Goal: Task Accomplishment & Management: Manage account settings

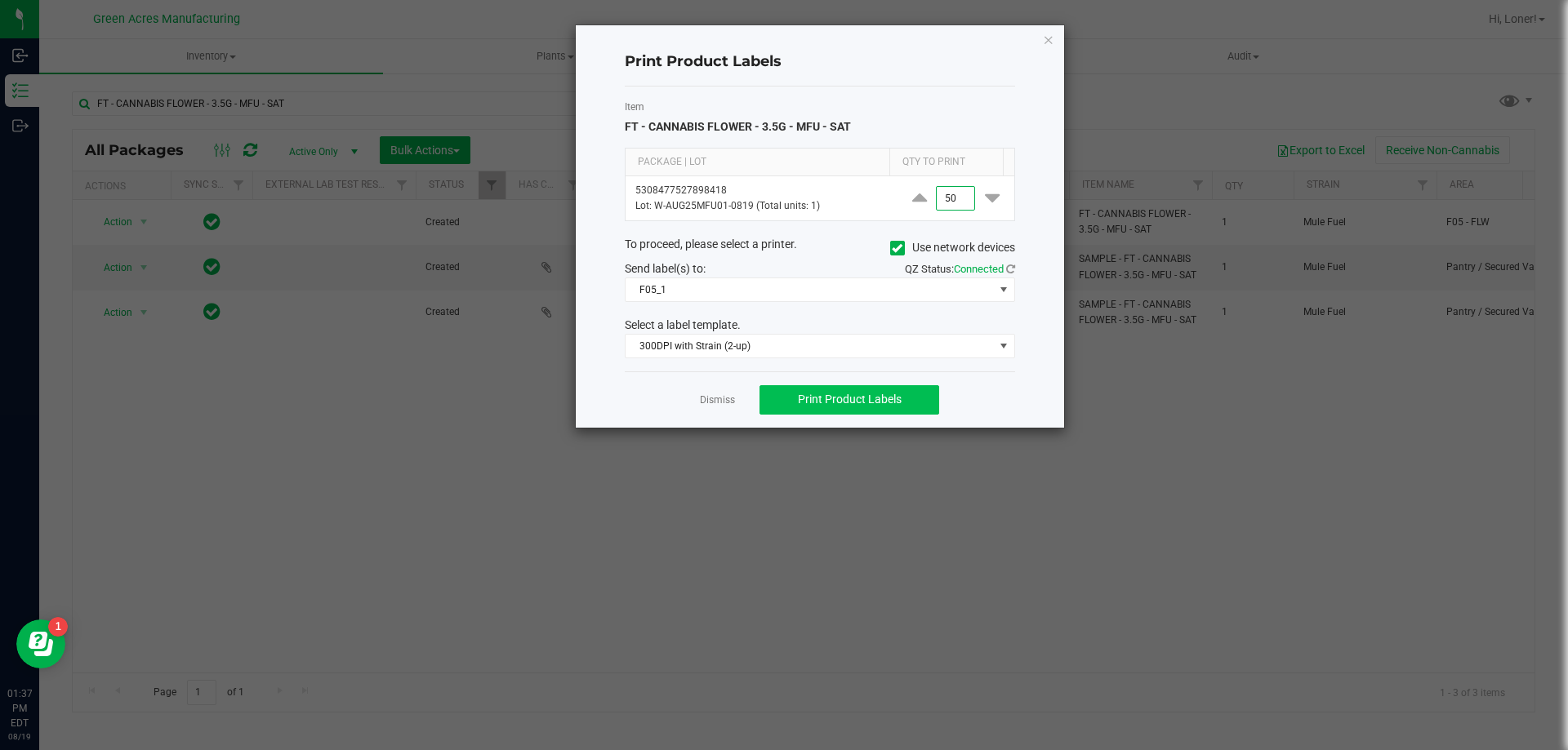
type input "50"
click at [901, 404] on button "Print Product Labels" at bounding box center [849, 399] width 180 height 29
click at [717, 394] on link "Dismiss" at bounding box center [716, 400] width 35 height 14
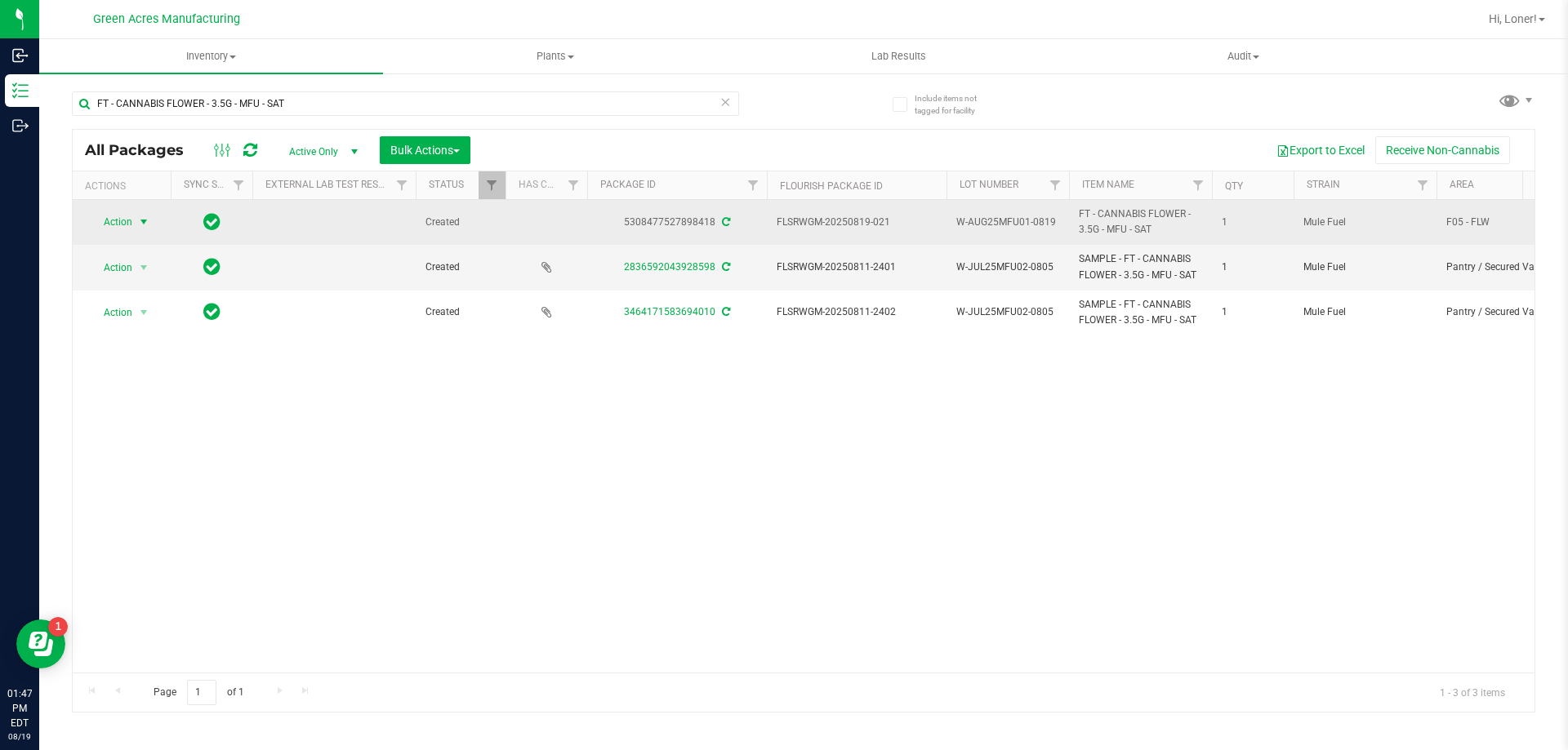
click at [135, 224] on span "select" at bounding box center [143, 222] width 20 height 23
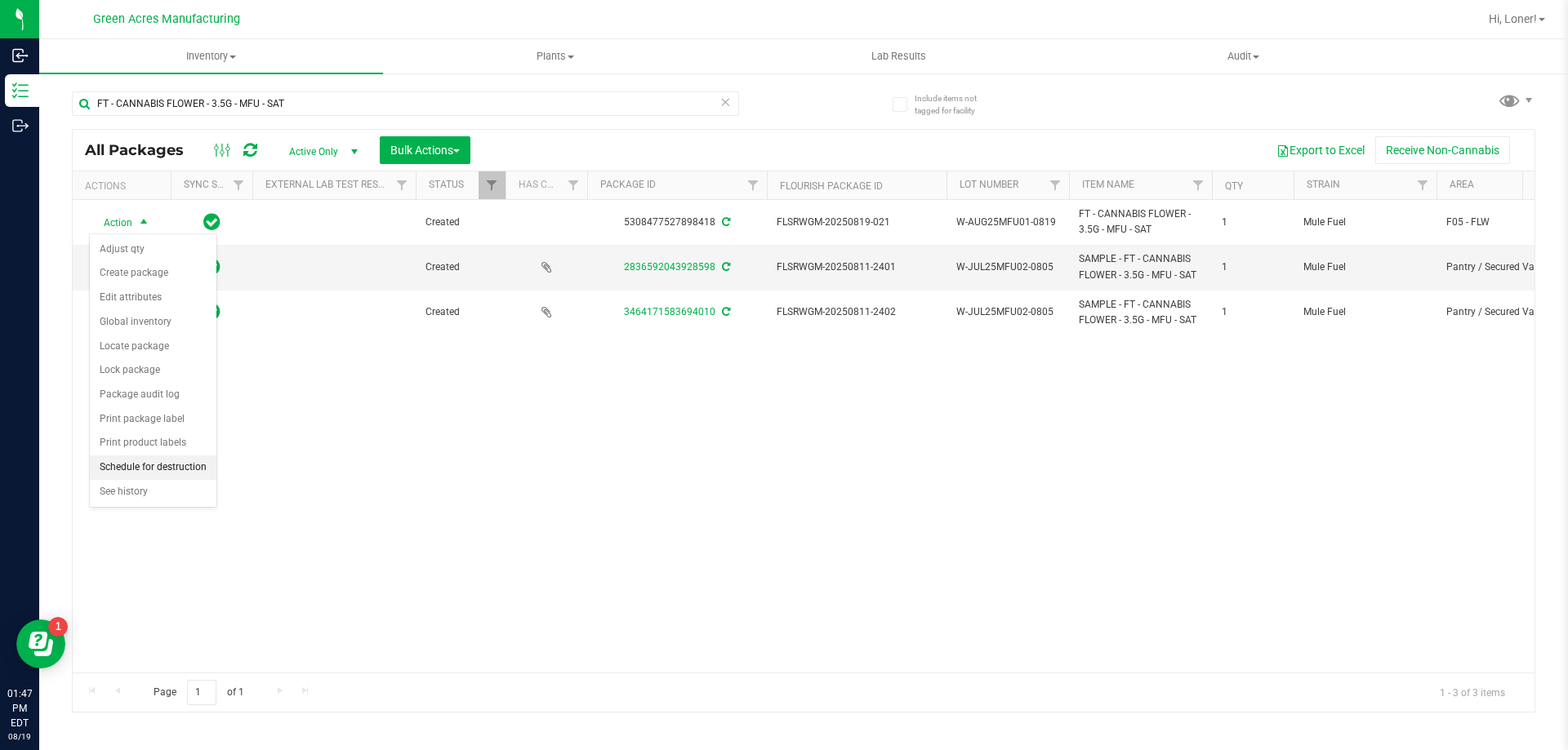
click at [142, 464] on li "Schedule for destruction" at bounding box center [153, 468] width 126 height 25
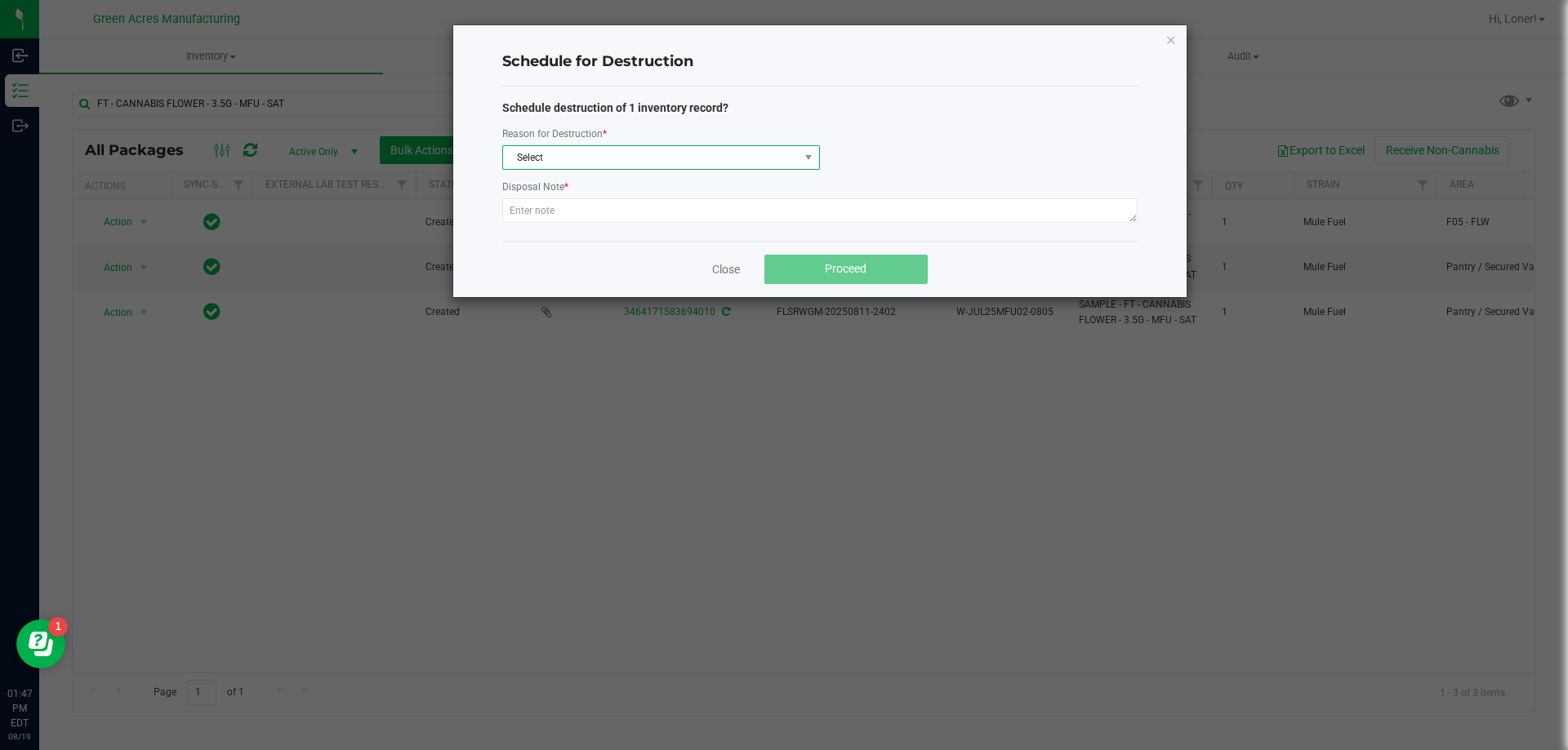
click at [619, 154] on span "Select" at bounding box center [651, 157] width 295 height 23
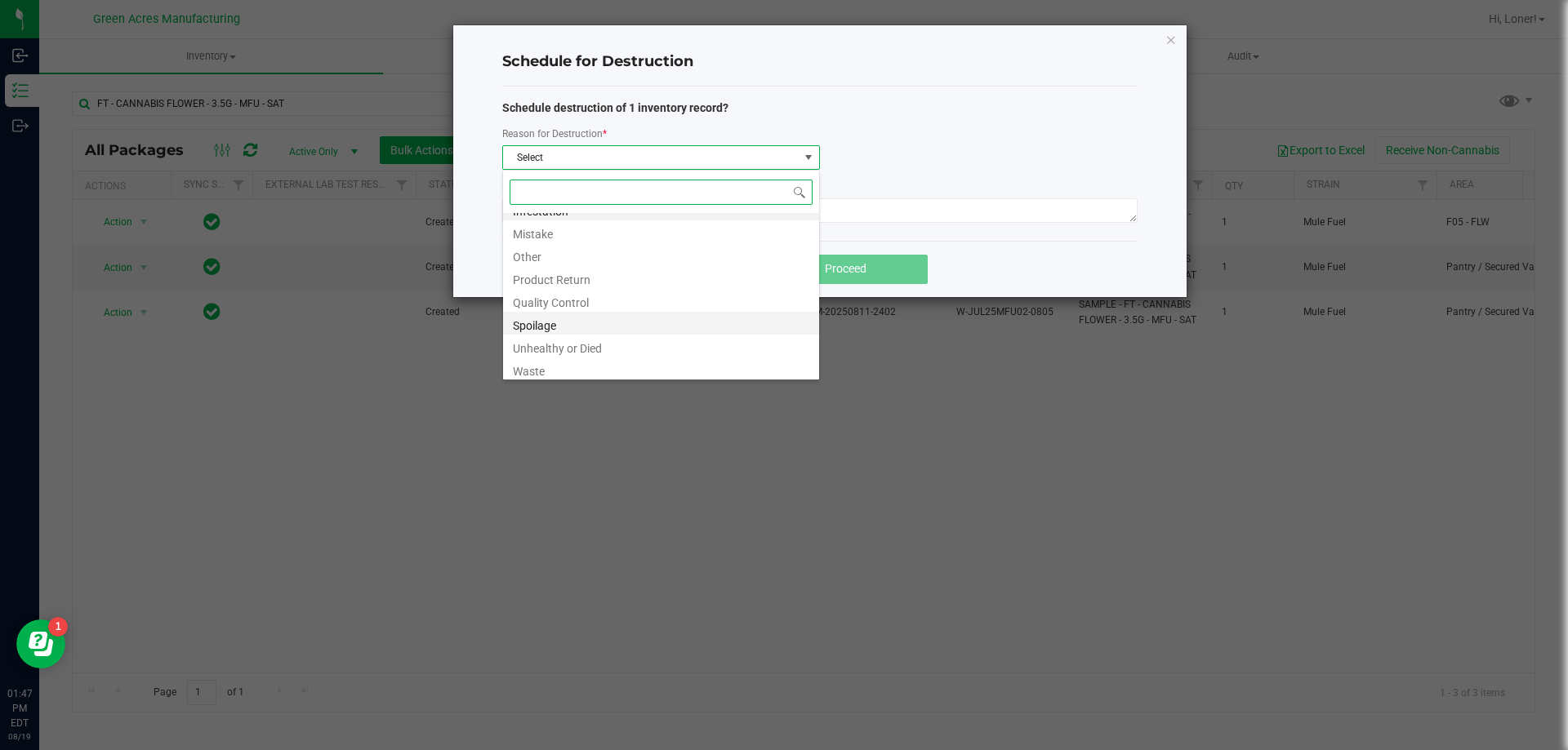
scroll to position [20, 0]
click at [544, 369] on li "Waste" at bounding box center [660, 365] width 316 height 23
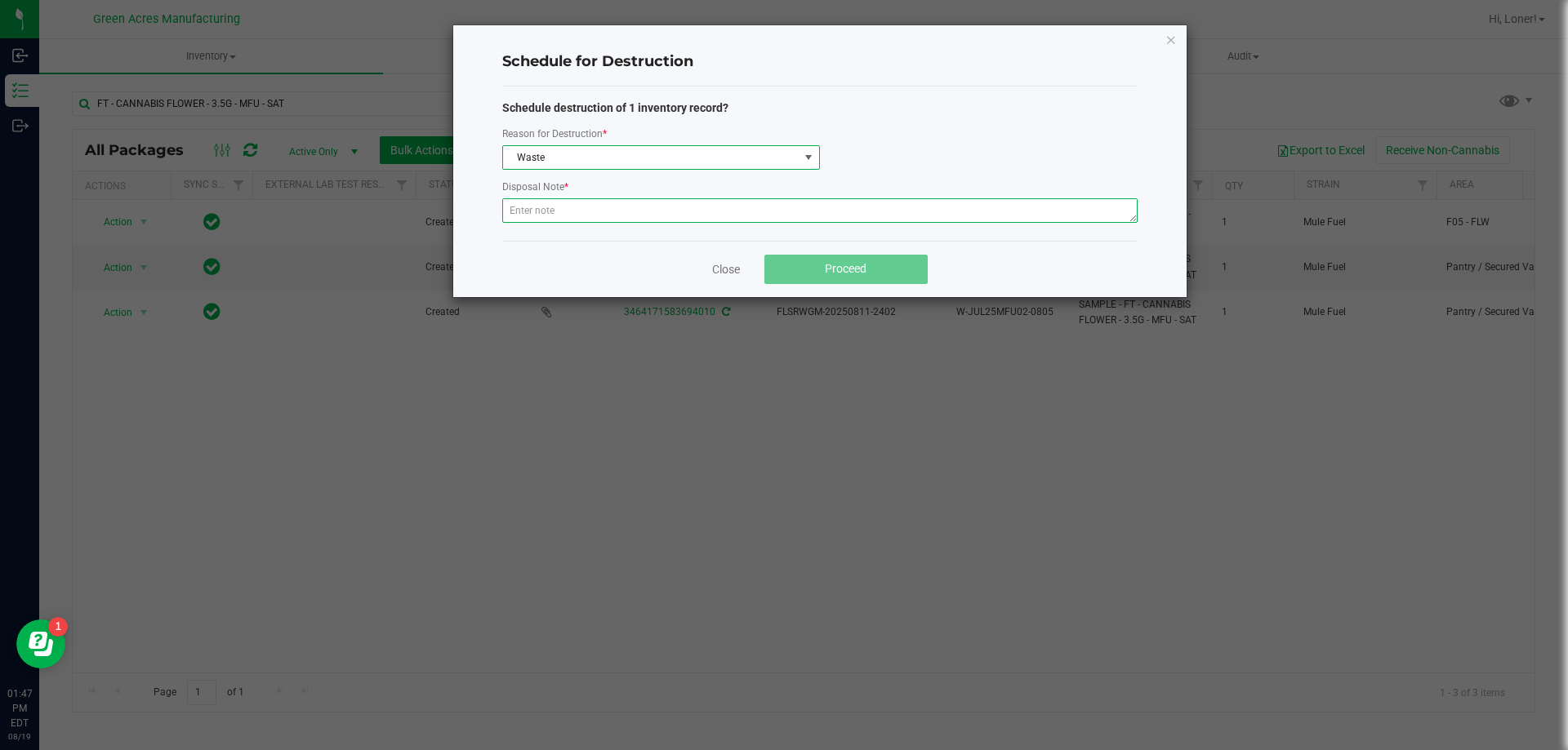
click at [588, 220] on textarea at bounding box center [820, 211] width 635 height 25
click at [651, 208] on textarea at bounding box center [820, 211] width 635 height 25
paste textarea "WASTE FROM WHOLE FLOWER PACKING PROCESS"
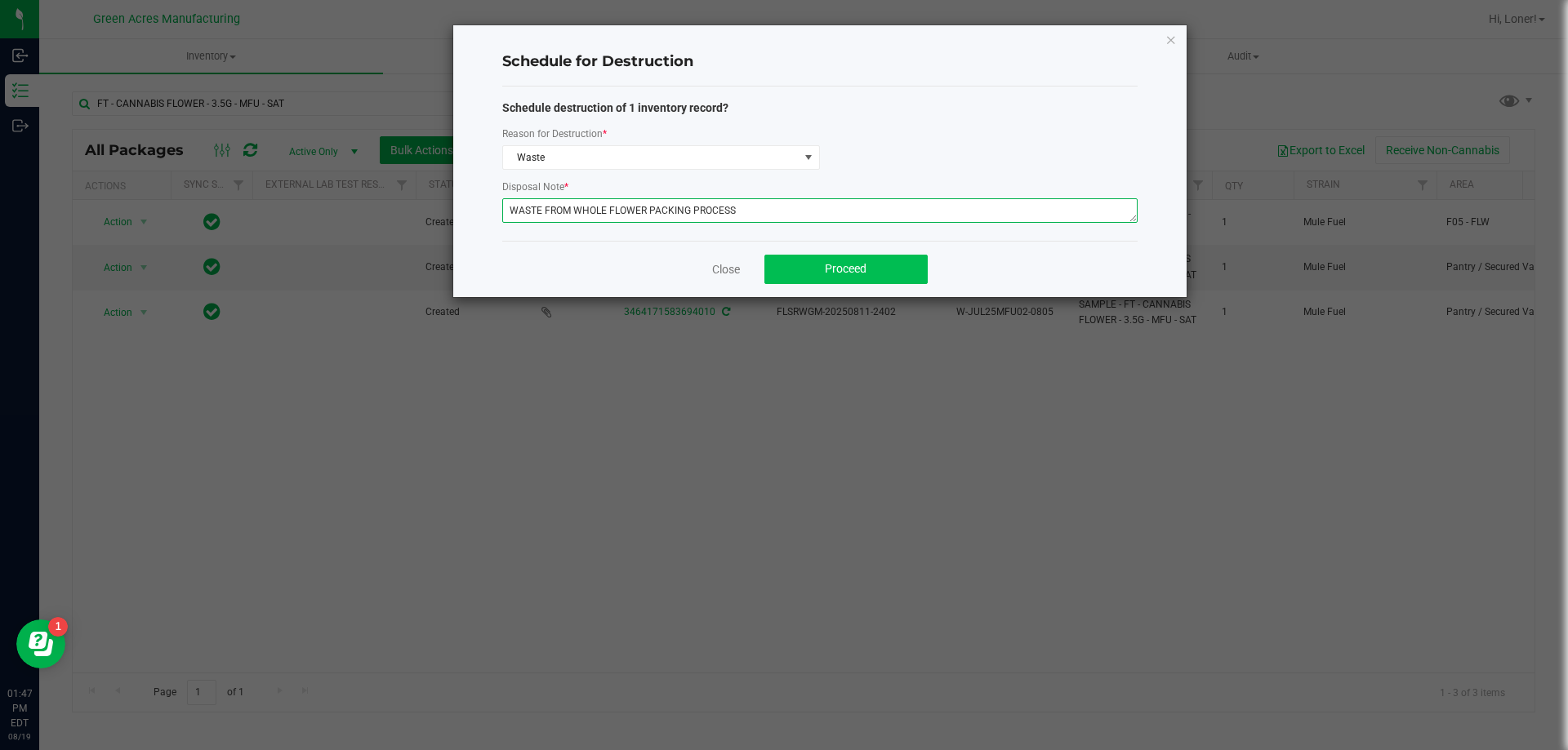
type textarea "WASTE FROM WHOLE FLOWER PACKING PROCESS"
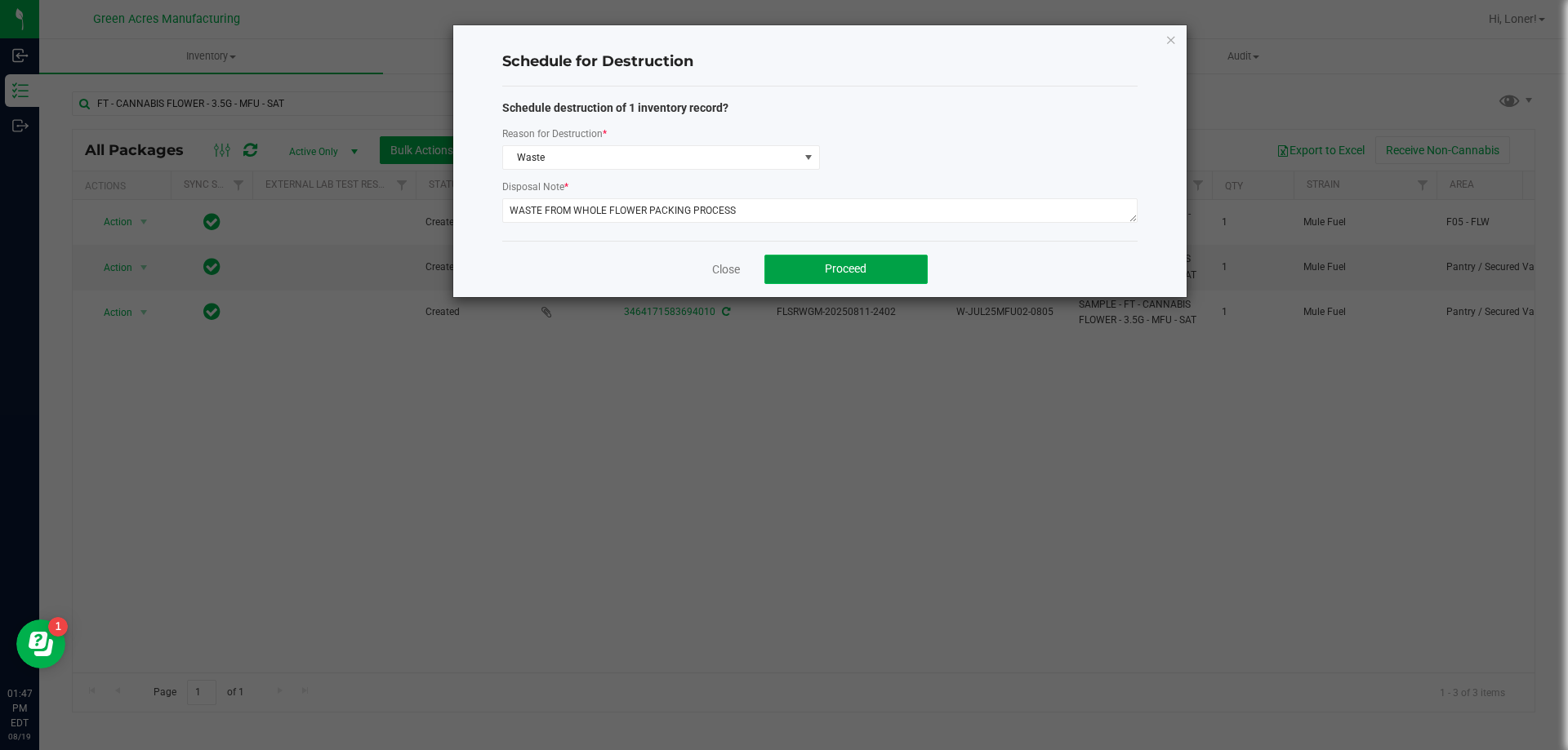
click at [854, 280] on button "Proceed" at bounding box center [845, 269] width 163 height 29
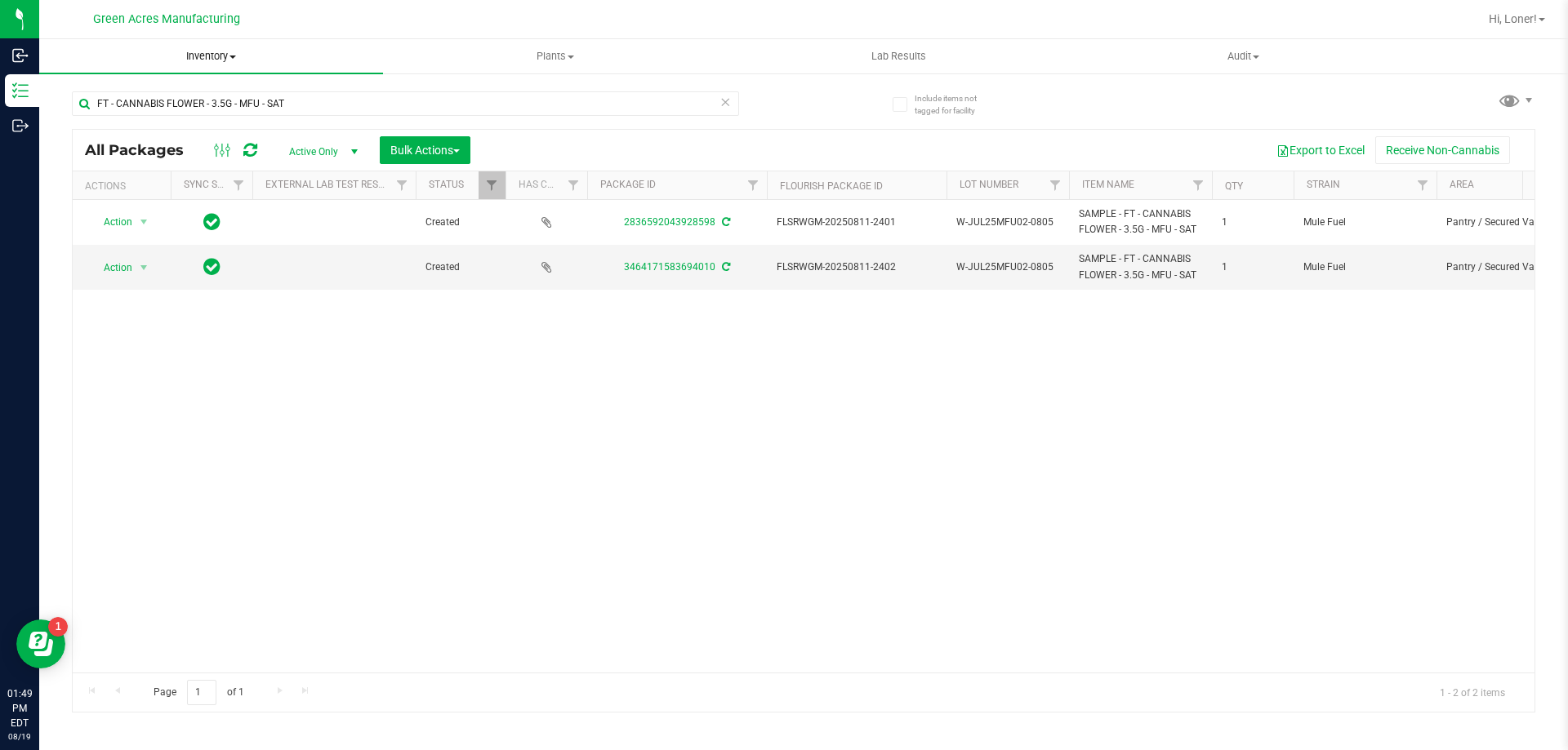
drag, startPoint x: 199, startPoint y: 54, endPoint x: 181, endPoint y: 74, distance: 26.9
click at [198, 54] on span "Inventory" at bounding box center [211, 56] width 344 height 15
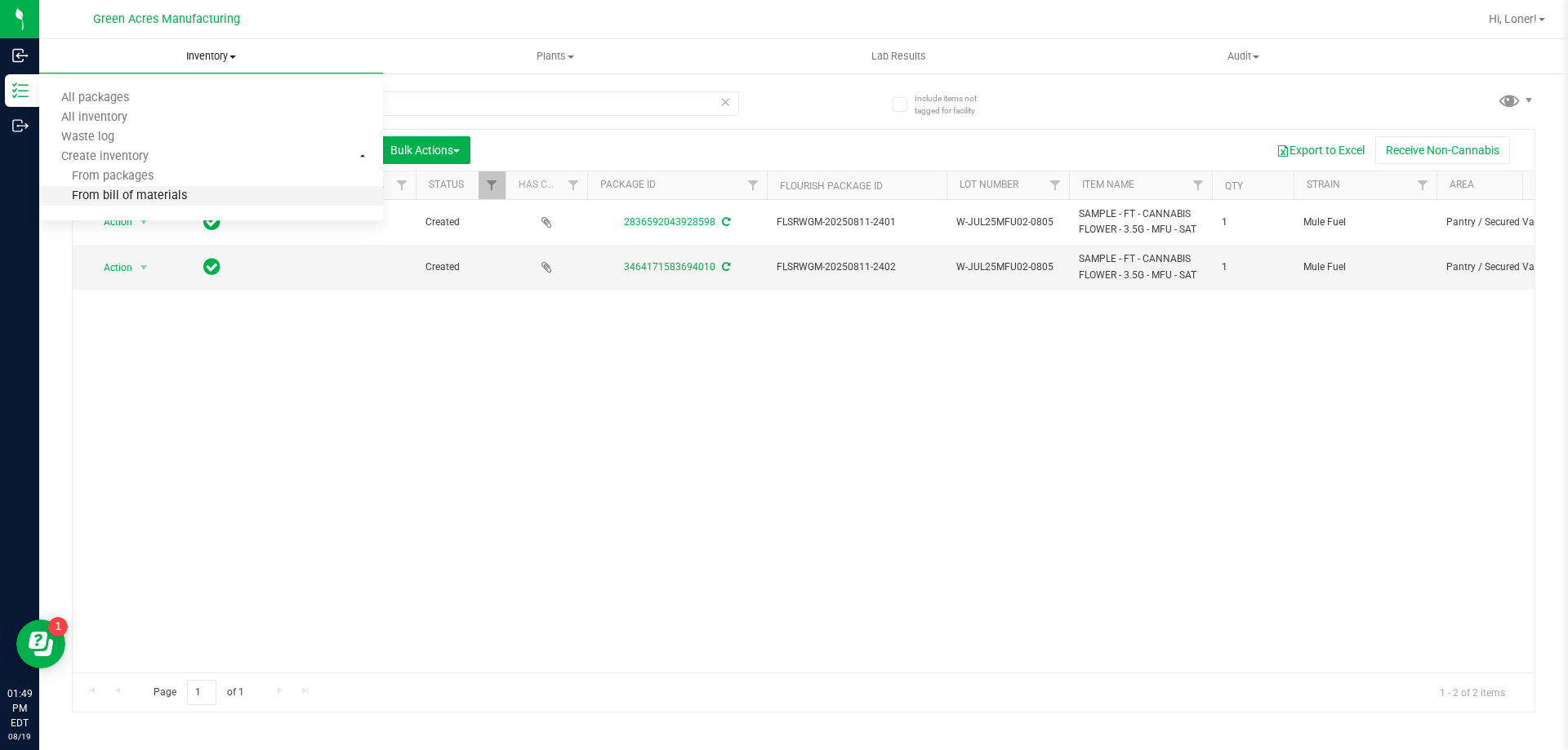
click at [174, 196] on span "From bill of materials" at bounding box center [113, 197] width 148 height 14
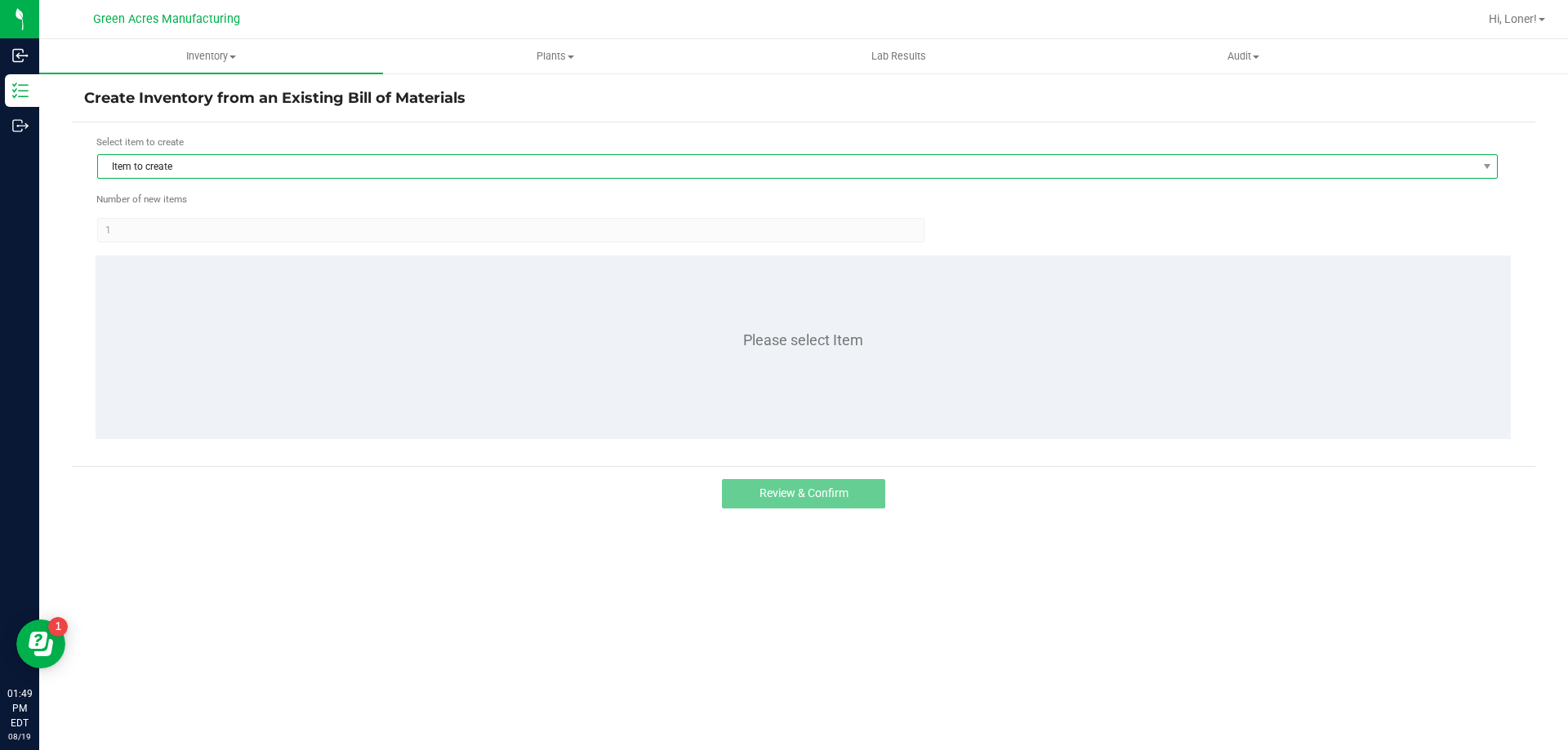
click at [312, 179] on span "Item to create" at bounding box center [796, 166] width 1400 height 25
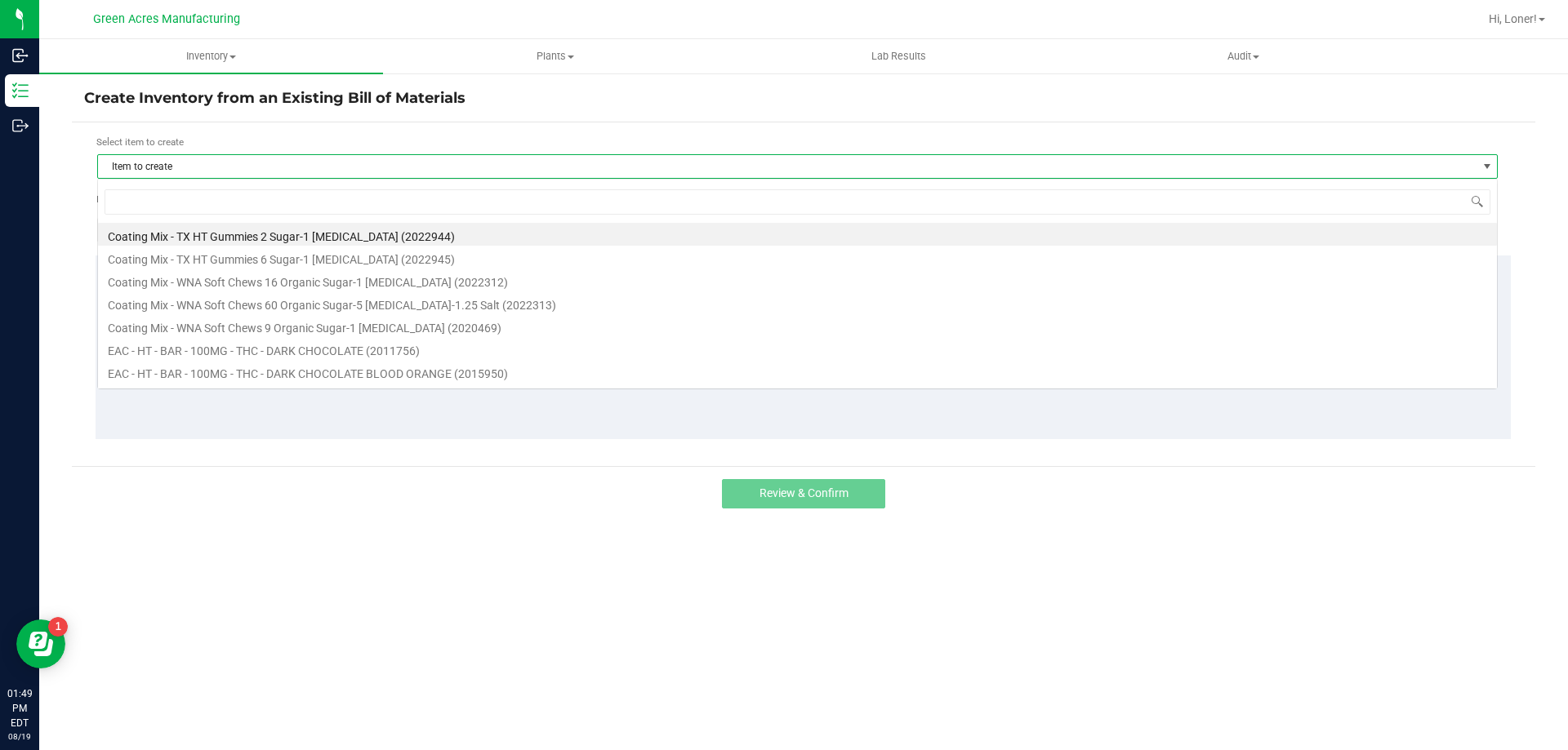
scroll to position [25, 1400]
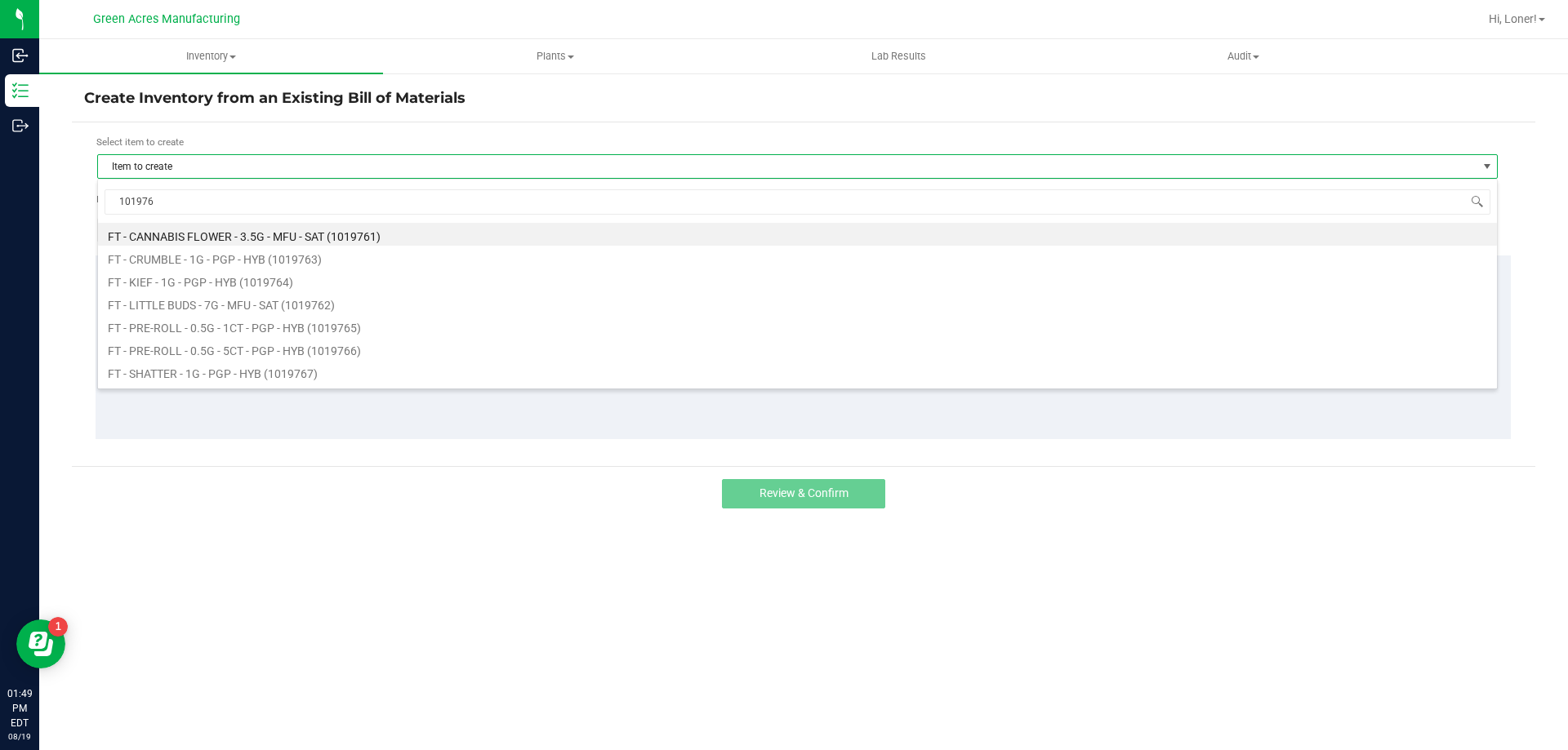
type input "1019761"
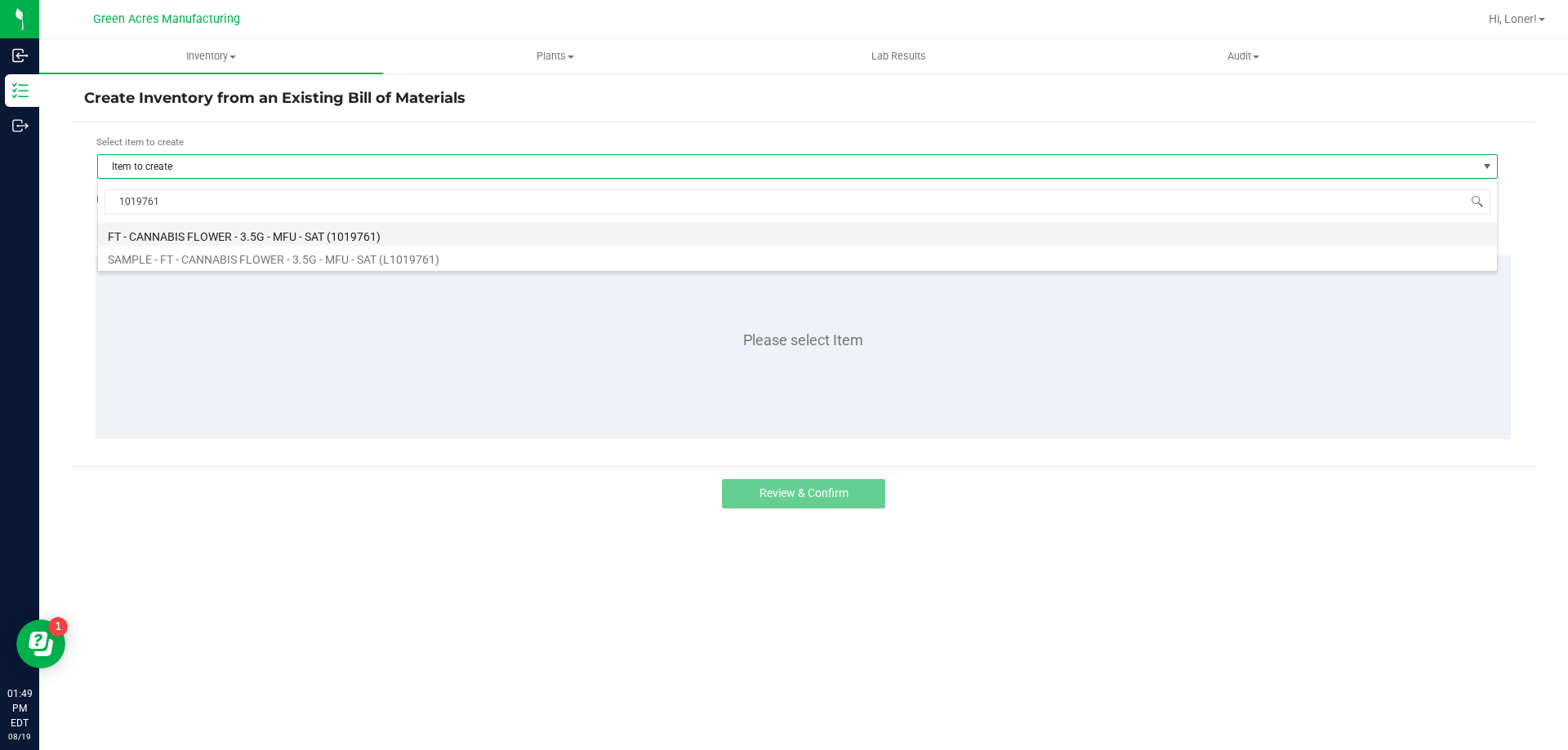
click at [300, 228] on li "FT - CANNABIS FLOWER - 3.5G - MFU - SAT (1019761)" at bounding box center [797, 234] width 1399 height 23
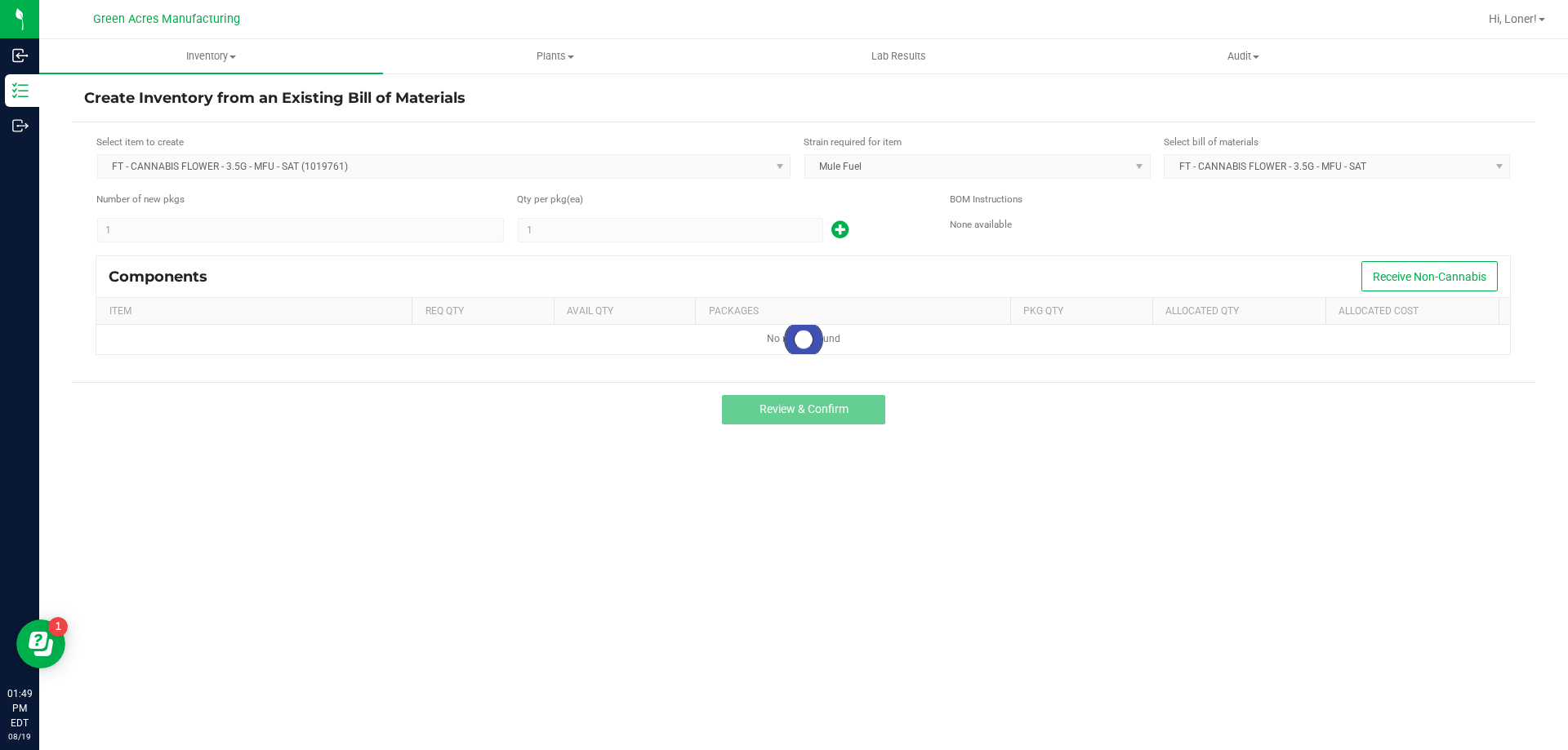
click at [648, 244] on form "Select item to create FT - CANNABIS FLOWER - 3.5G - MFU - SAT (1019761) Strain …" at bounding box center [804, 252] width 1439 height 235
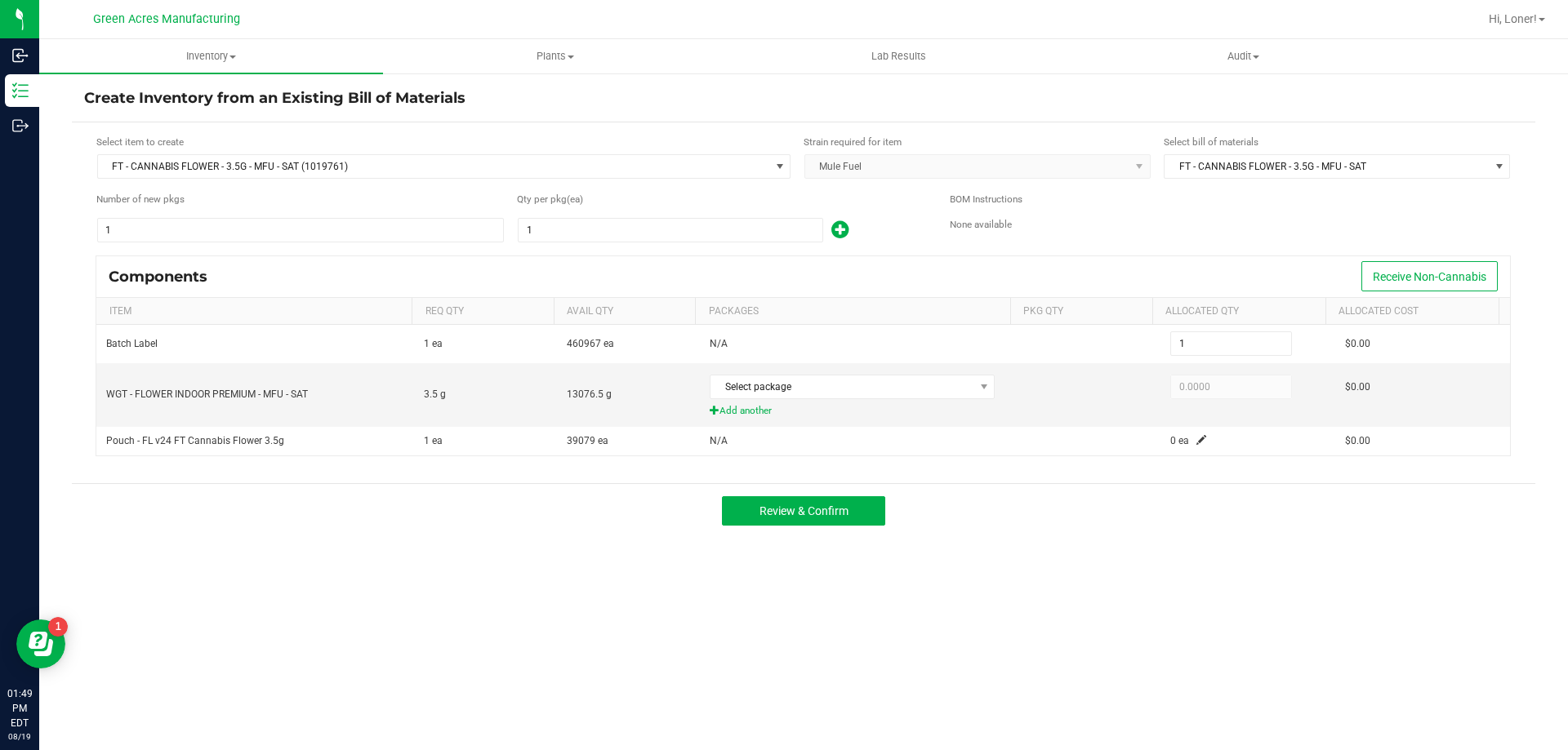
click at [646, 244] on form "Select item to create FT - CANNABIS FLOWER - 3.5G - MFU - SAT (1019761) Strain …" at bounding box center [804, 302] width 1439 height 337
click at [594, 222] on input "1" at bounding box center [670, 230] width 303 height 23
type input "3"
type input "35"
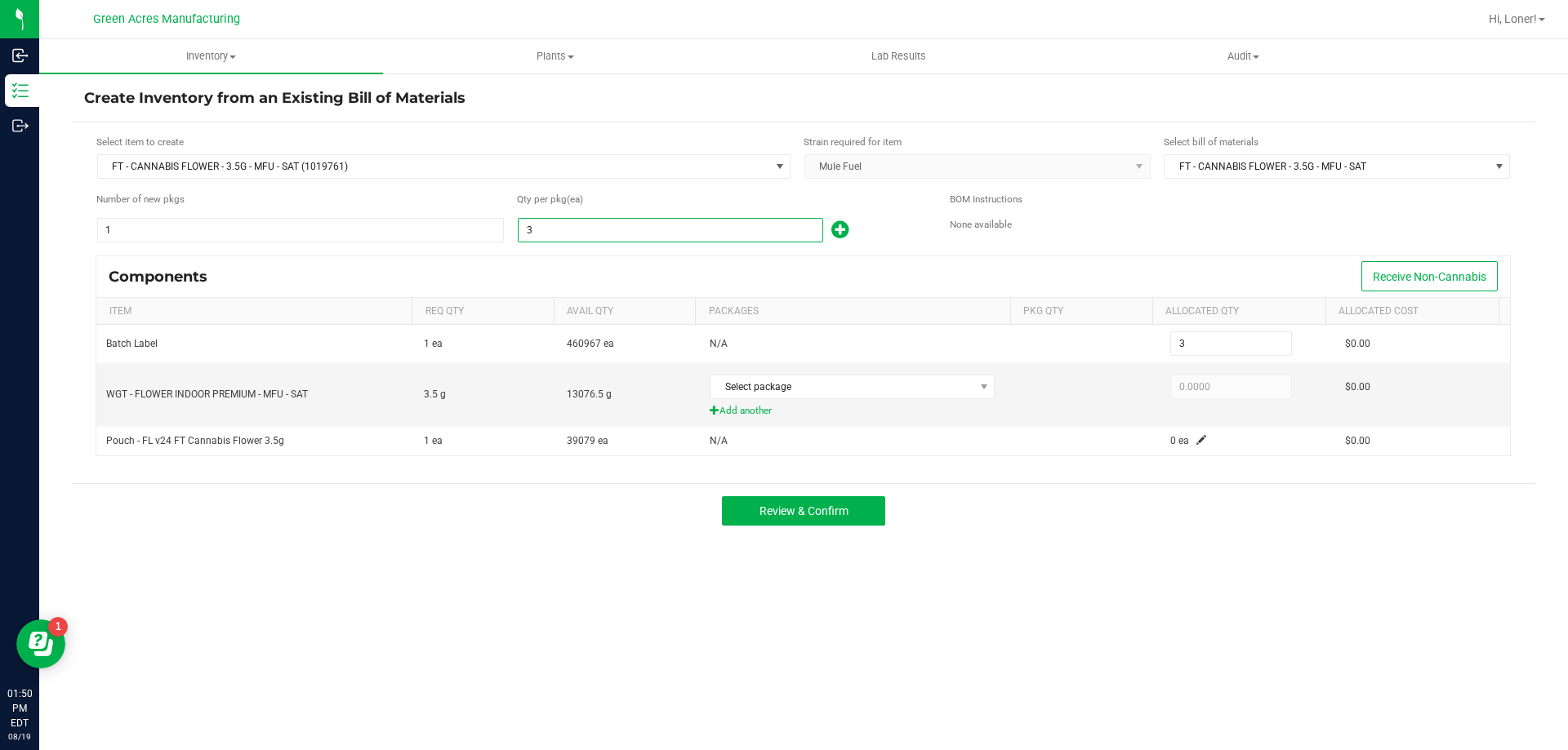
type input "35"
type input "356"
type input "3560"
type input "3,560"
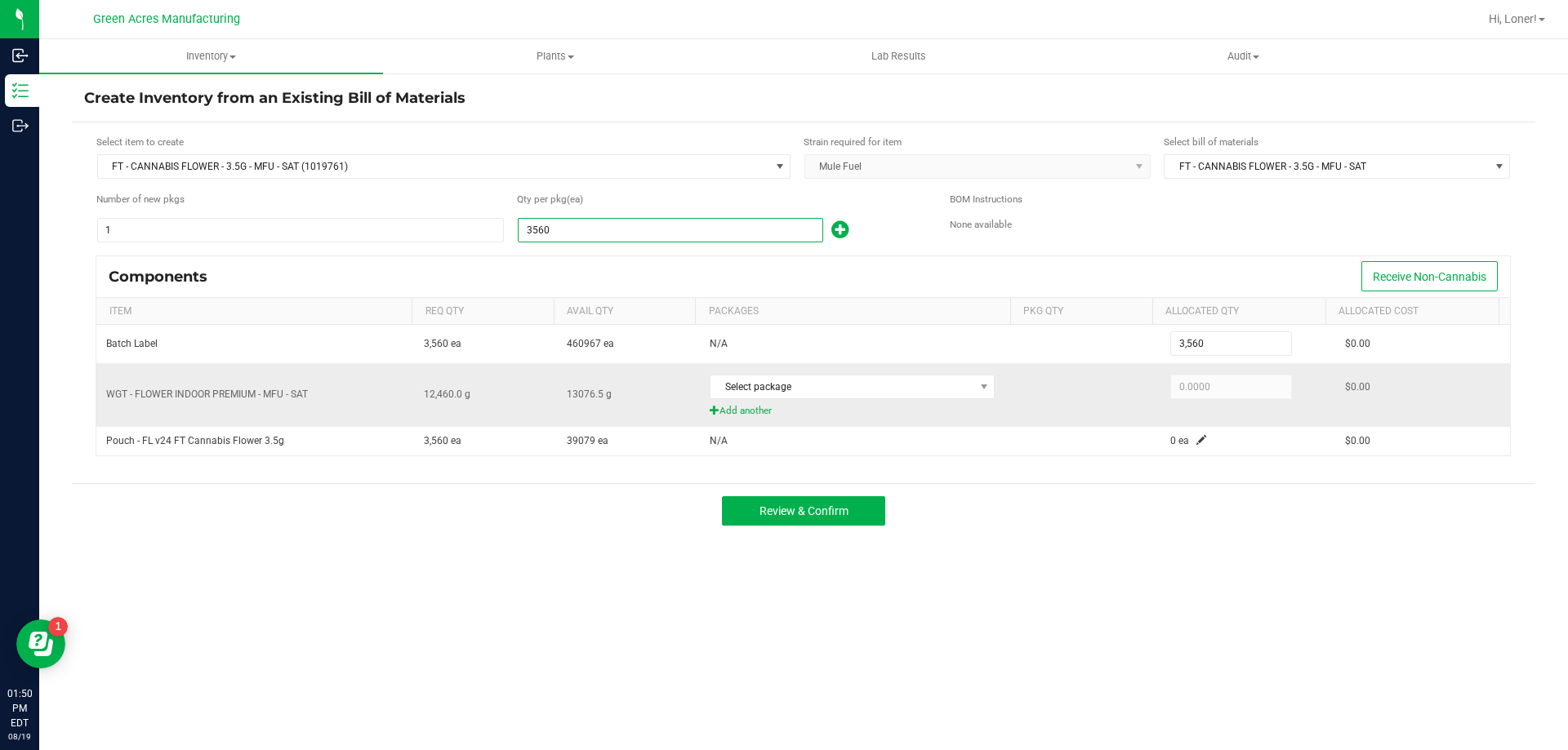
type input "3,560"
click at [974, 405] on span "Add another" at bounding box center [858, 410] width 298 height 15
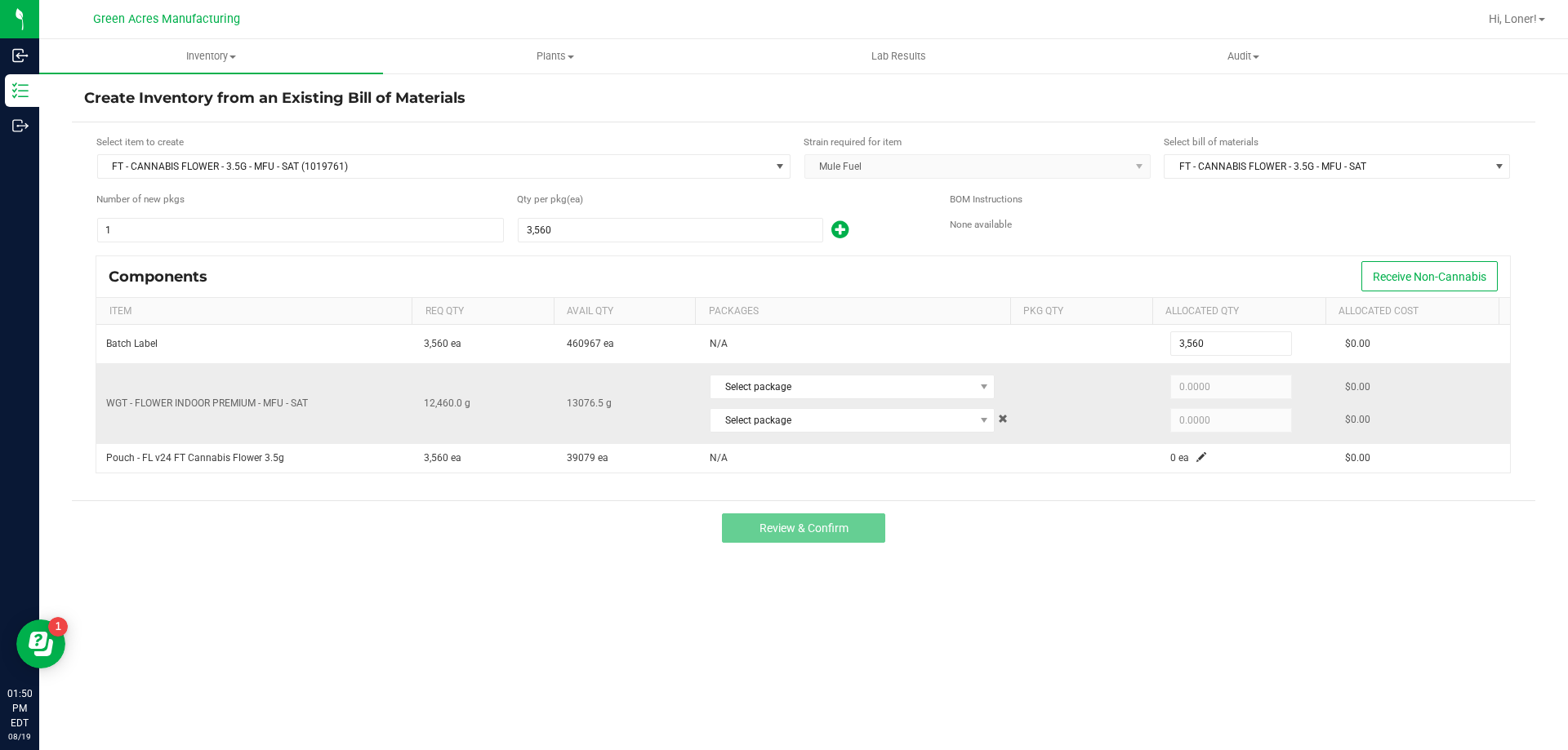
click at [994, 421] on div at bounding box center [1000, 420] width 13 height 25
click at [998, 419] on span at bounding box center [1002, 418] width 10 height 10
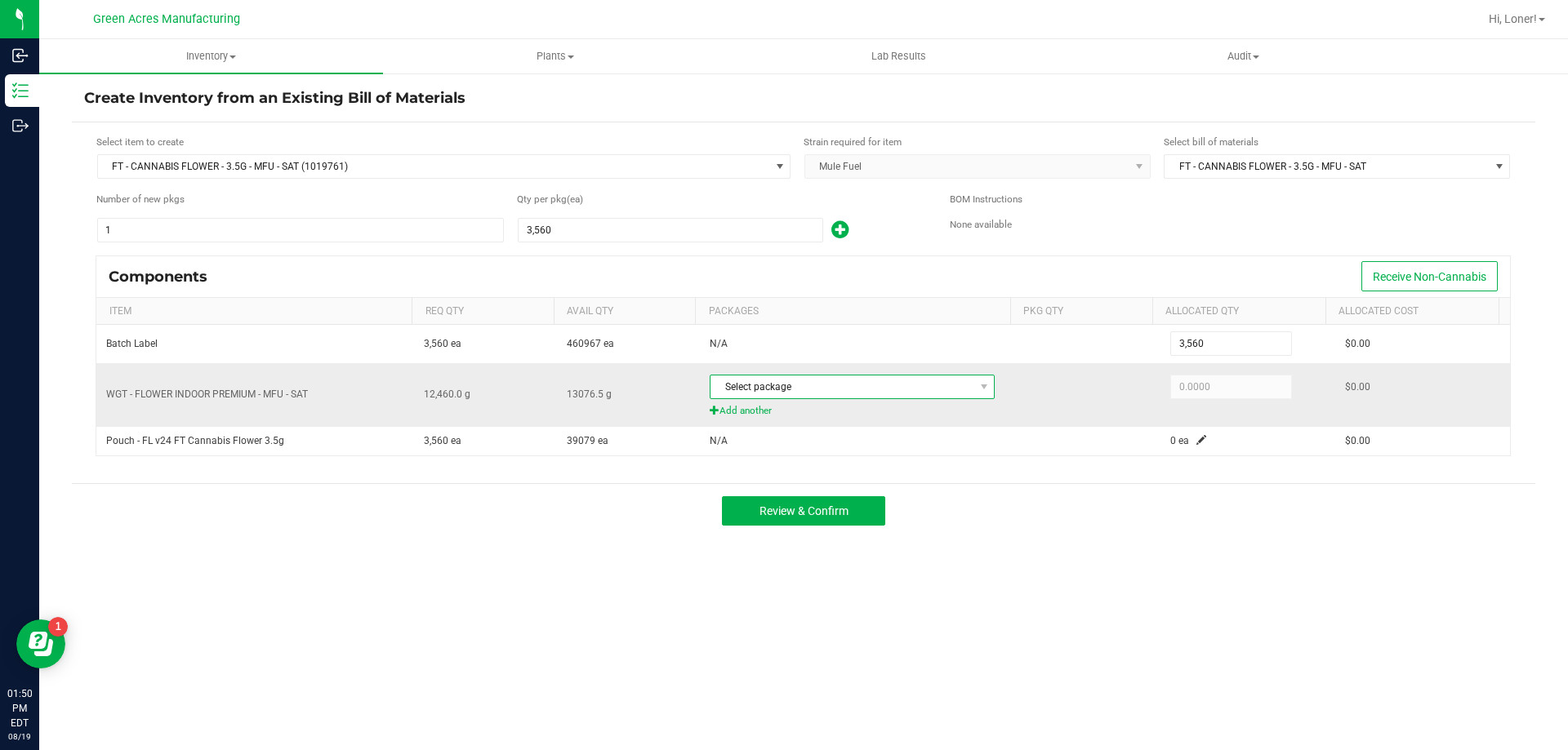
click at [961, 391] on span "Select package" at bounding box center [841, 387] width 263 height 23
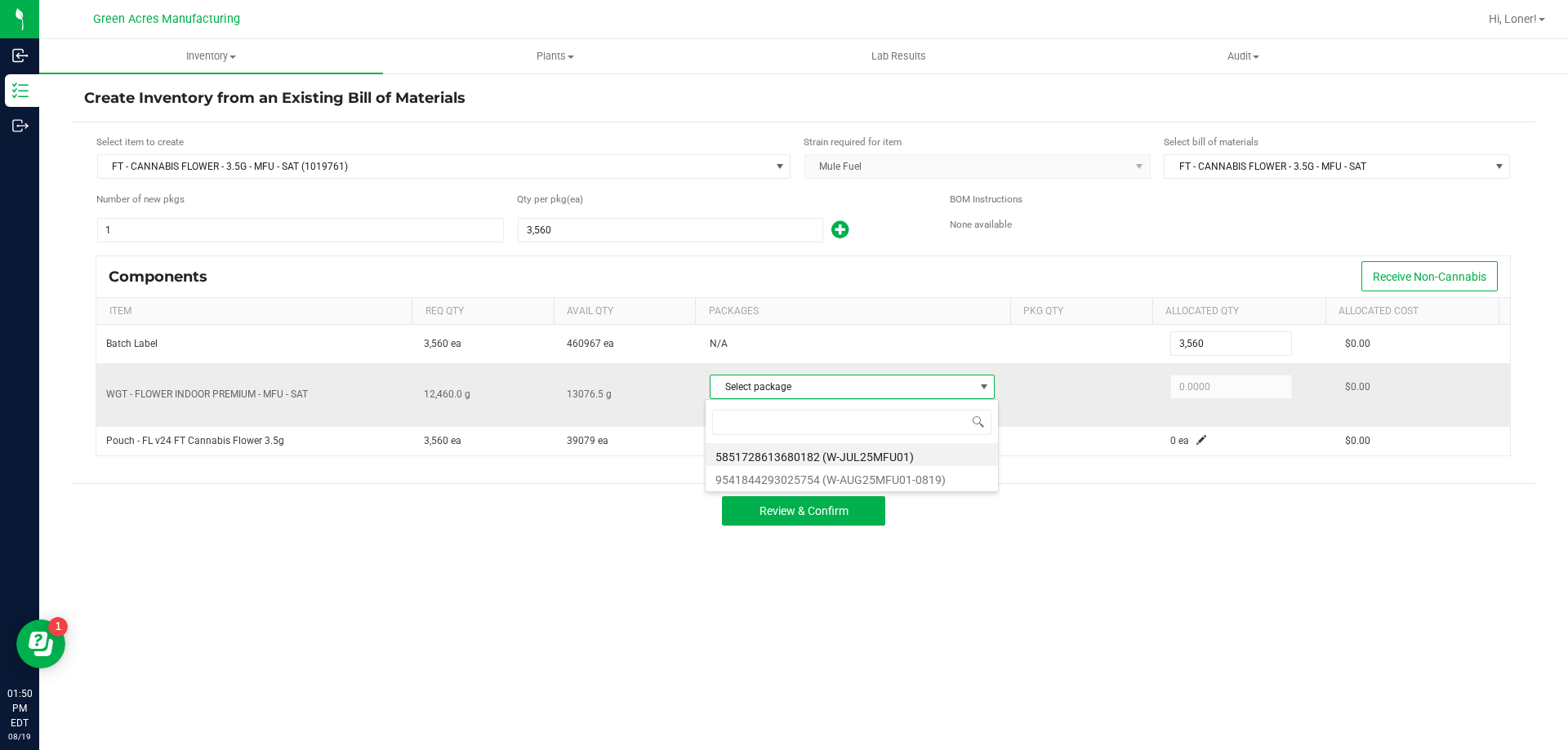
scroll to position [25, 282]
click at [903, 475] on li "9541844293025754 (W-AUG25MFU01-0819)" at bounding box center [852, 478] width 292 height 23
type input "12,460.0000"
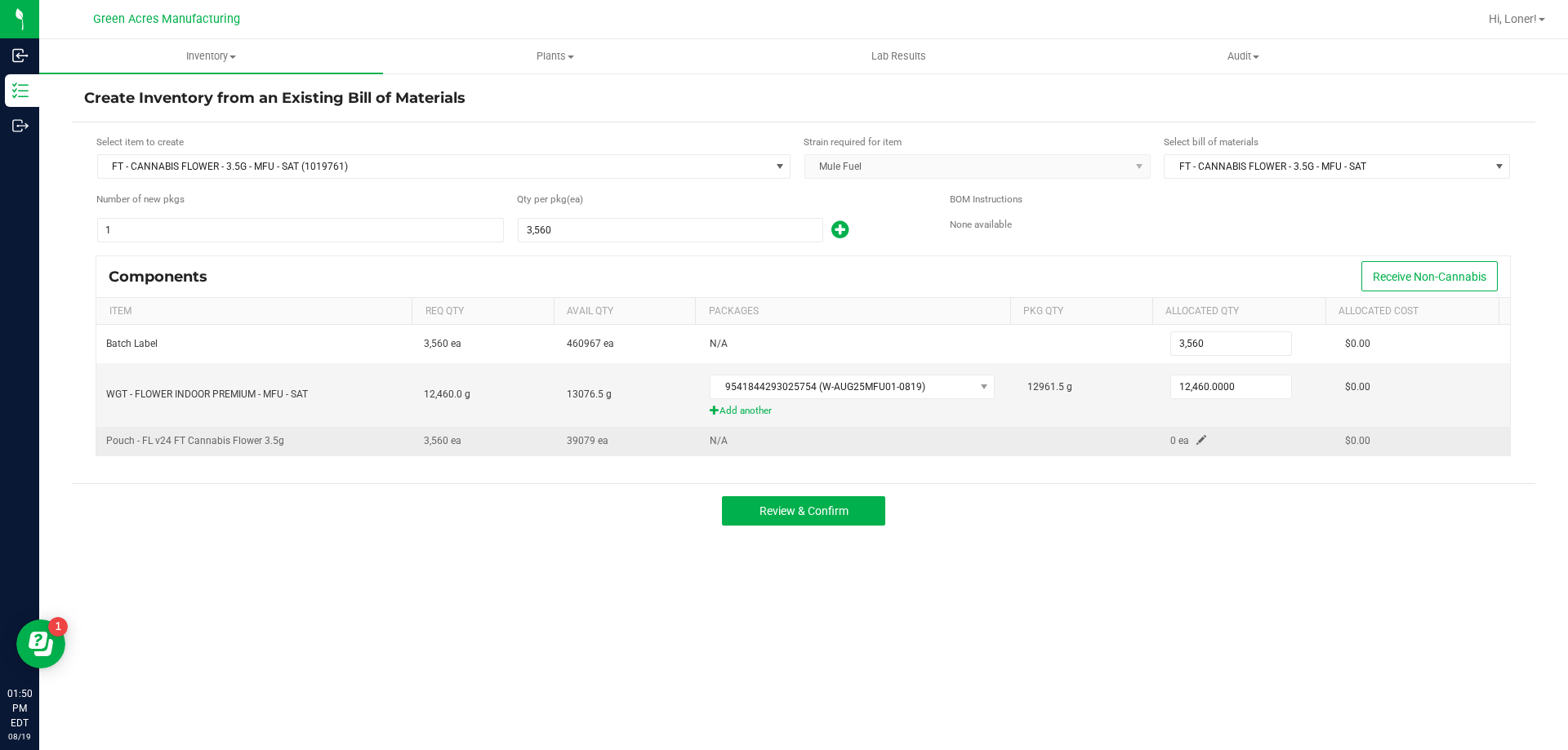
click at [1185, 439] on td "0 ea" at bounding box center [1248, 441] width 174 height 28
click at [1196, 435] on span at bounding box center [1200, 440] width 10 height 10
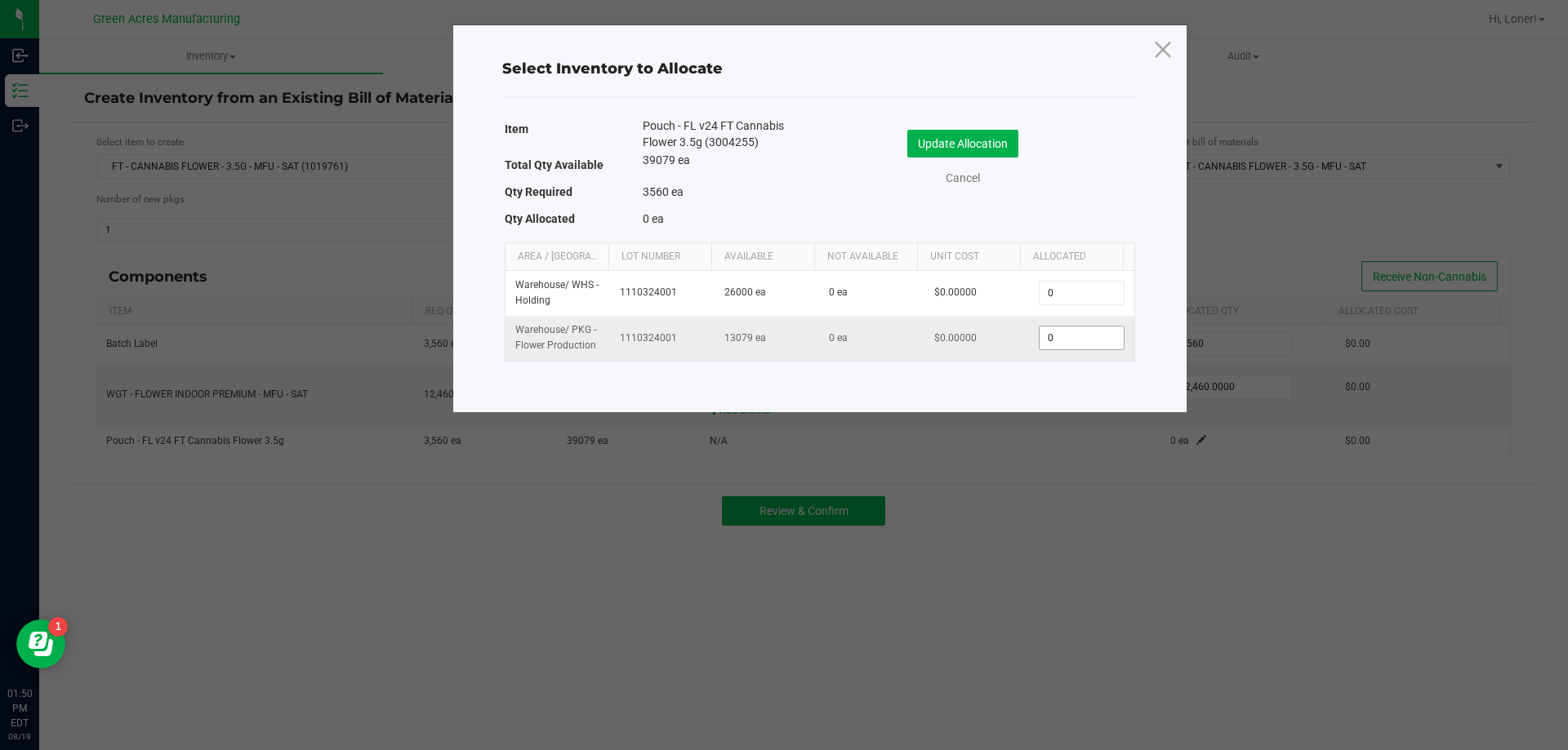
click at [1071, 342] on input "0" at bounding box center [1081, 338] width 84 height 23
type input "3,560"
click at [1004, 137] on button "Update Allocation" at bounding box center [962, 143] width 111 height 28
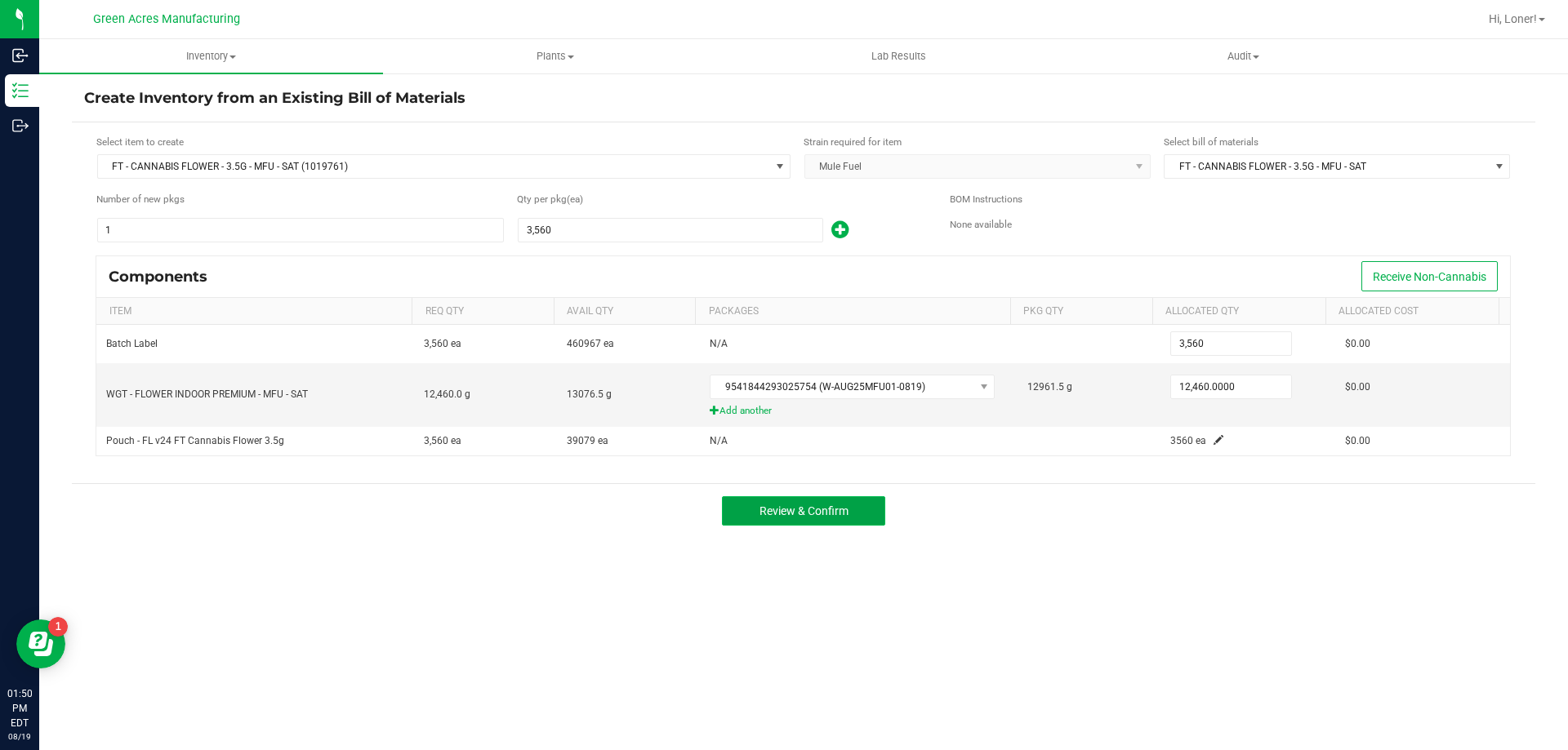
click at [869, 523] on button "Review & Confirm" at bounding box center [803, 511] width 163 height 29
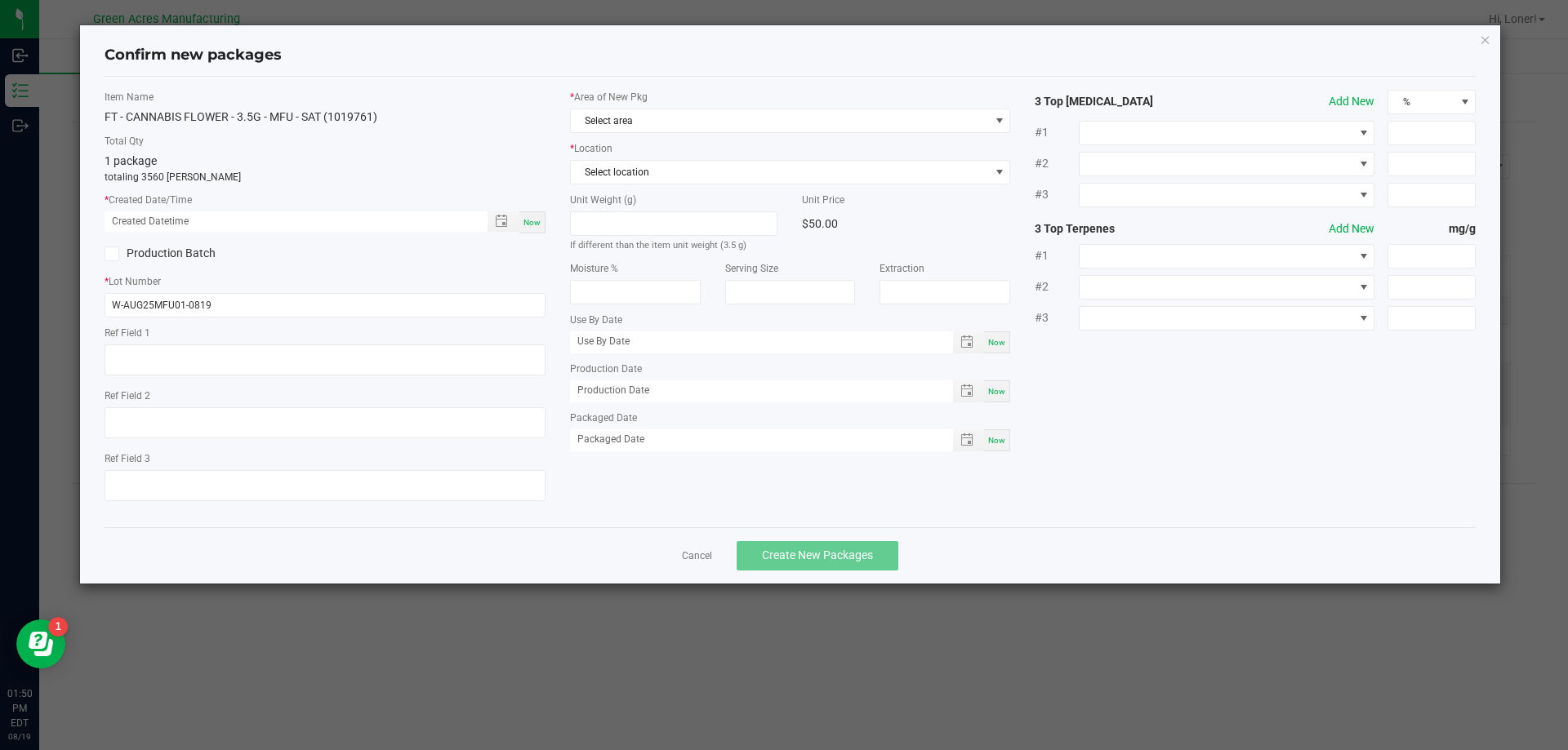
click at [540, 223] on div "Now" at bounding box center [532, 222] width 26 height 22
type input "[DATE] 01:50 PM"
click at [632, 125] on span "Select area" at bounding box center [780, 121] width 419 height 23
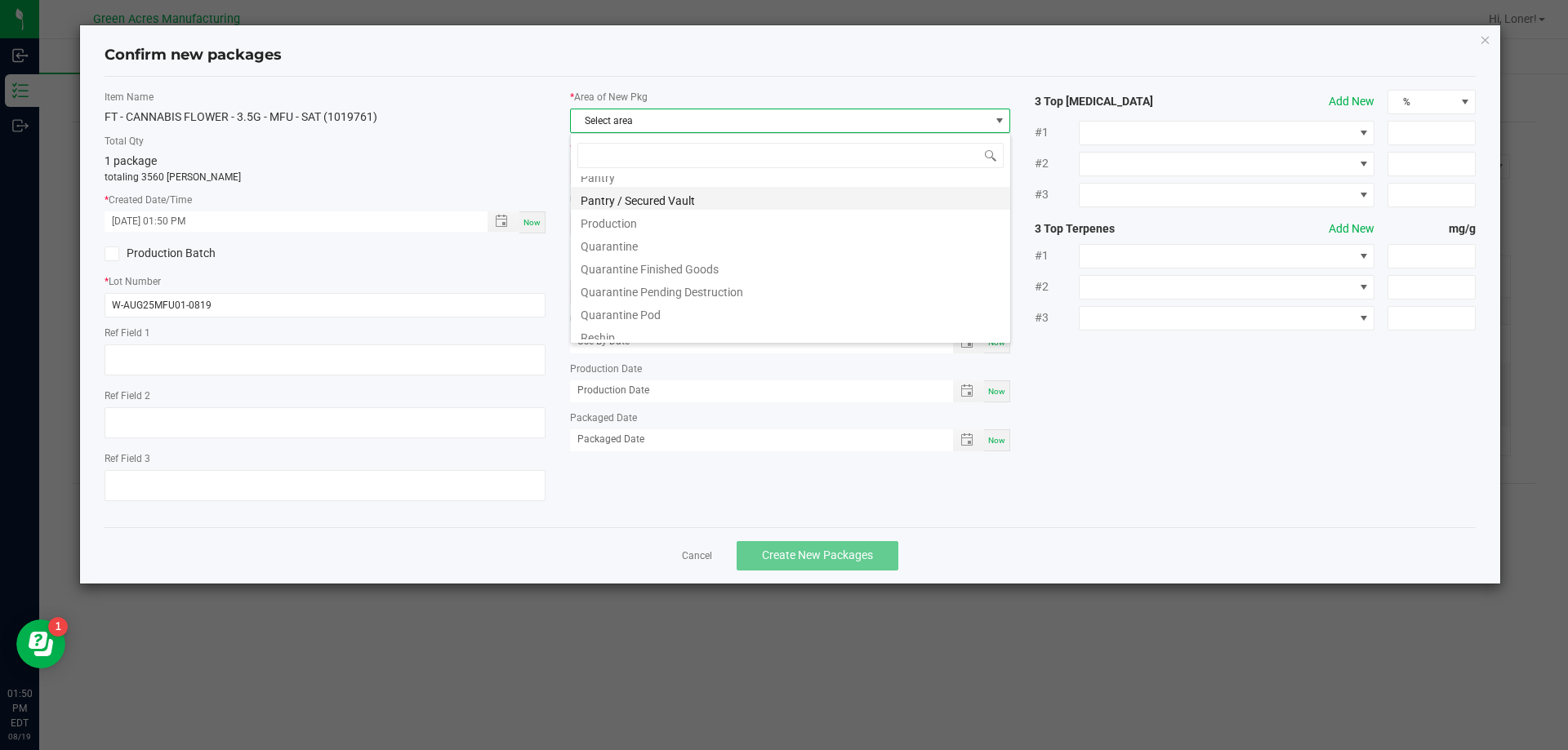
scroll to position [408, 0]
click at [638, 262] on li "Pantry / Secured Vault" at bounding box center [790, 260] width 440 height 23
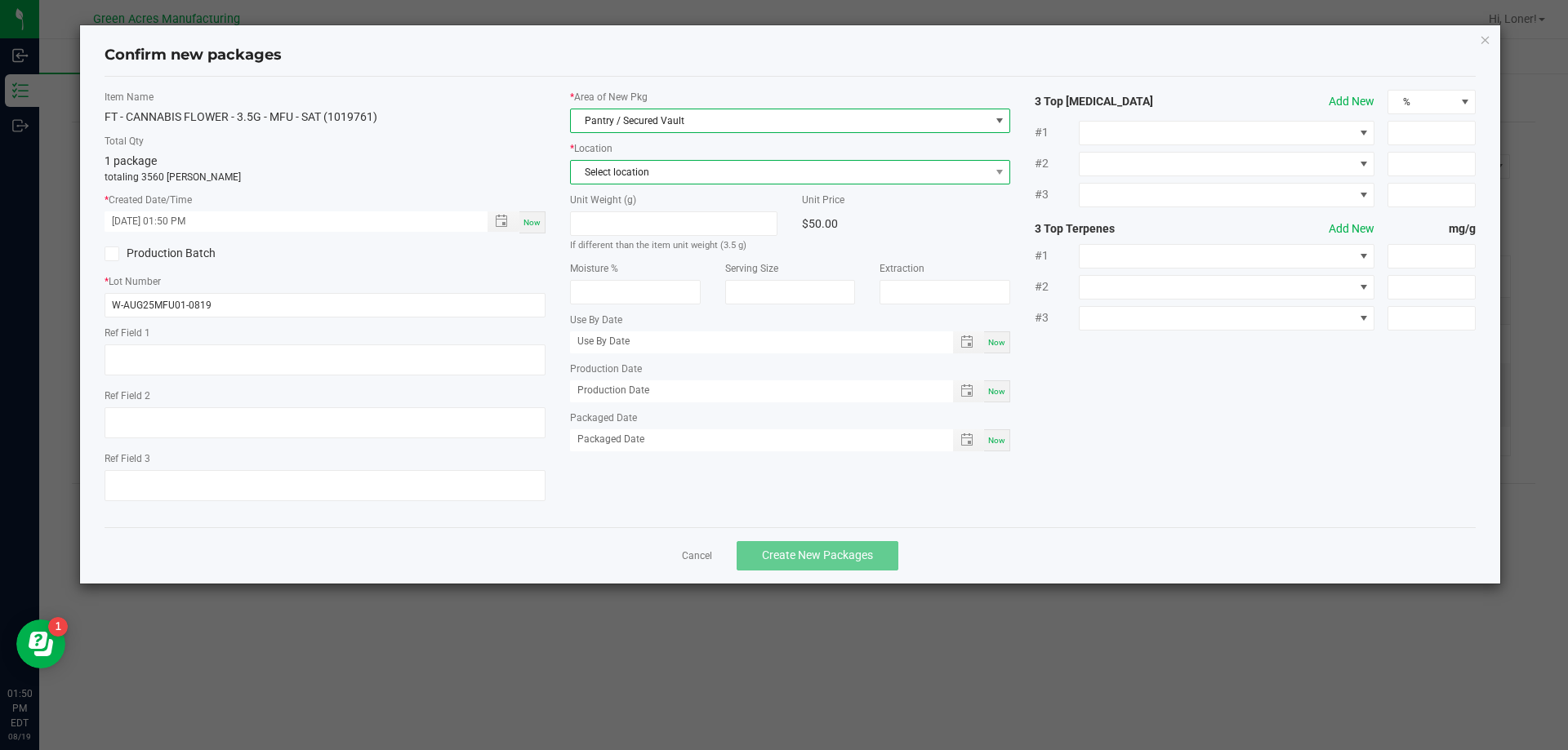
click at [657, 178] on span "Select location" at bounding box center [780, 173] width 419 height 23
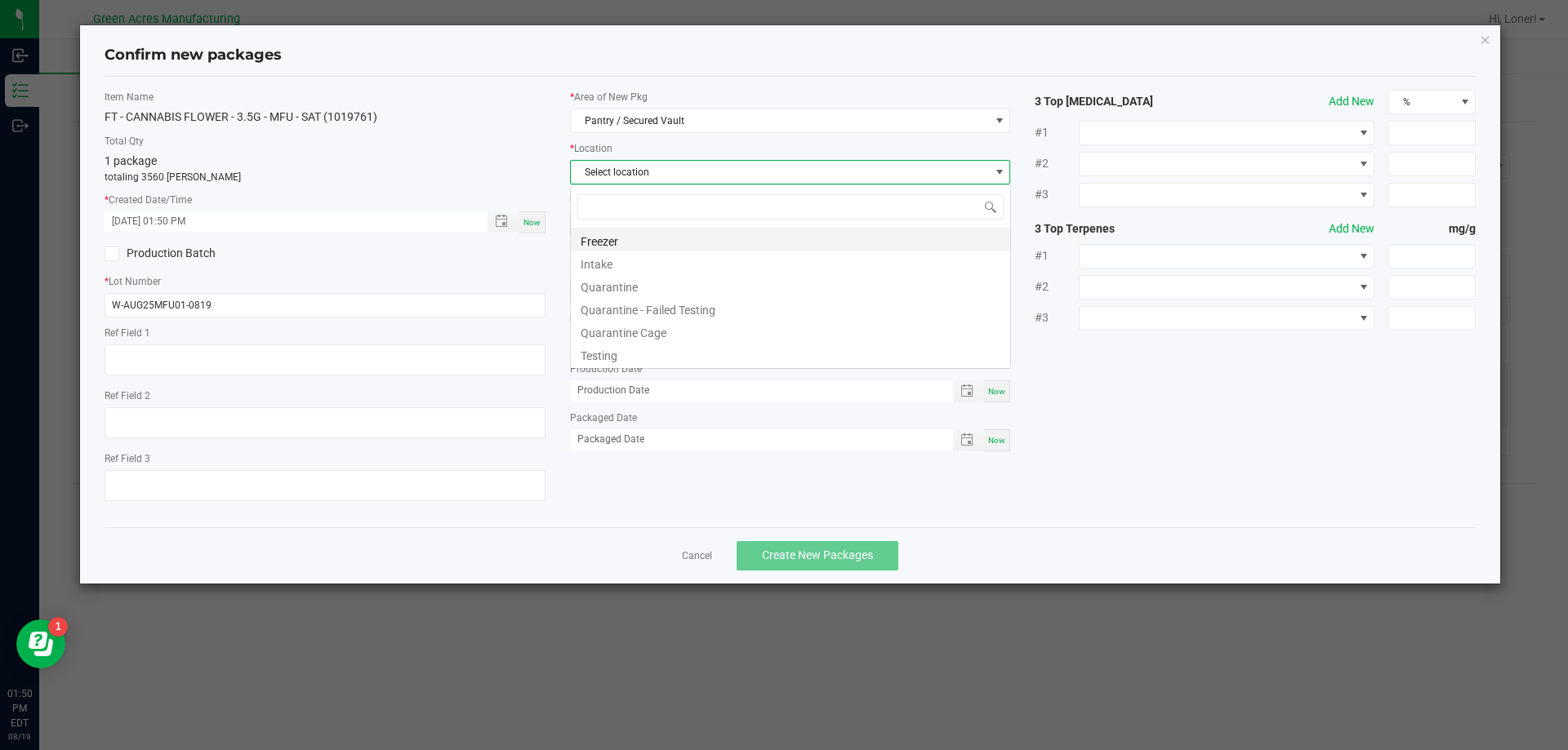
scroll to position [25, 440]
click at [625, 260] on li "Intake" at bounding box center [790, 262] width 440 height 23
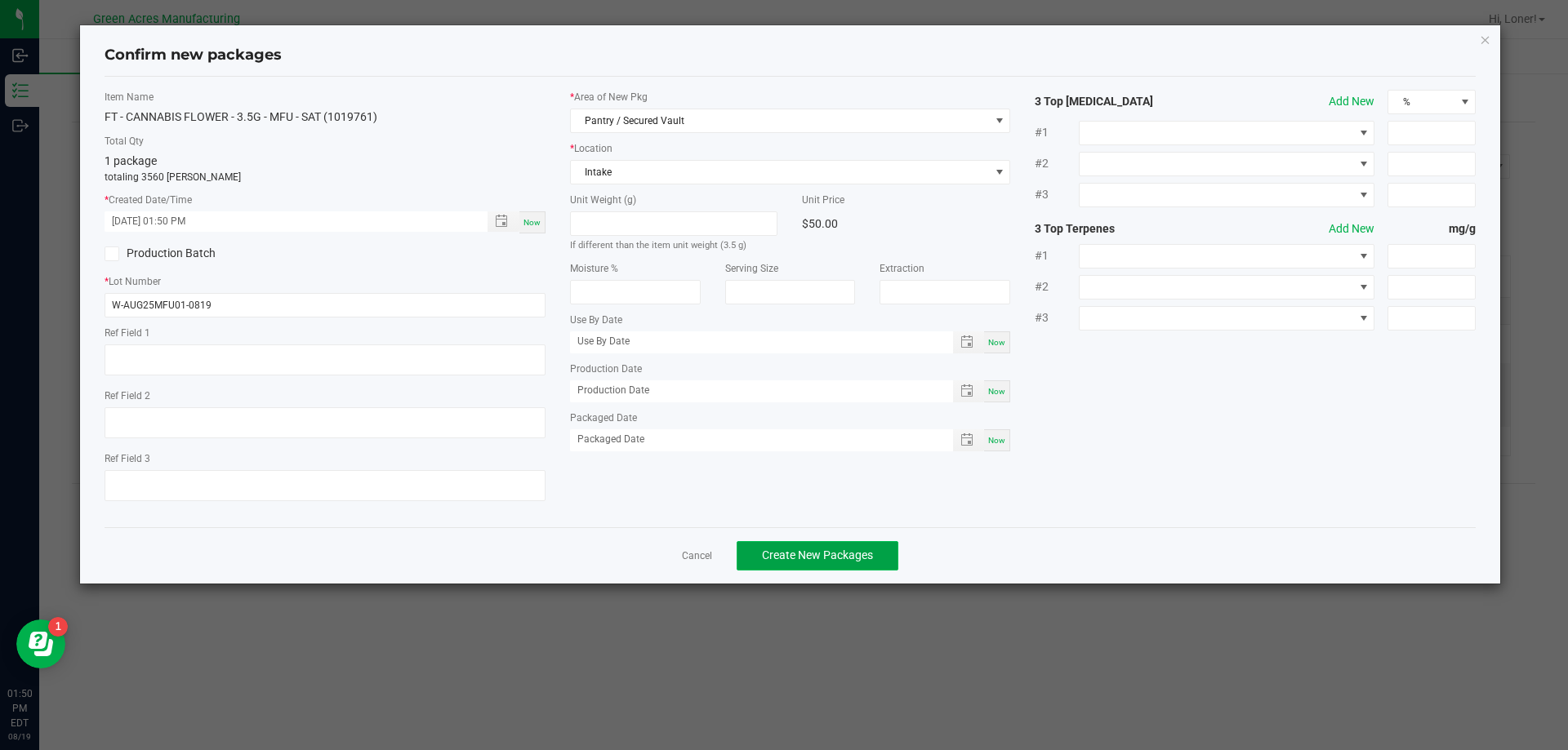
click at [849, 549] on span "Create New Packages" at bounding box center [817, 555] width 111 height 13
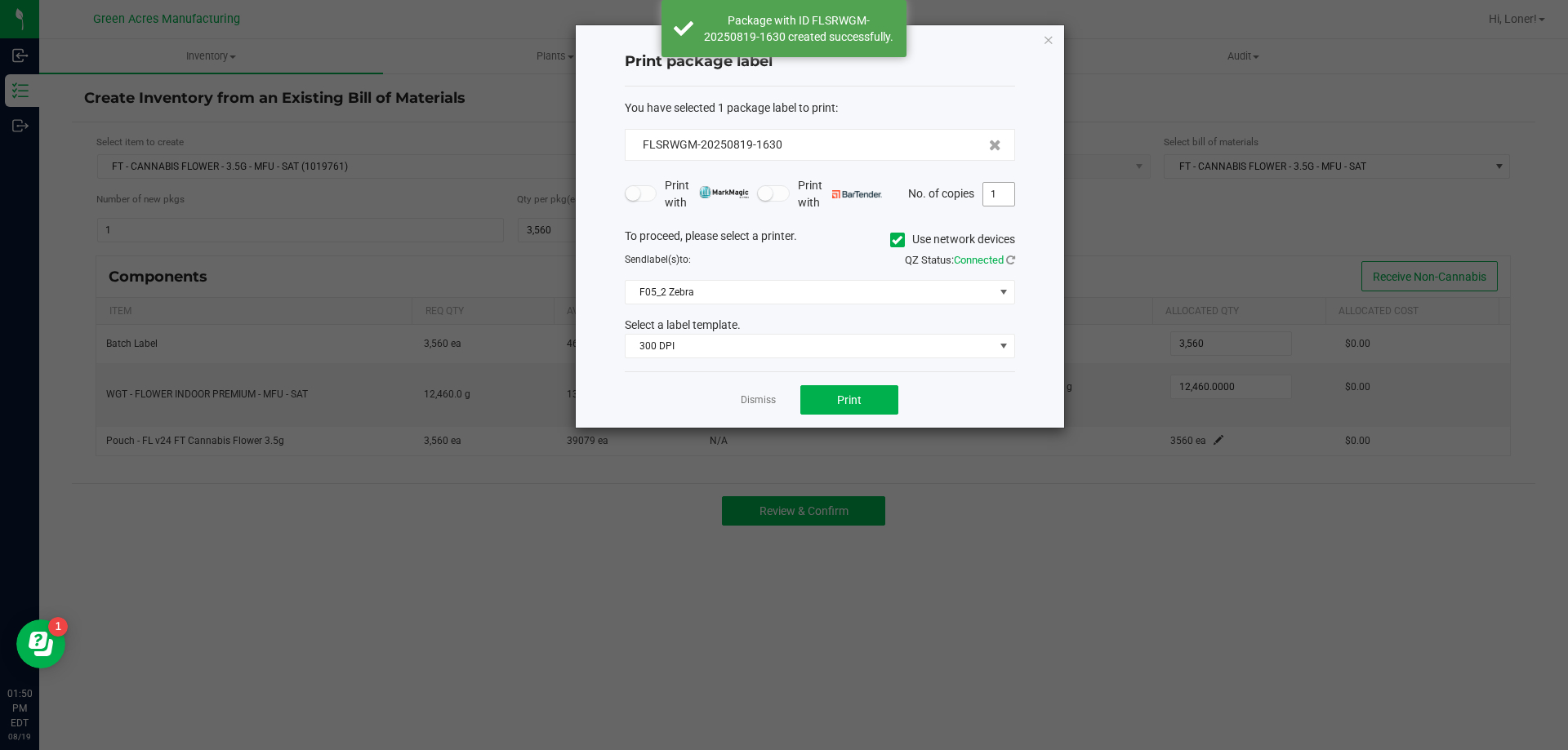
click at [1002, 190] on input "1" at bounding box center [998, 195] width 31 height 23
type input "2"
click at [588, 365] on div "Print package label You have selected 1 package label to print : FLSRWGM-202508…" at bounding box center [820, 226] width 489 height 402
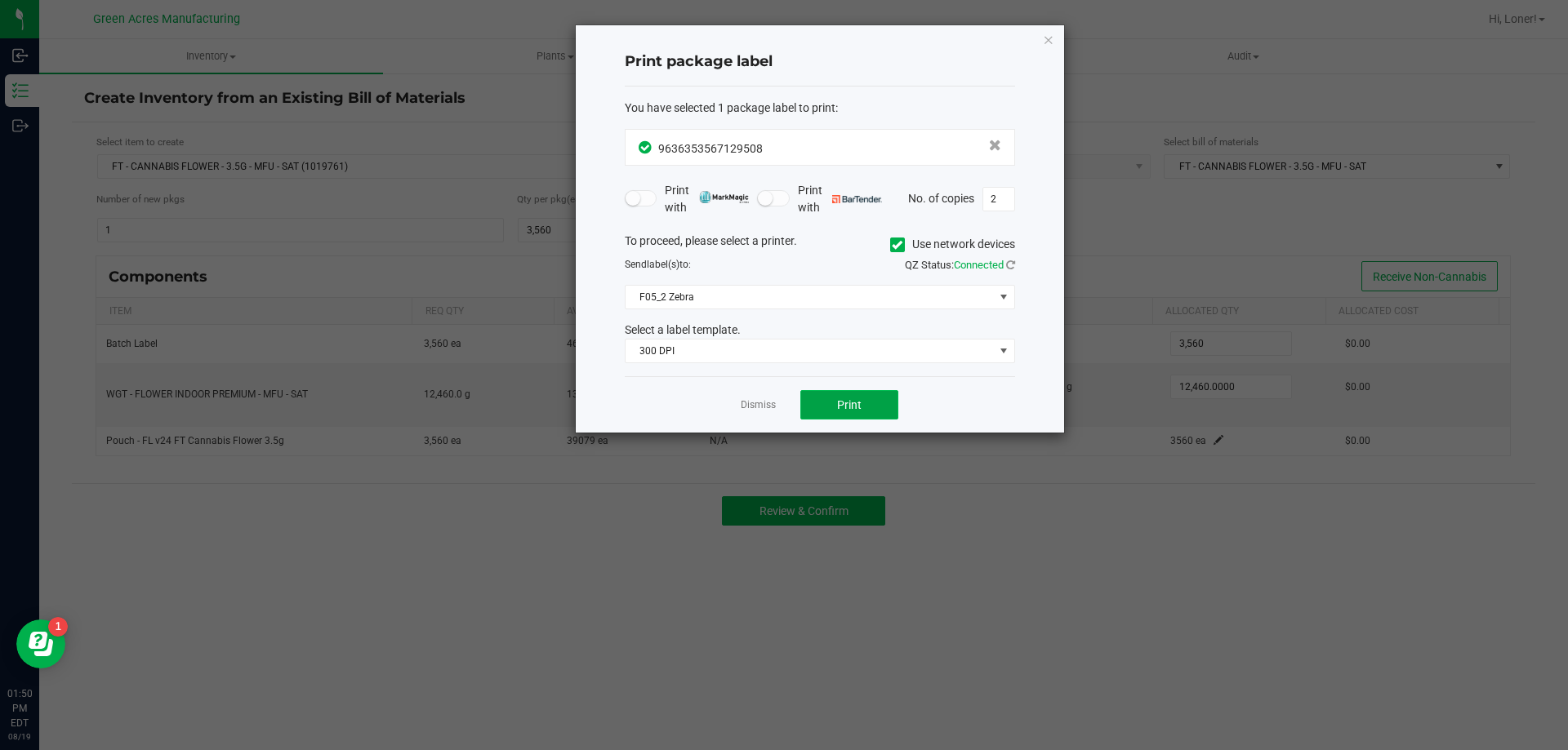
click at [818, 411] on button "Print" at bounding box center [849, 405] width 98 height 29
click at [775, 410] on link "Dismiss" at bounding box center [757, 406] width 35 height 14
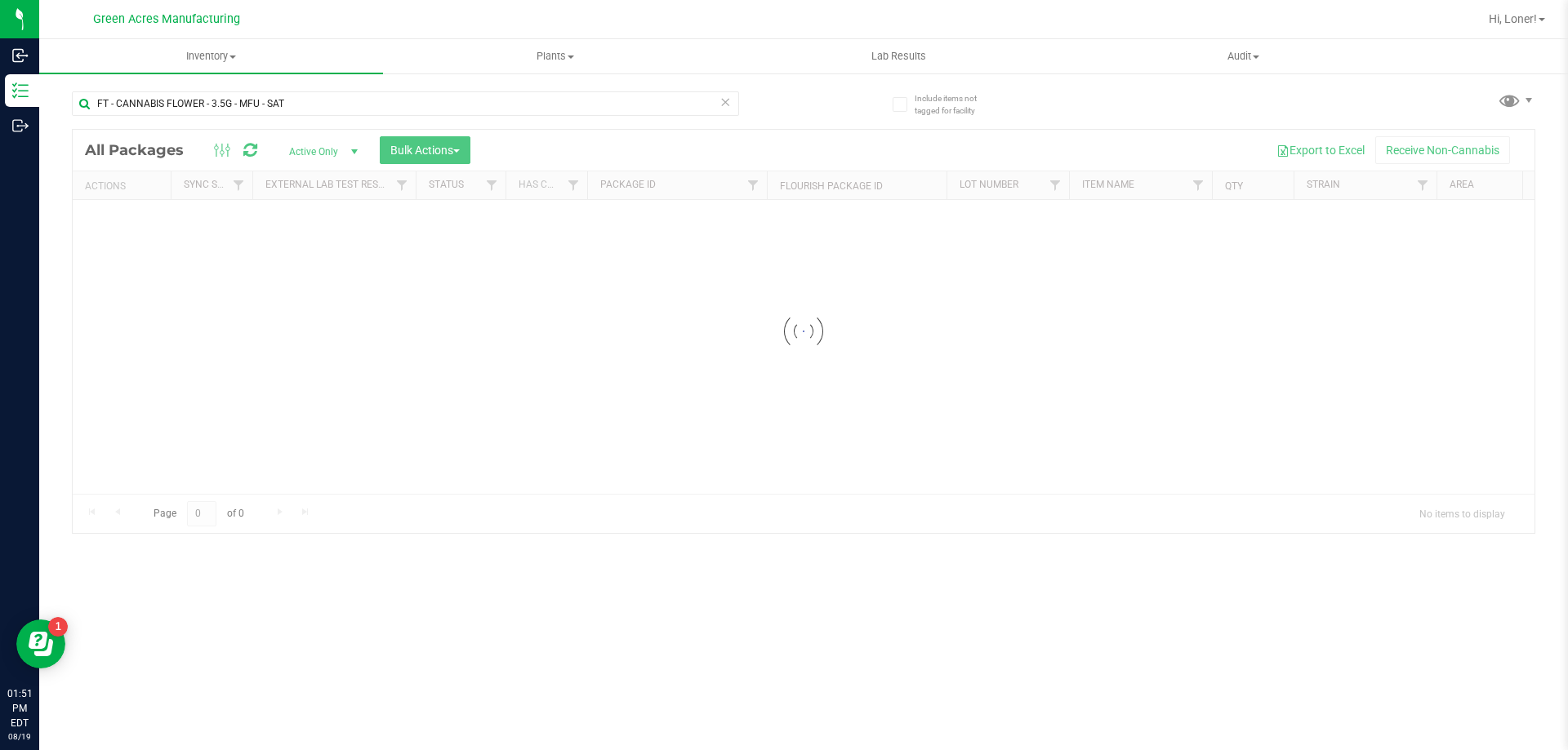
click at [726, 101] on icon at bounding box center [724, 101] width 12 height 20
click at [521, 112] on input "text" at bounding box center [406, 104] width 667 height 25
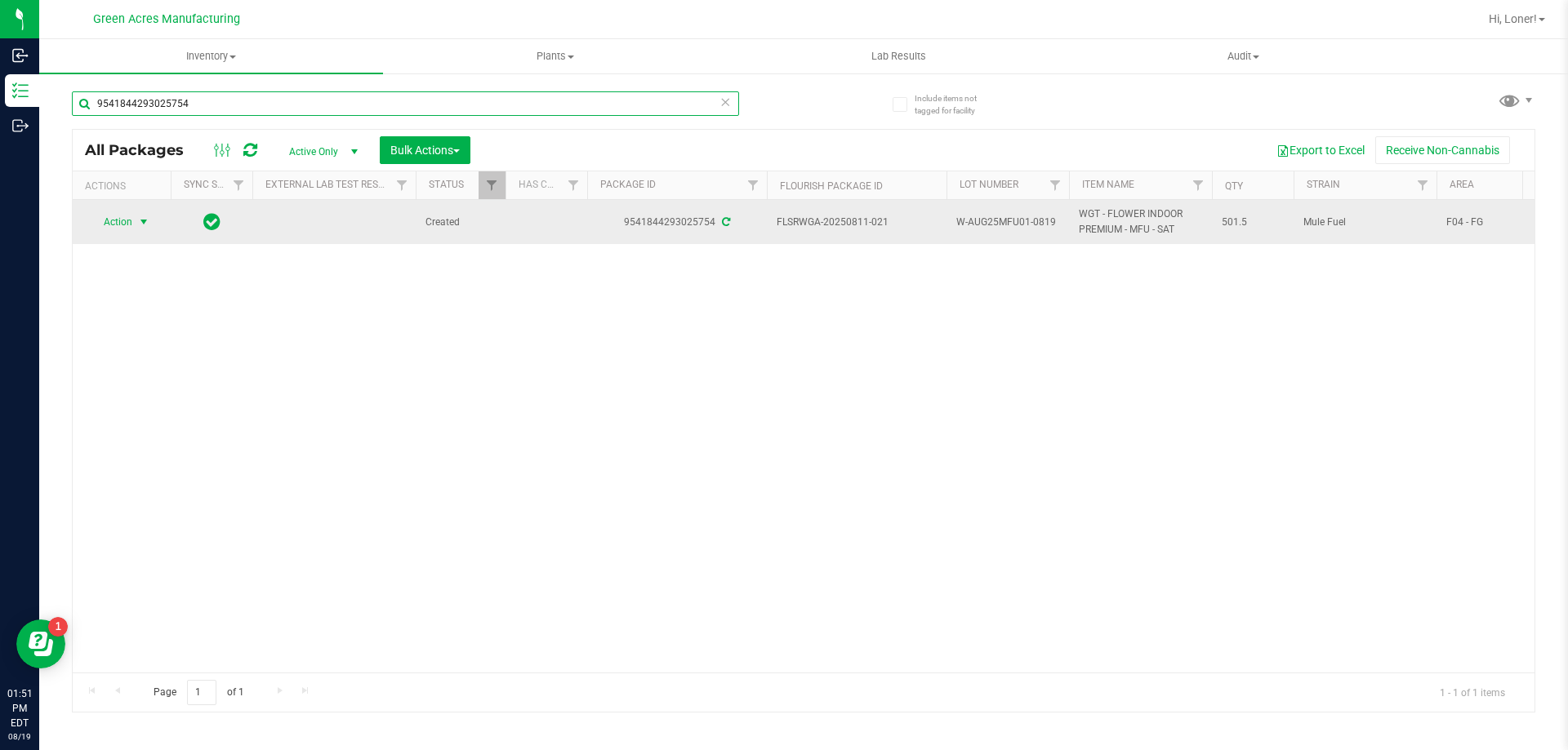
type input "9541844293025754"
click at [141, 227] on span "select" at bounding box center [143, 222] width 13 height 13
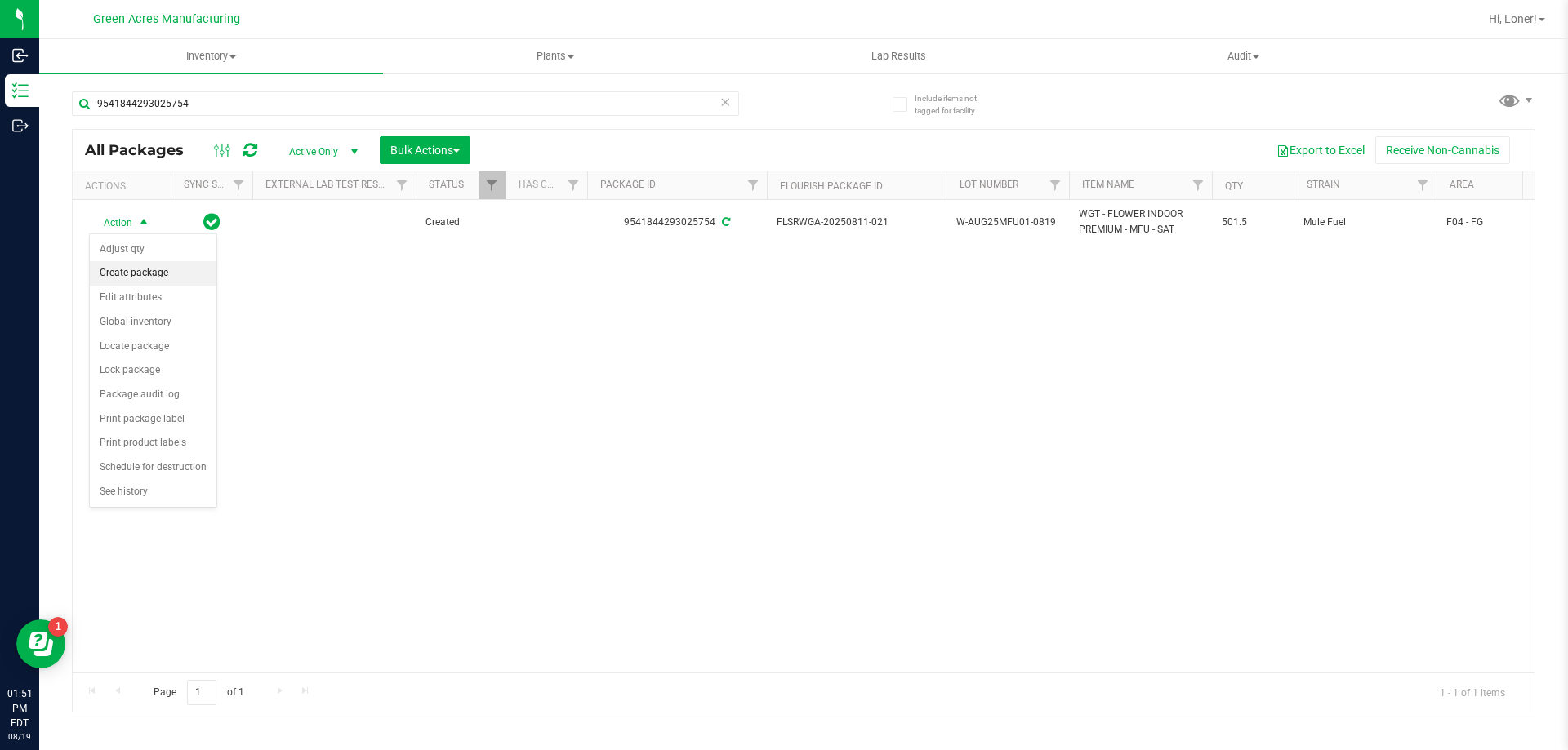
click at [143, 269] on li "Create package" at bounding box center [153, 274] width 126 height 25
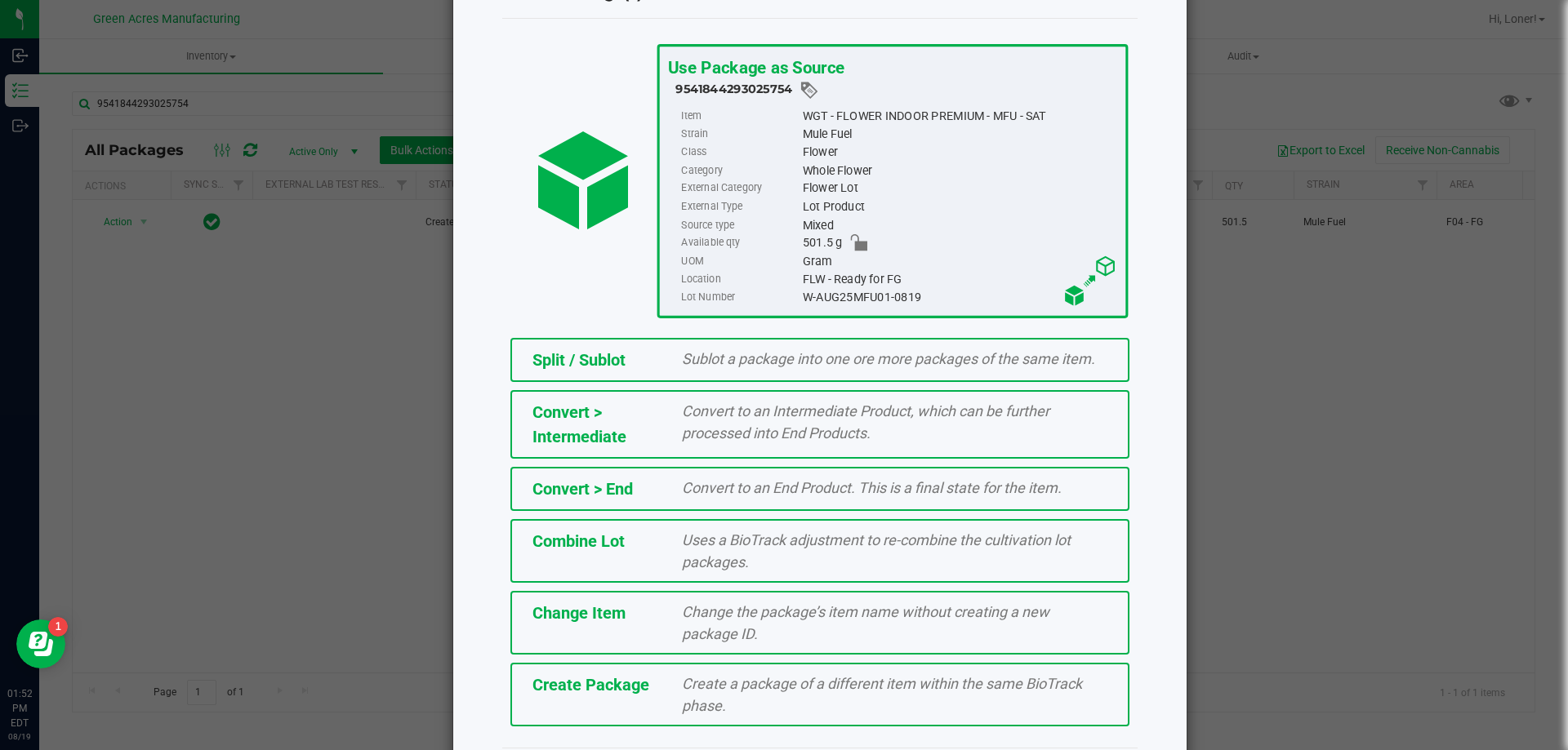
scroll to position [117, 0]
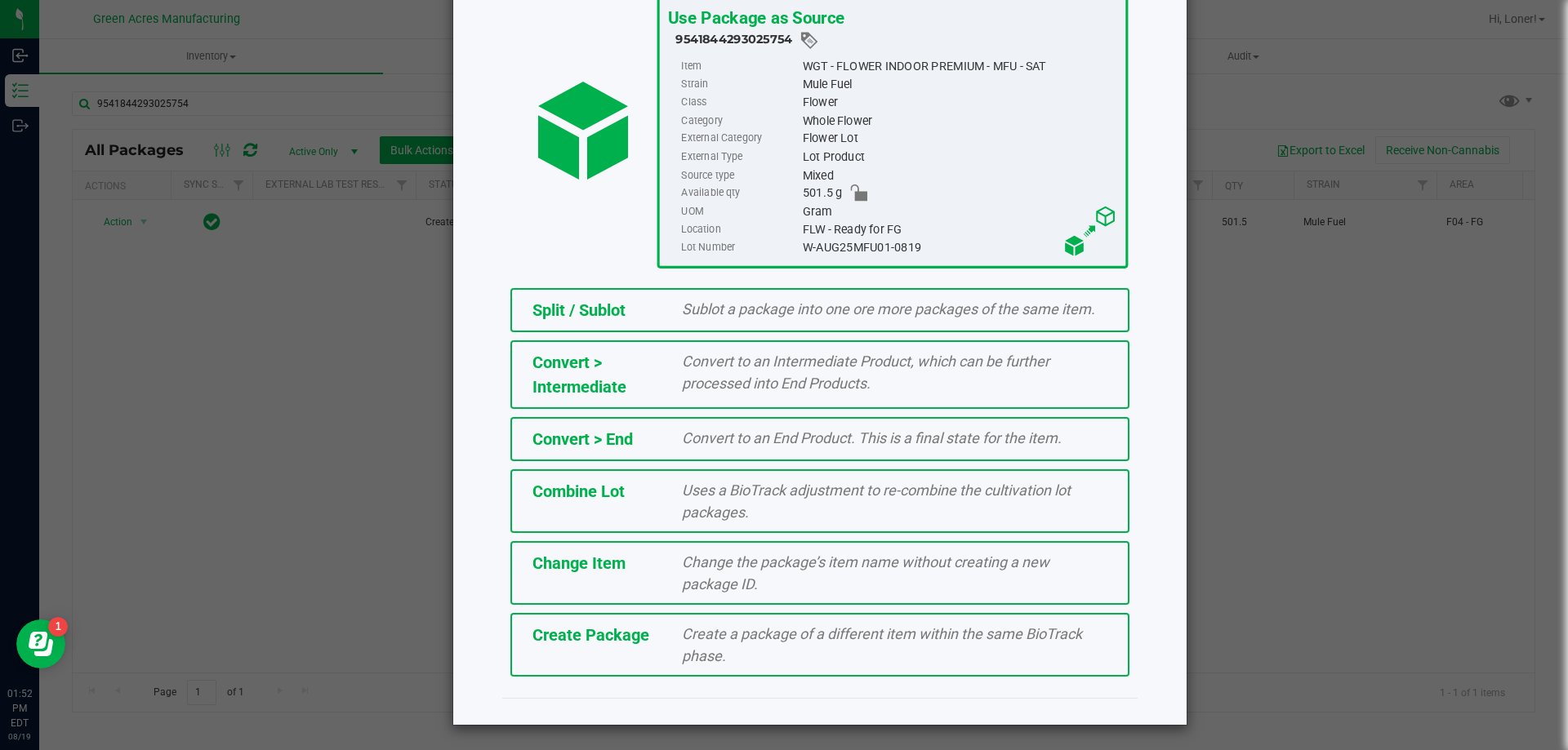
click at [634, 642] on span "Create Package" at bounding box center [590, 635] width 117 height 20
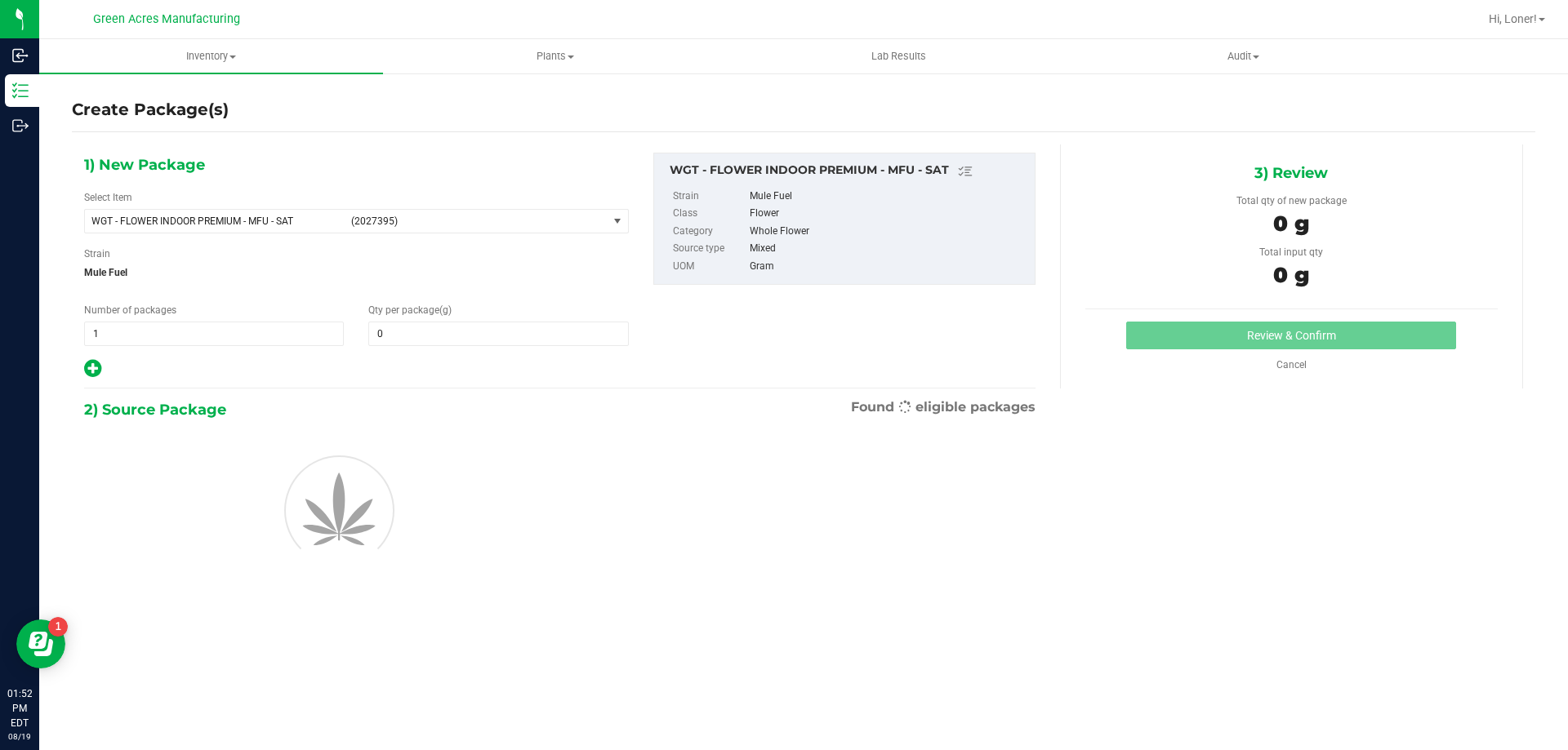
type input "0.0000"
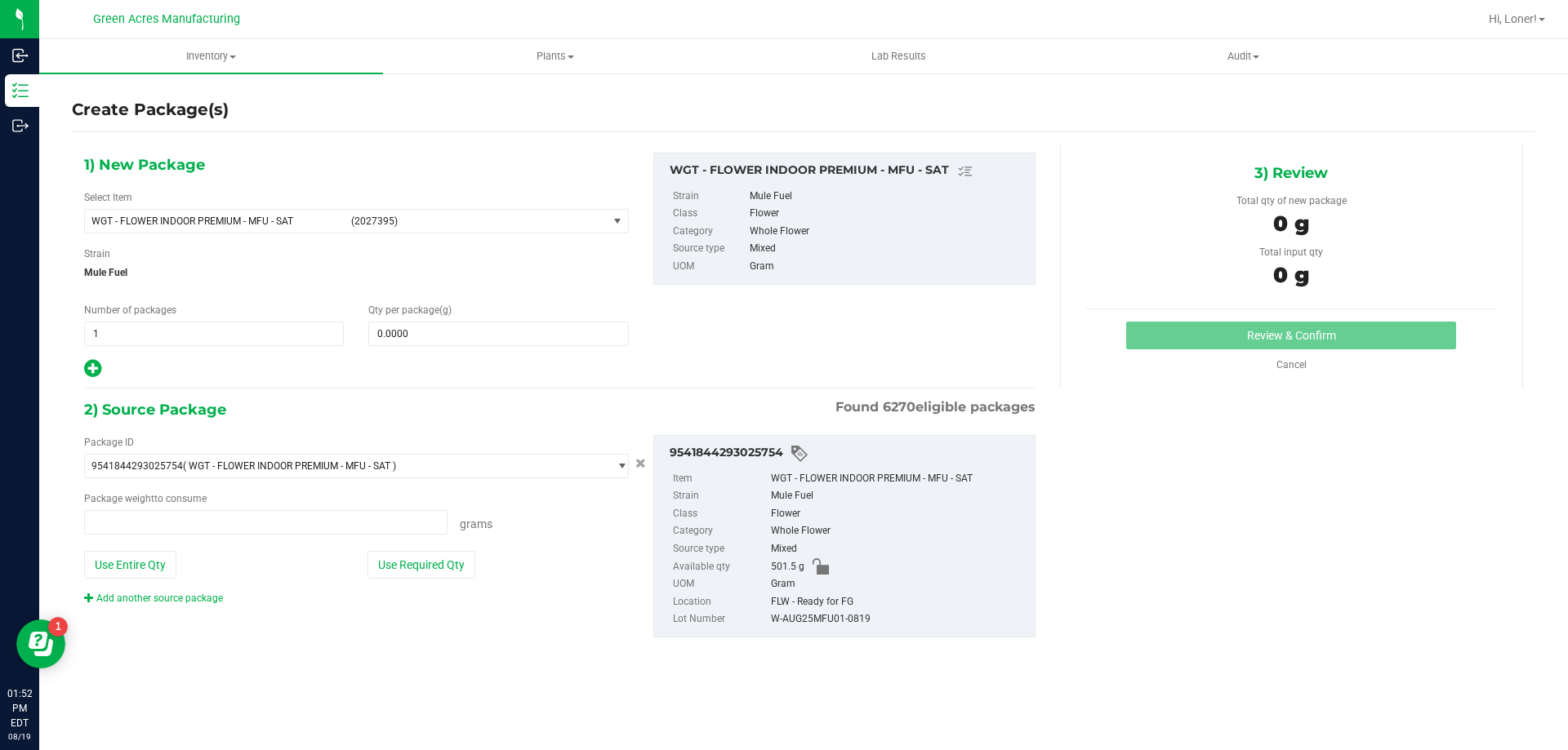
type input "0.0000 g"
click at [429, 342] on span at bounding box center [498, 334] width 260 height 25
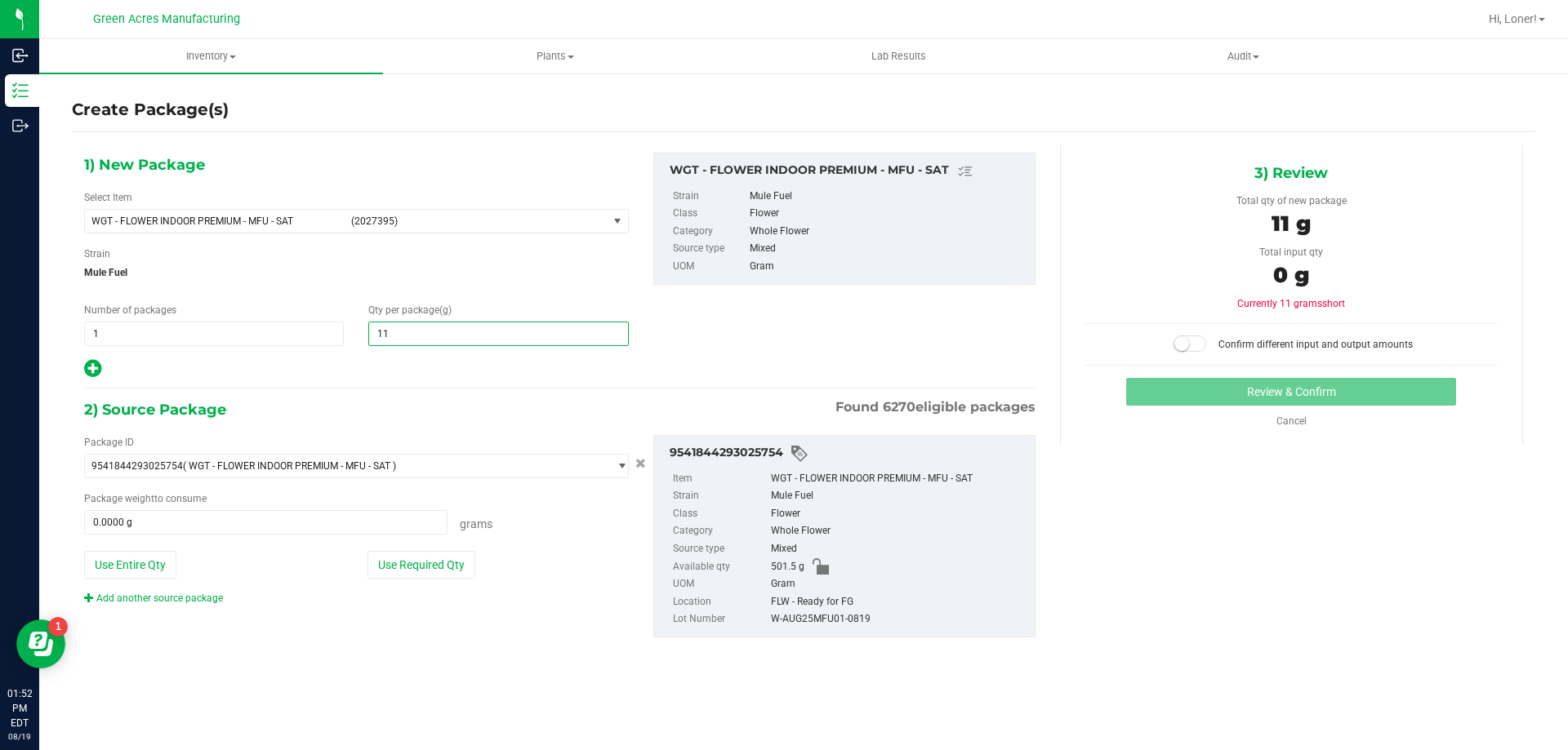
type input "110"
type input "110.0000"
click at [393, 577] on button "Use Required Qty" at bounding box center [421, 564] width 108 height 28
type input "110.0000 g"
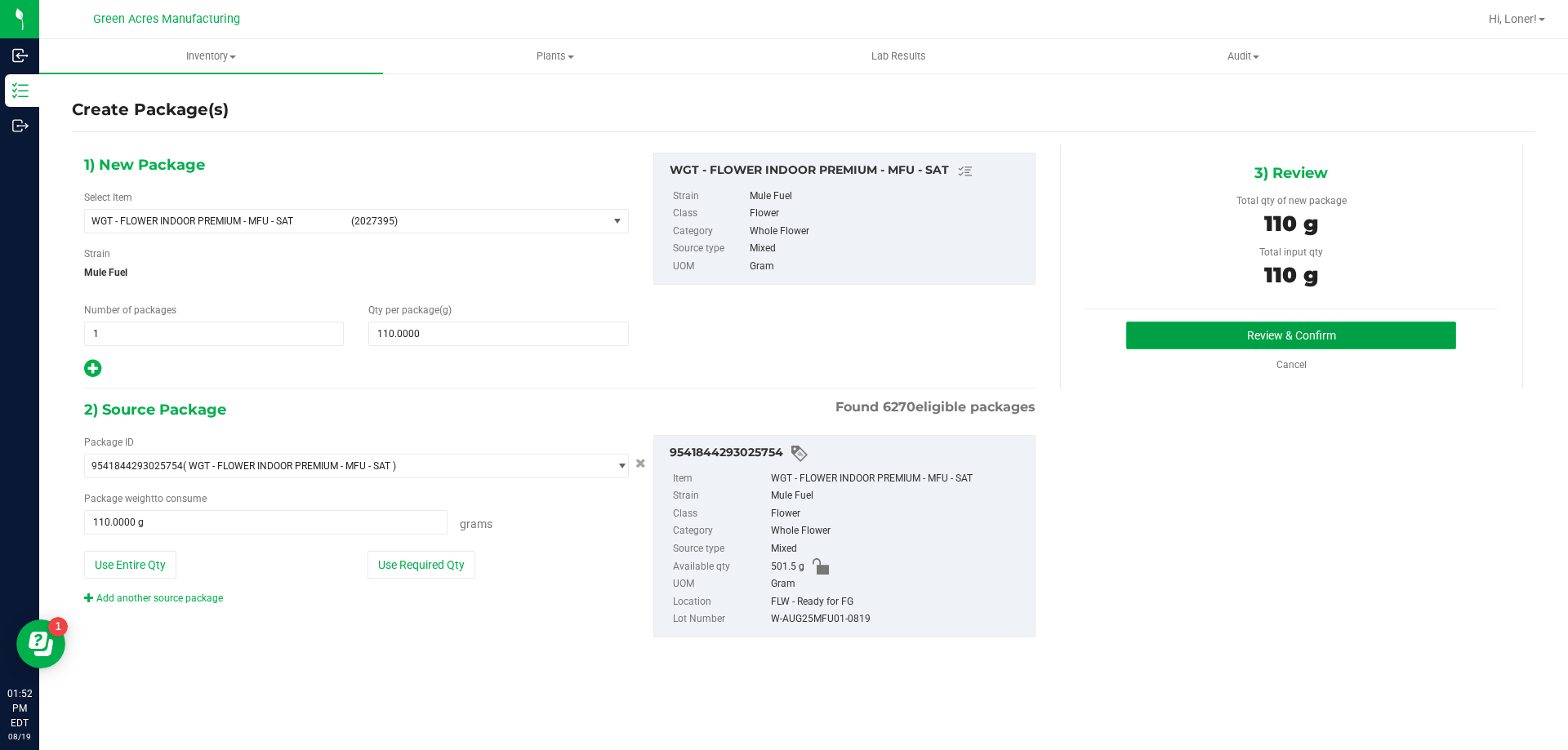
click at [1171, 324] on button "Review & Confirm" at bounding box center [1290, 335] width 330 height 28
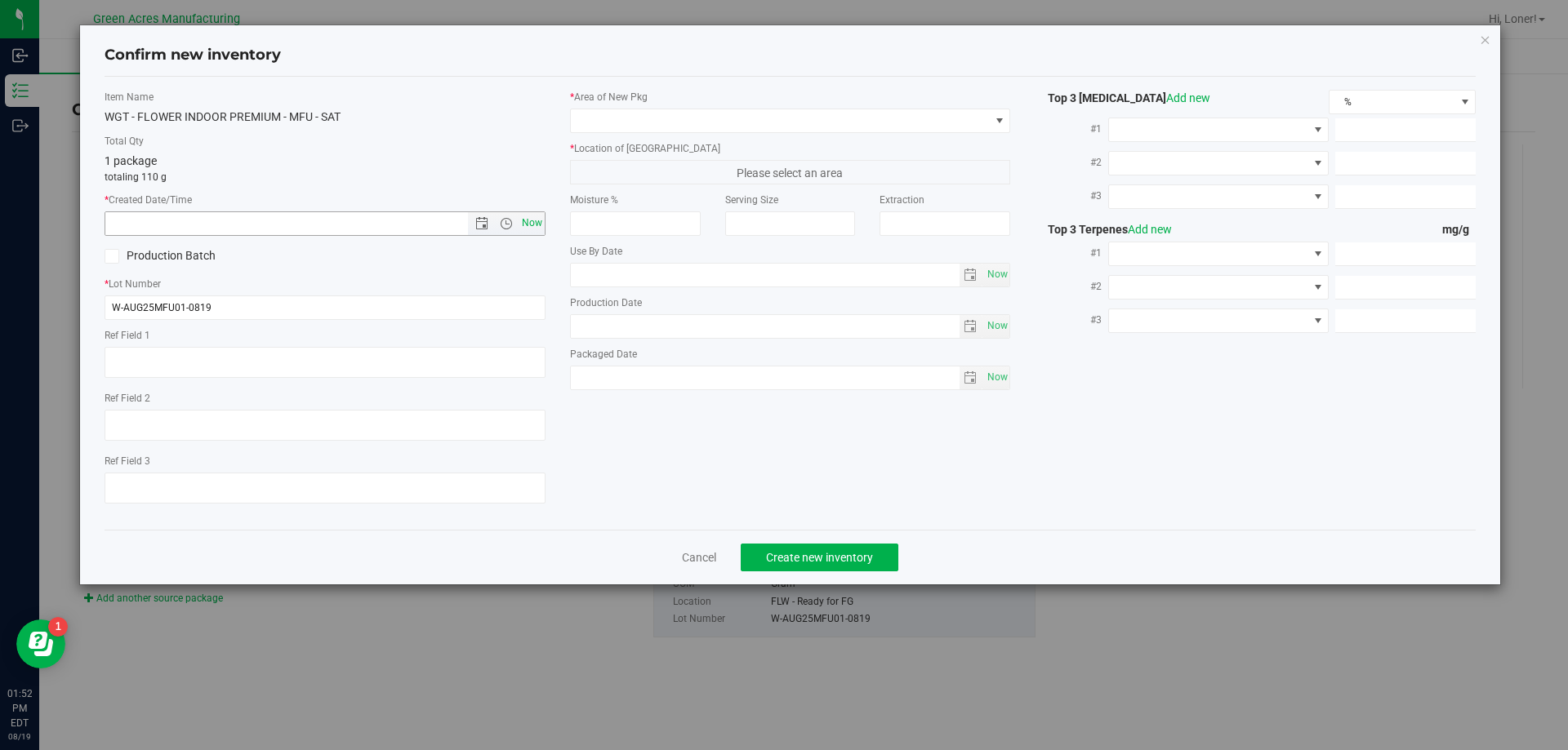
click at [538, 220] on span "Now" at bounding box center [531, 223] width 28 height 24
type input "[DATE] 1:52 PM"
click at [629, 125] on span at bounding box center [780, 121] width 419 height 23
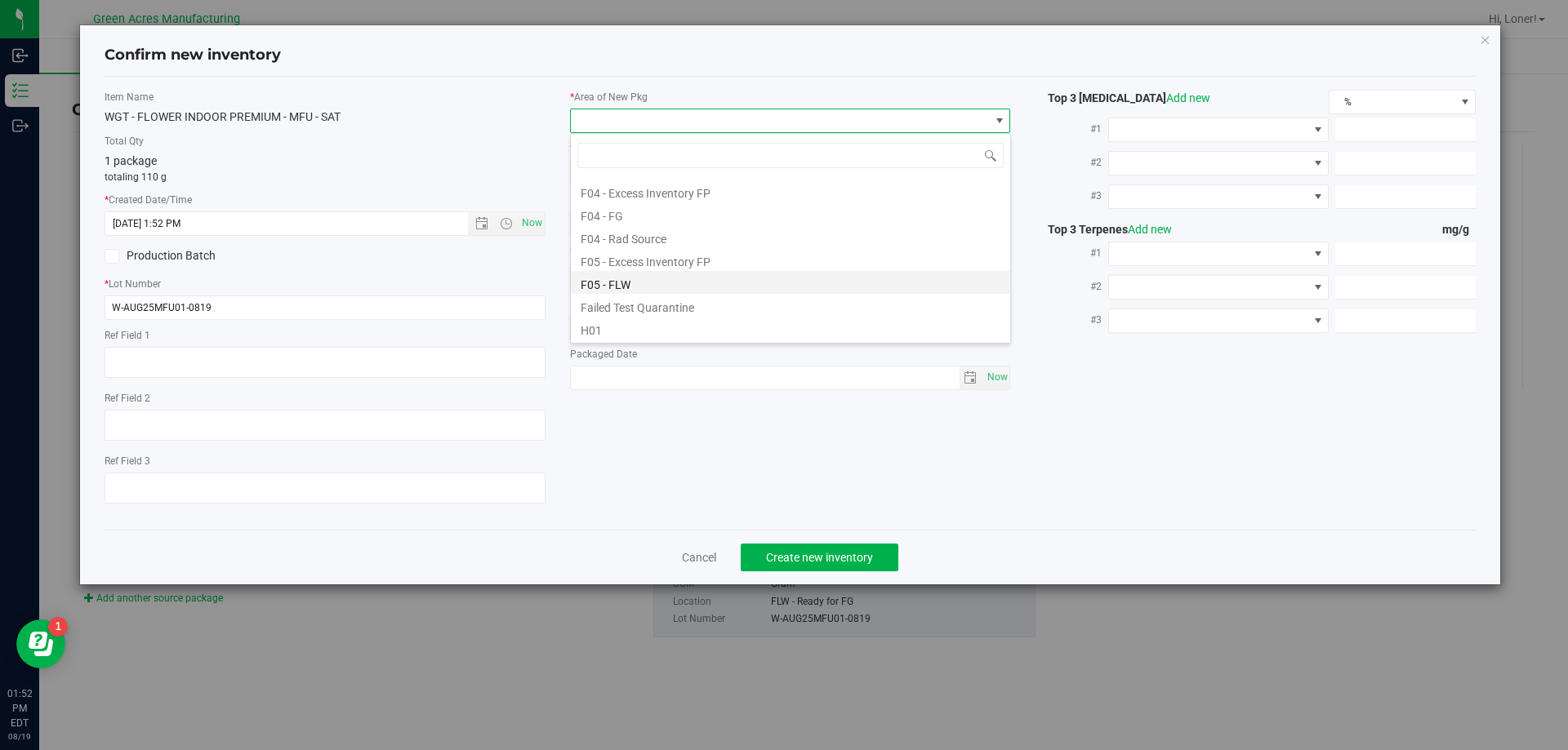
scroll to position [82, 0]
click at [633, 238] on li "F04 - FG" at bounding box center [790, 244] width 440 height 23
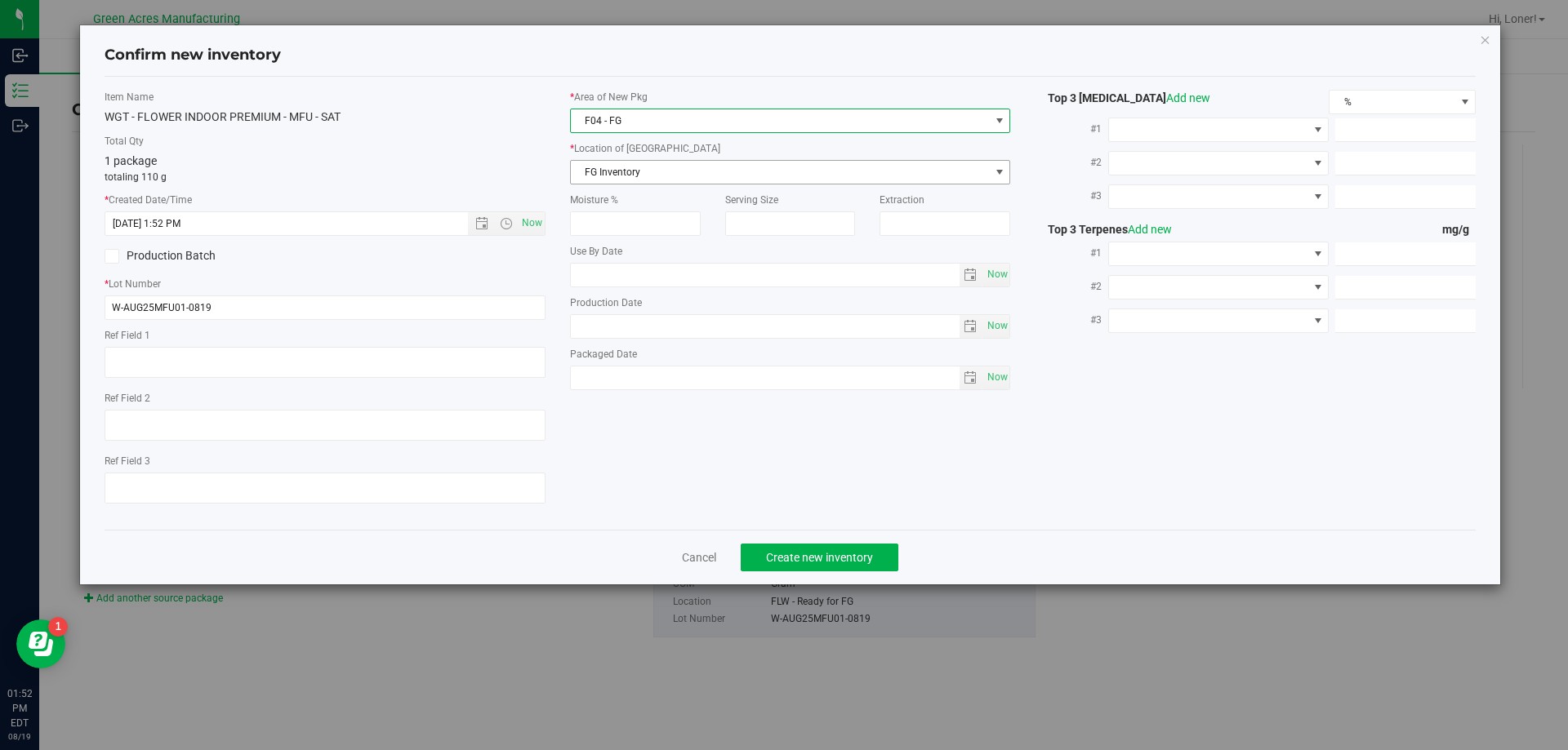
click at [641, 181] on span "FG Inventory" at bounding box center [780, 173] width 419 height 23
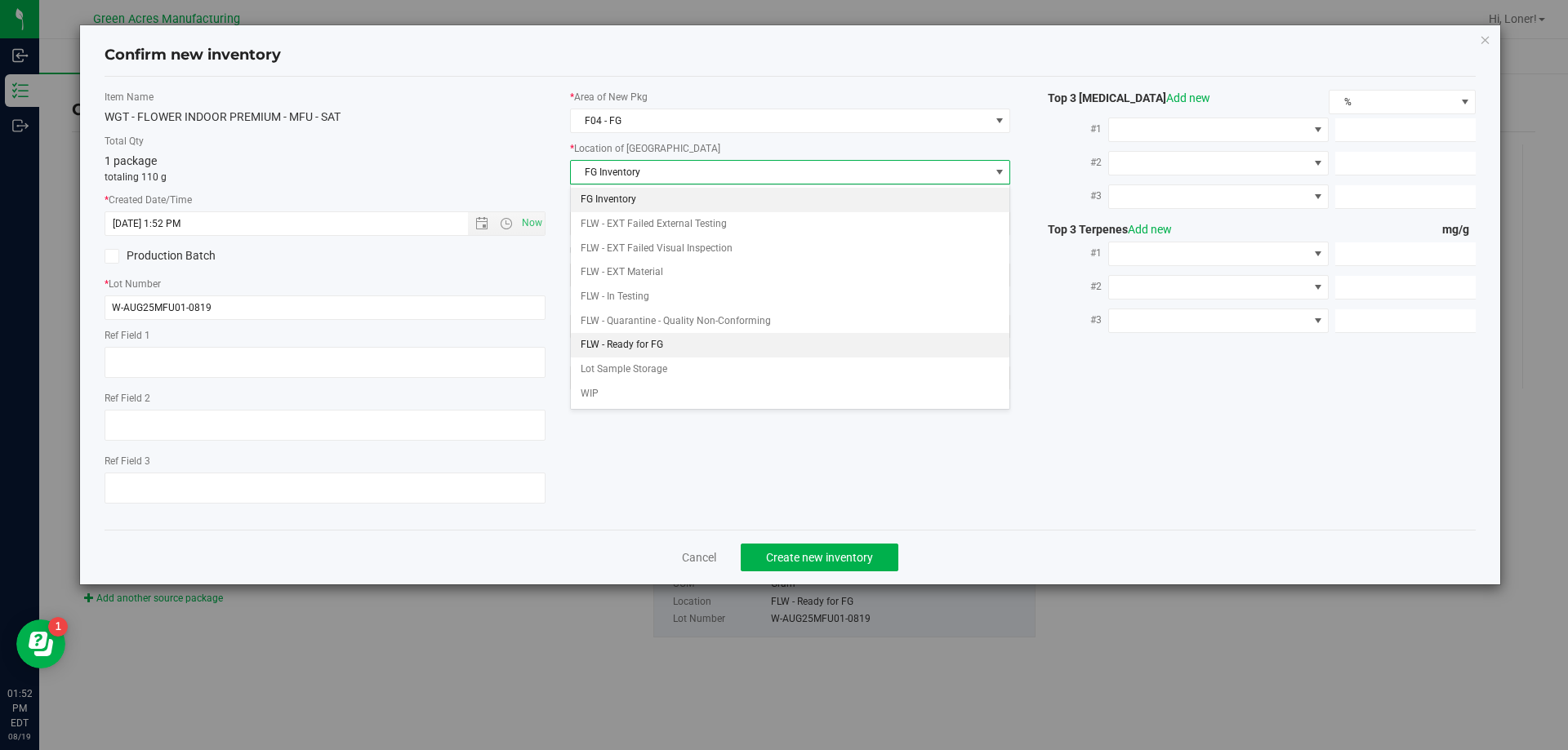
click at [645, 351] on li "FLW - Ready for FG" at bounding box center [790, 345] width 440 height 25
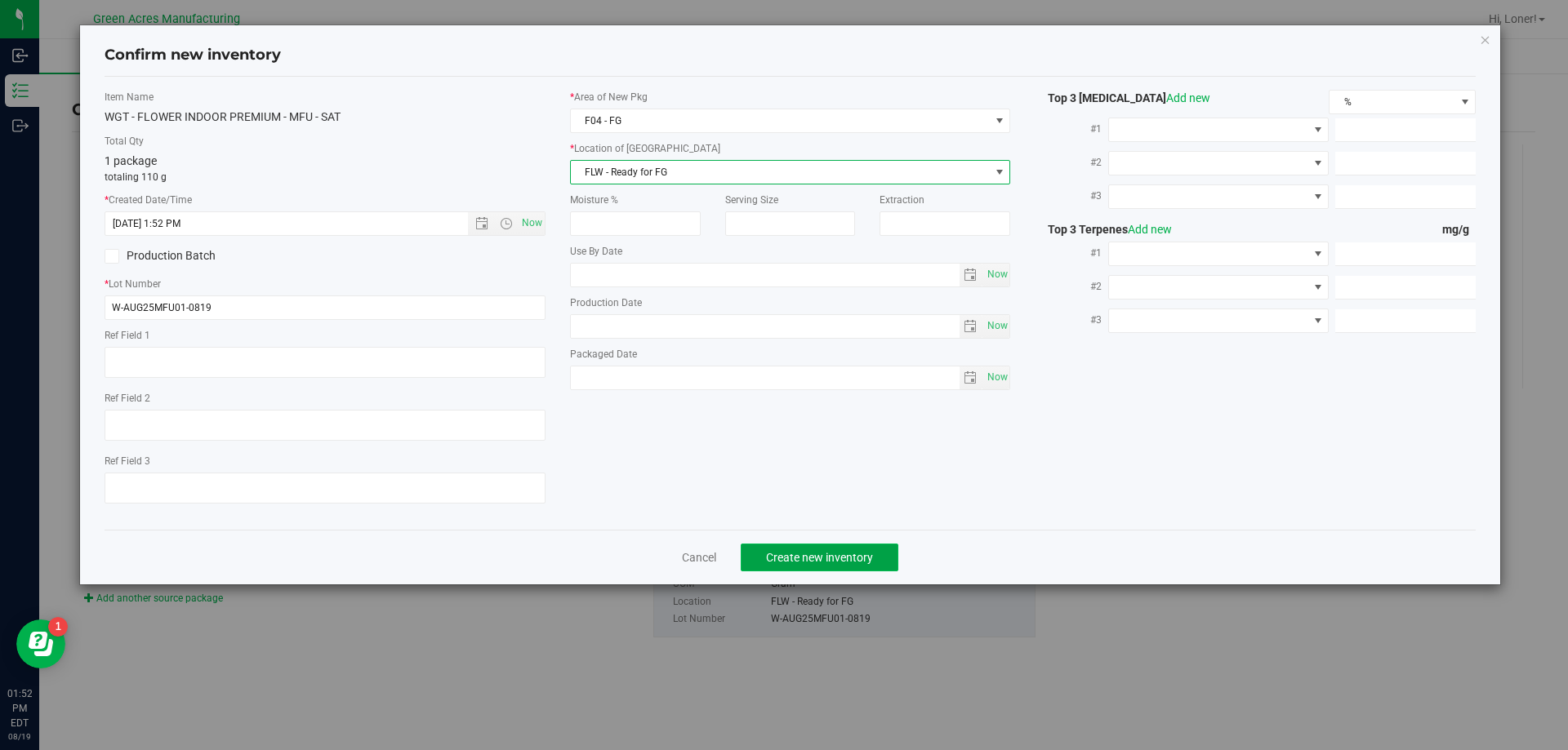
click at [812, 557] on span "Create new inventory" at bounding box center [820, 557] width 107 height 13
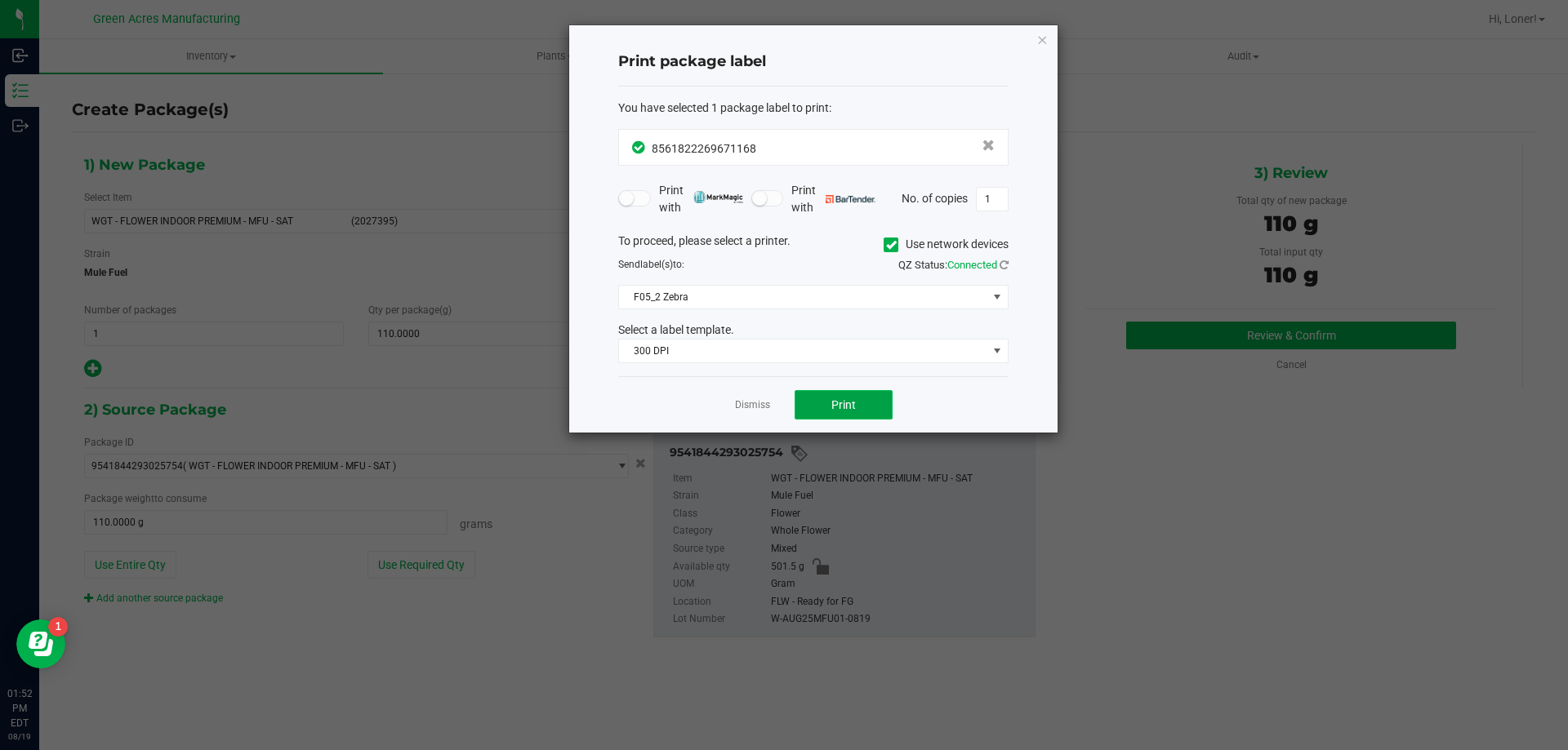
click at [832, 404] on span "Print" at bounding box center [844, 405] width 25 height 13
click at [757, 406] on link "Dismiss" at bounding box center [752, 406] width 35 height 14
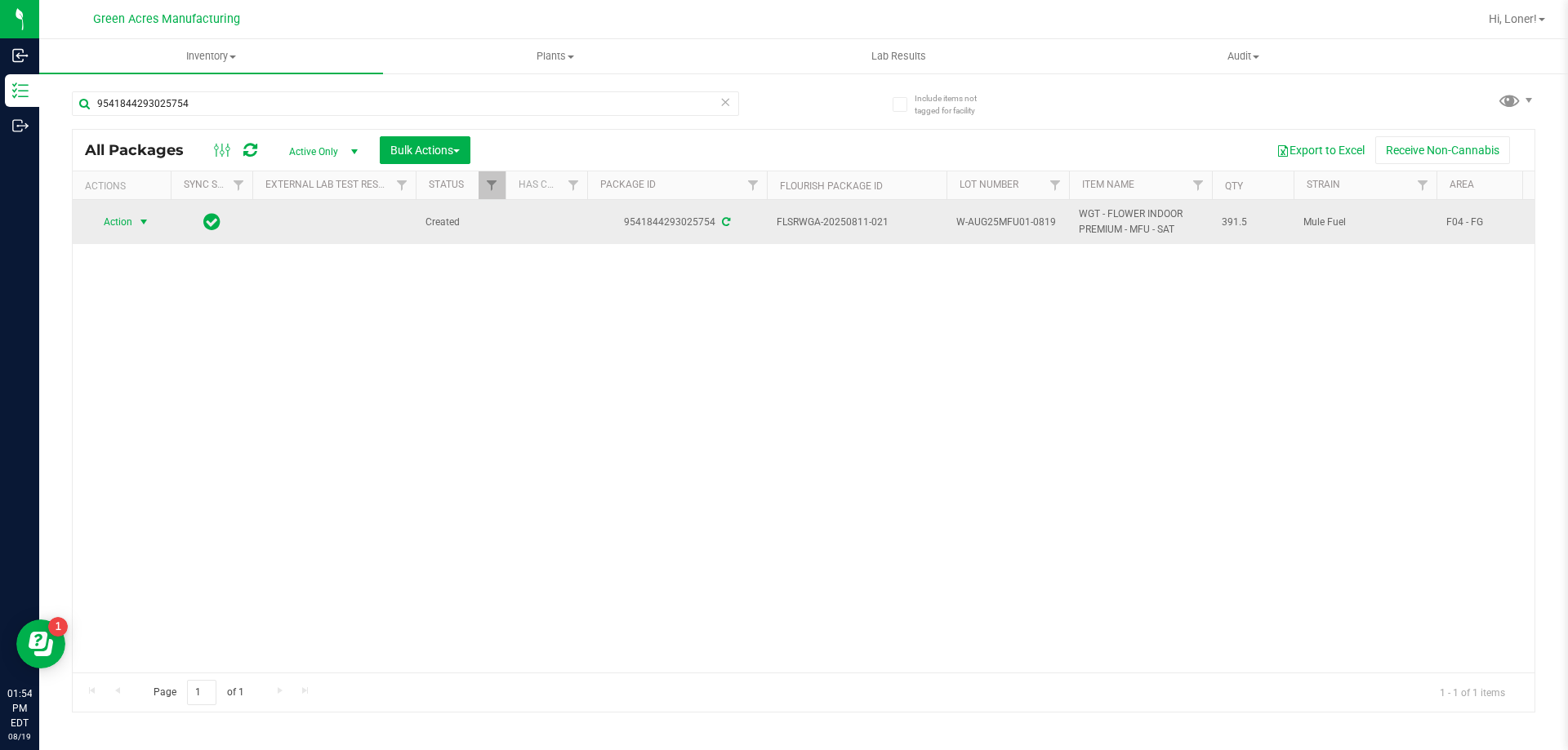
click at [140, 222] on span "select" at bounding box center [143, 222] width 13 height 13
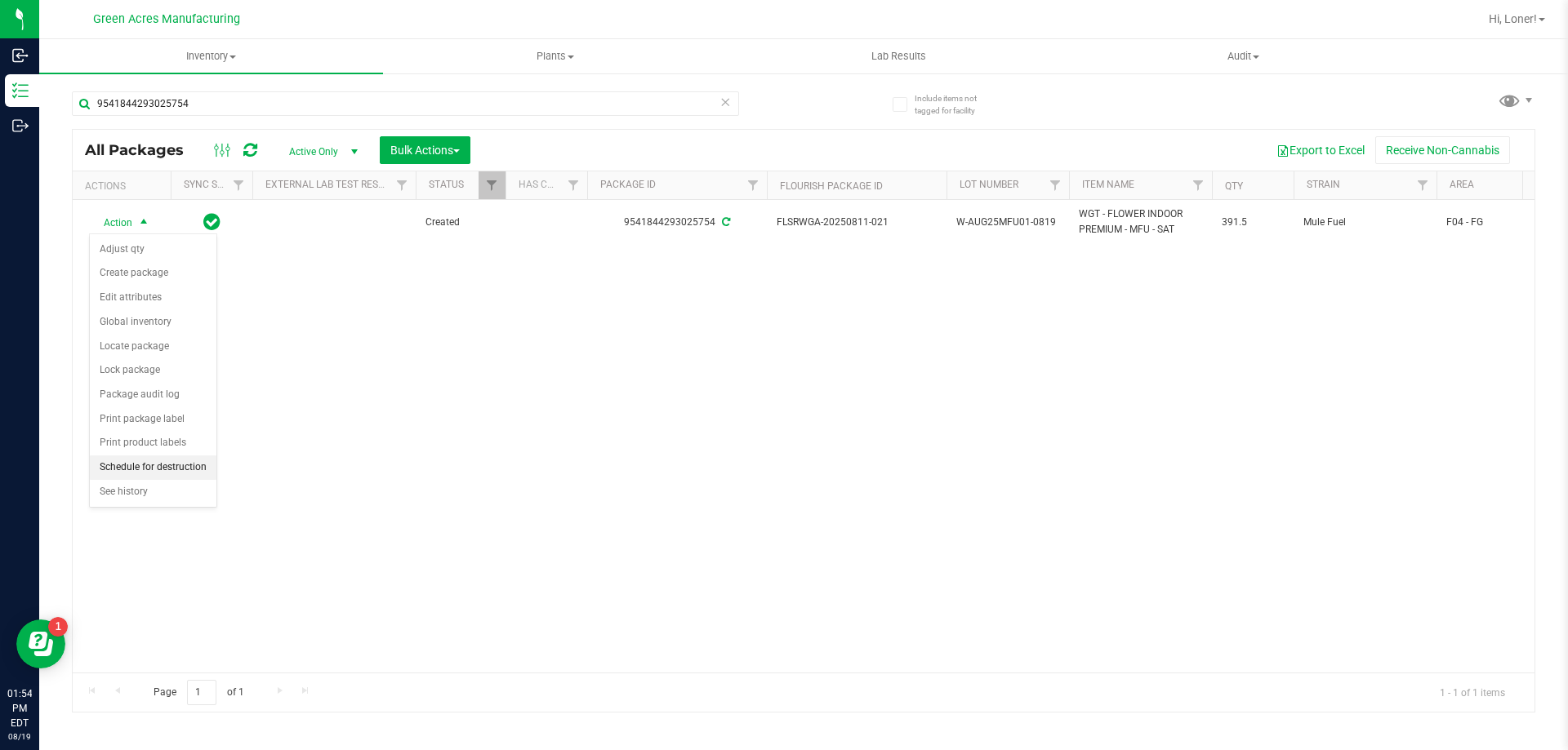
click at [169, 464] on li "Schedule for destruction" at bounding box center [153, 468] width 126 height 25
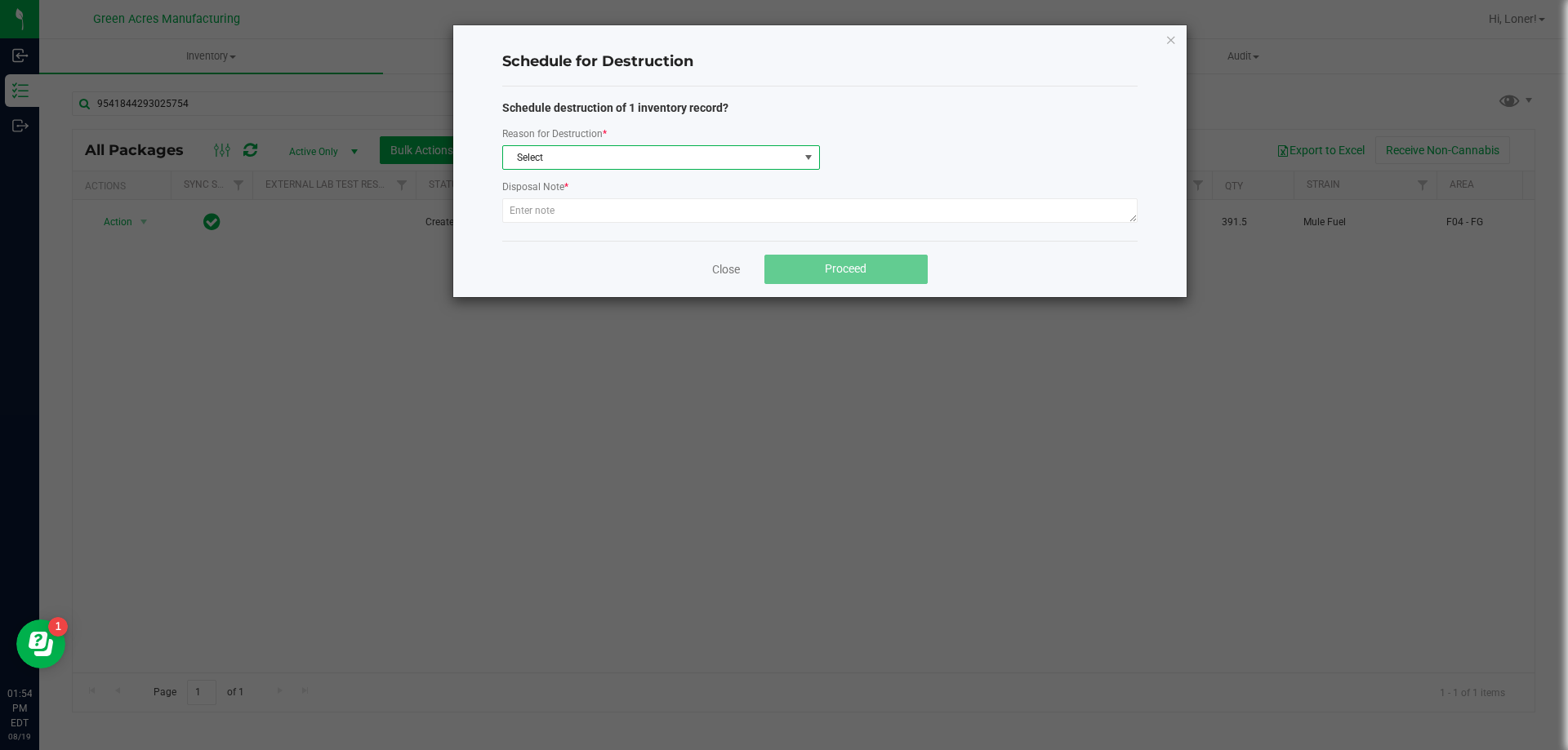
click at [630, 162] on span "Select" at bounding box center [651, 157] width 295 height 23
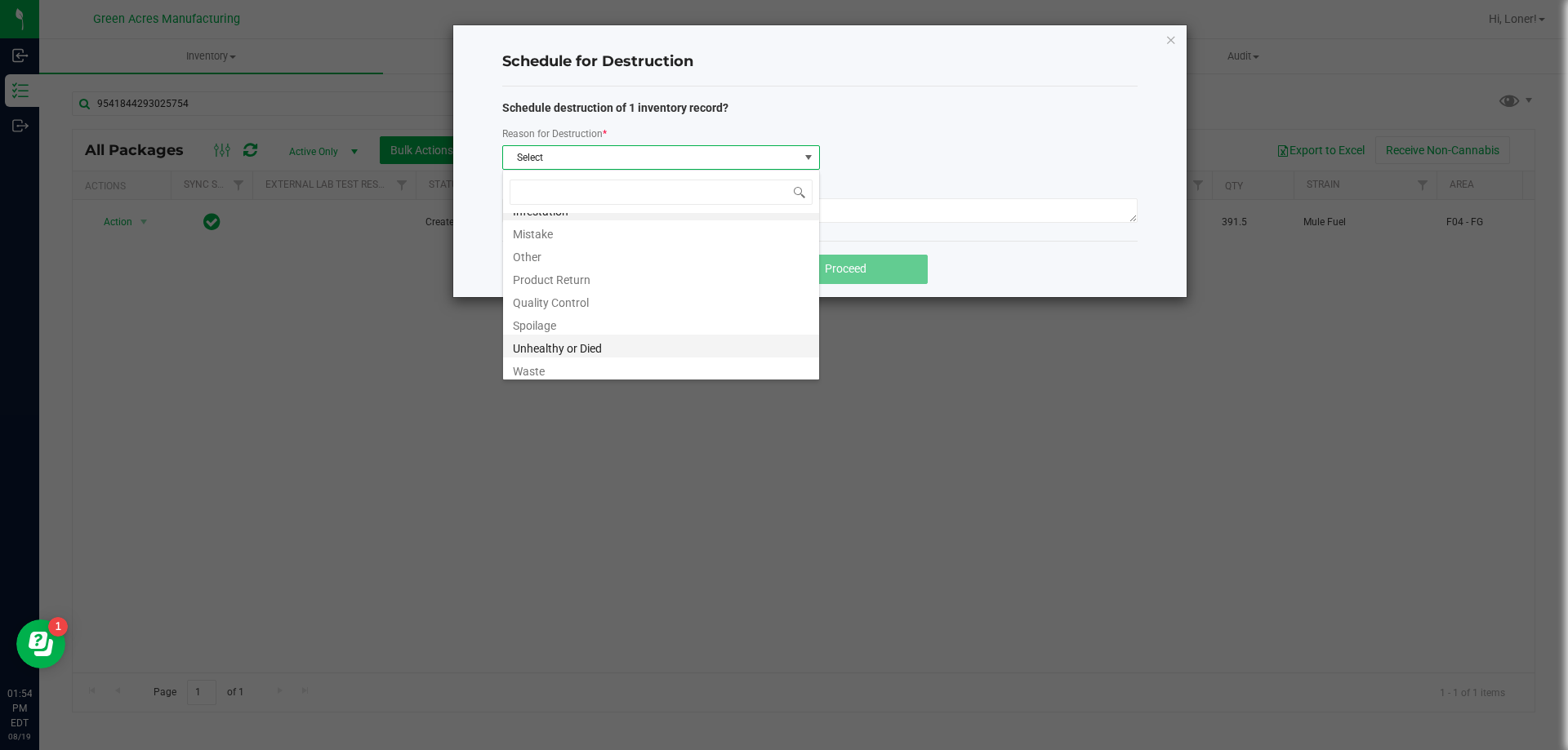
scroll to position [20, 0]
click at [561, 361] on li "Waste" at bounding box center [660, 365] width 316 height 23
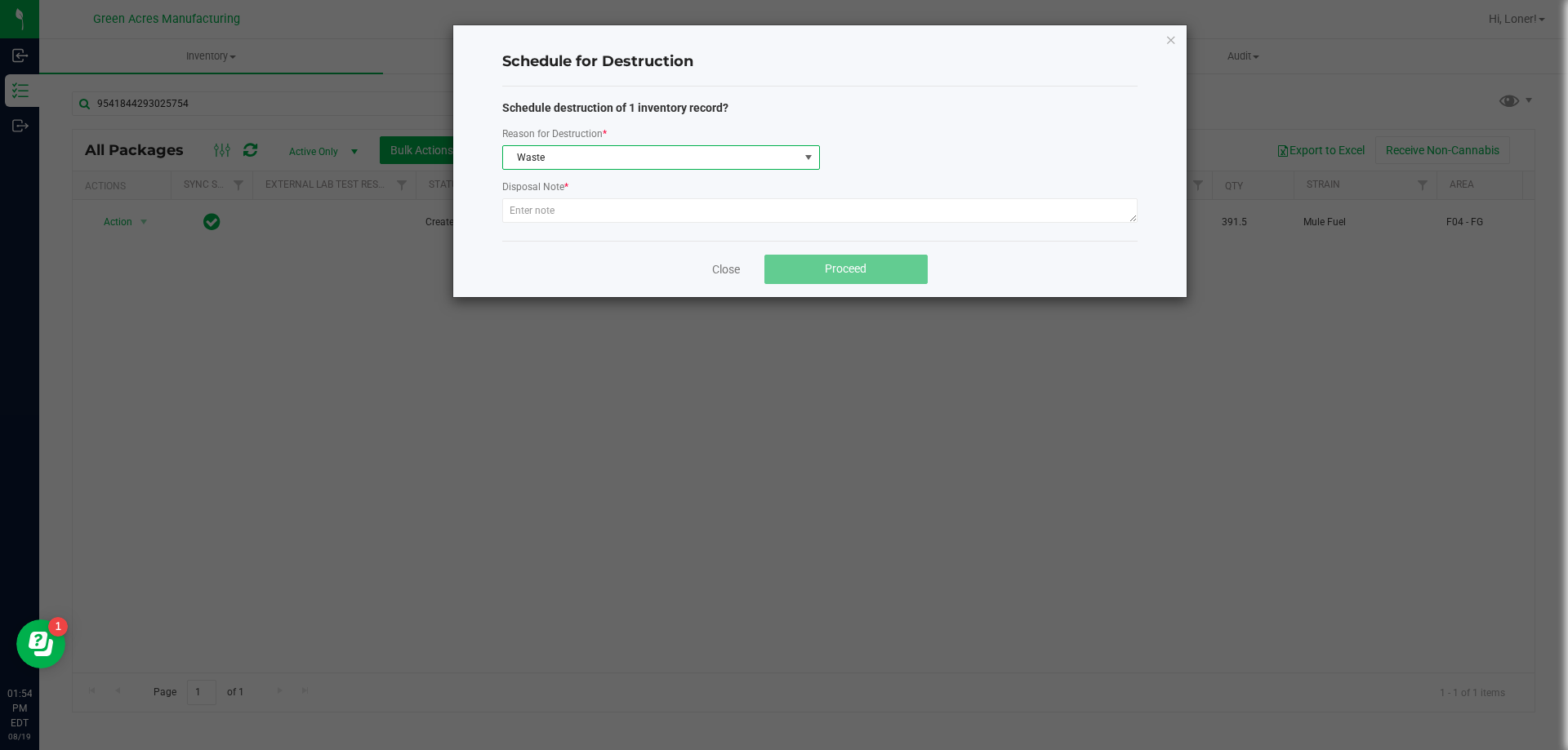
click at [580, 225] on div at bounding box center [820, 213] width 635 height 29
click at [580, 223] on div at bounding box center [820, 213] width 635 height 29
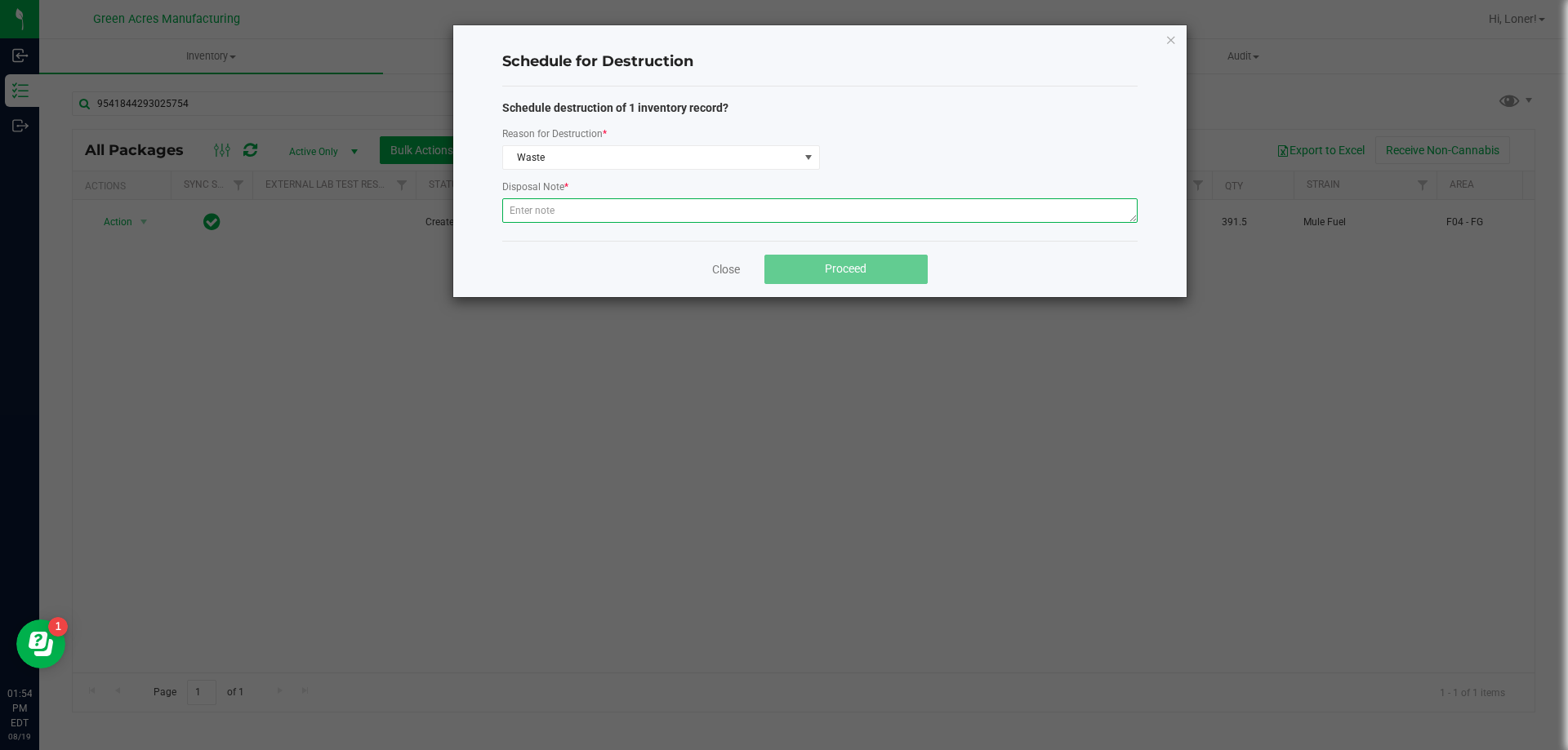
click at [580, 216] on textarea at bounding box center [820, 211] width 635 height 25
paste textarea "WASTE FROM WHOLE FLOWER PACKING PROCESS"
type textarea "WASTE FROM WHOLE FLOWER PACKING PROCESS"
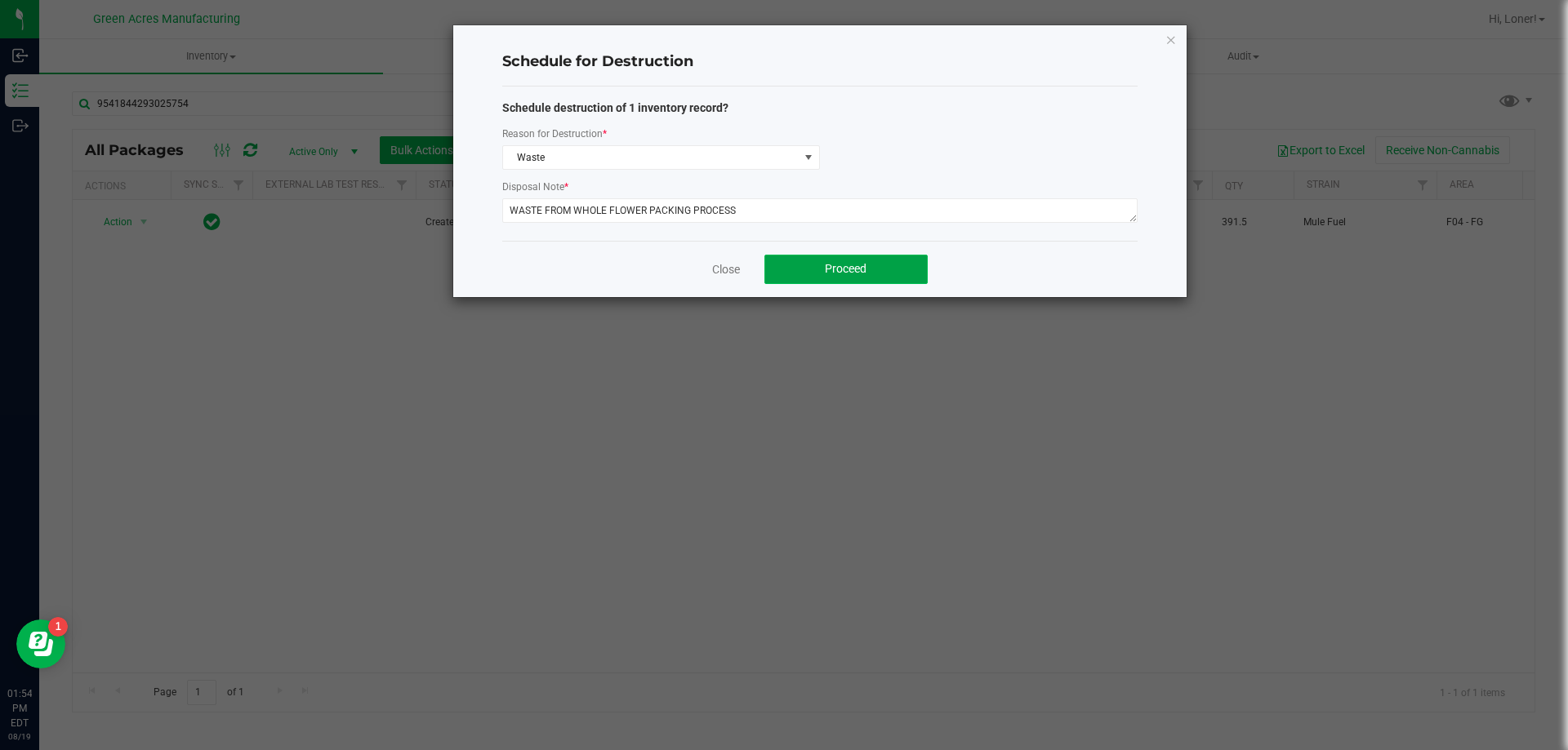
click at [808, 264] on button "Proceed" at bounding box center [845, 269] width 163 height 29
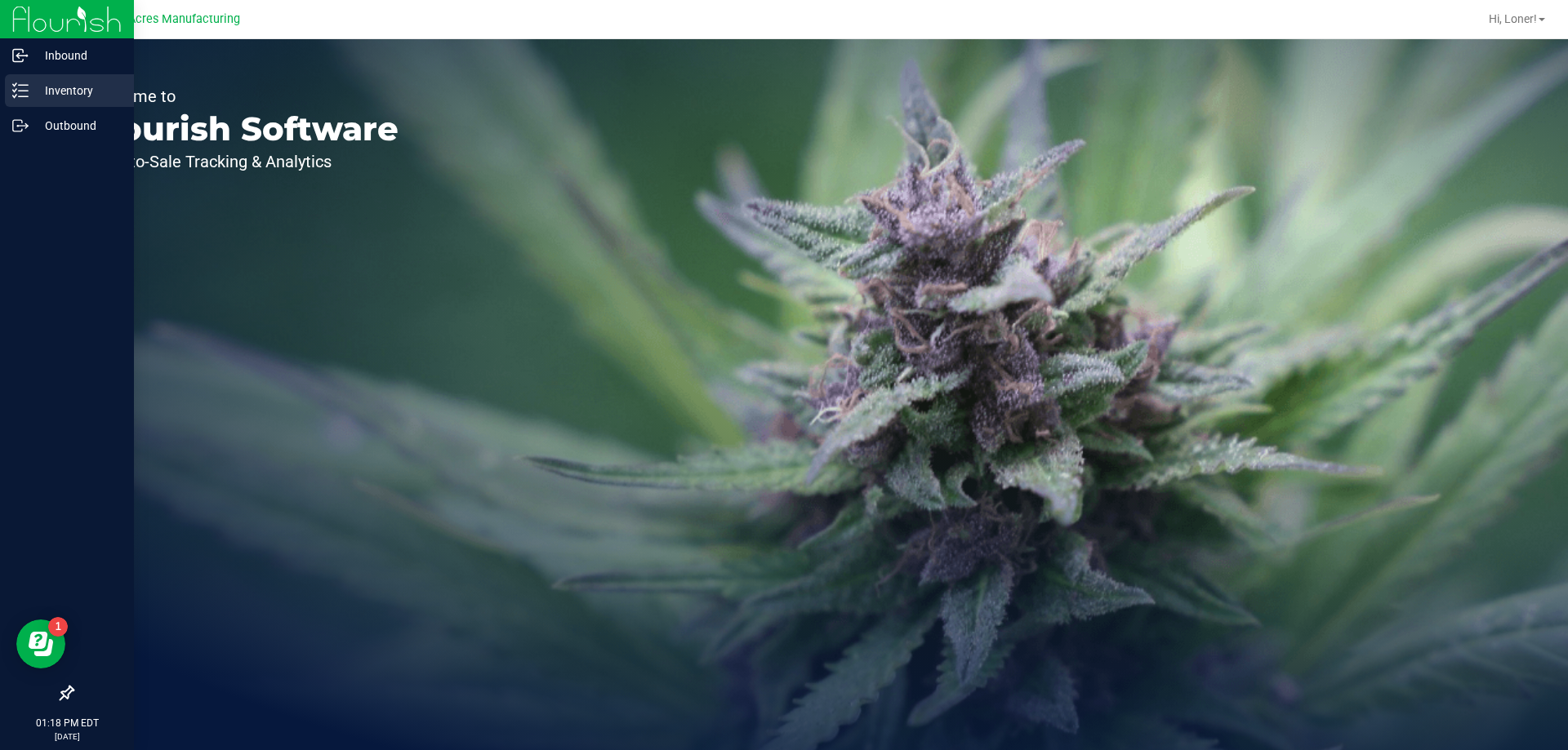
click at [48, 97] on p "Inventory" at bounding box center [77, 91] width 98 height 20
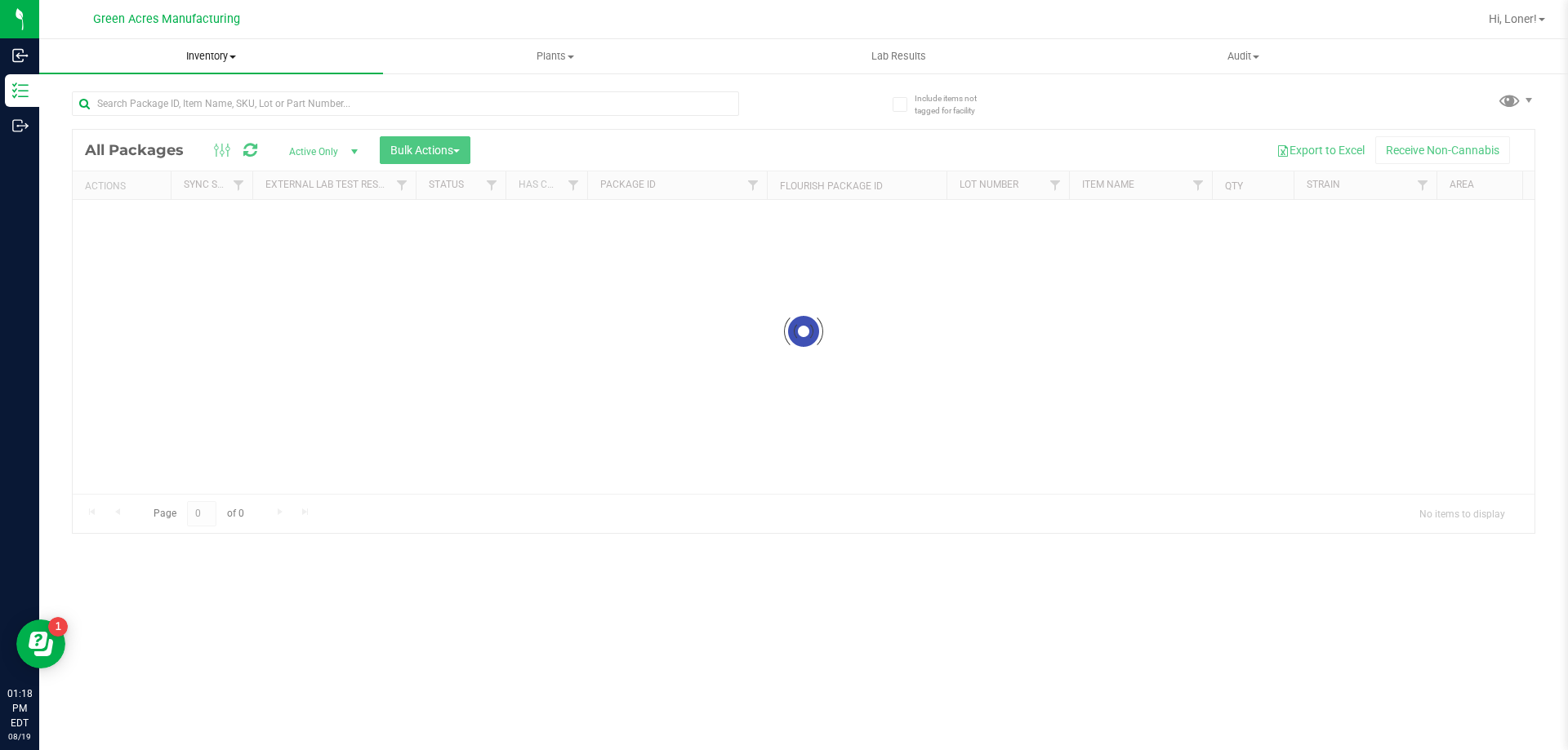
click at [233, 64] on uib-tab-heading "Inventory All packages All inventory Waste log Create inventory" at bounding box center [211, 56] width 344 height 35
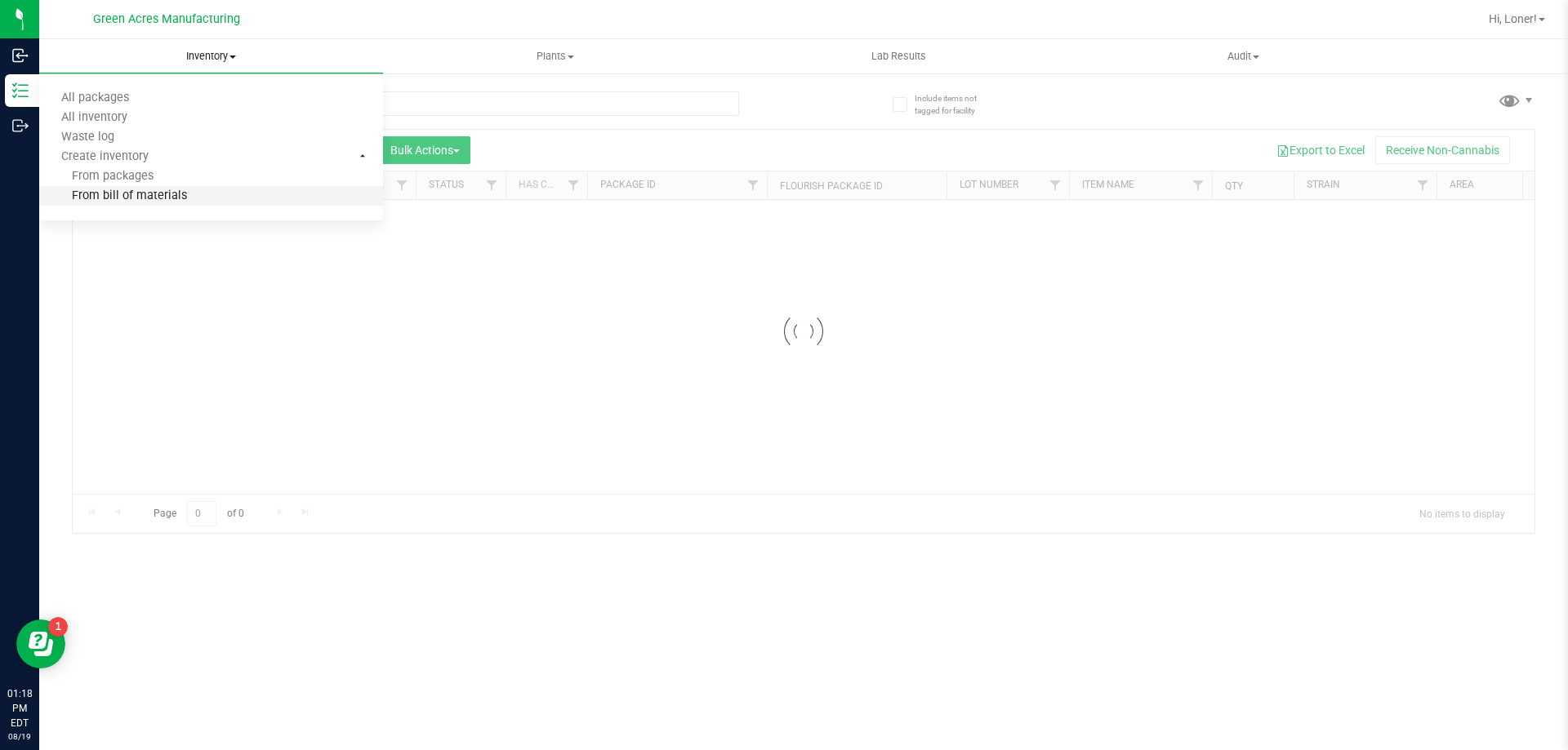
click at [194, 199] on li "From bill of materials" at bounding box center [211, 197] width 344 height 20
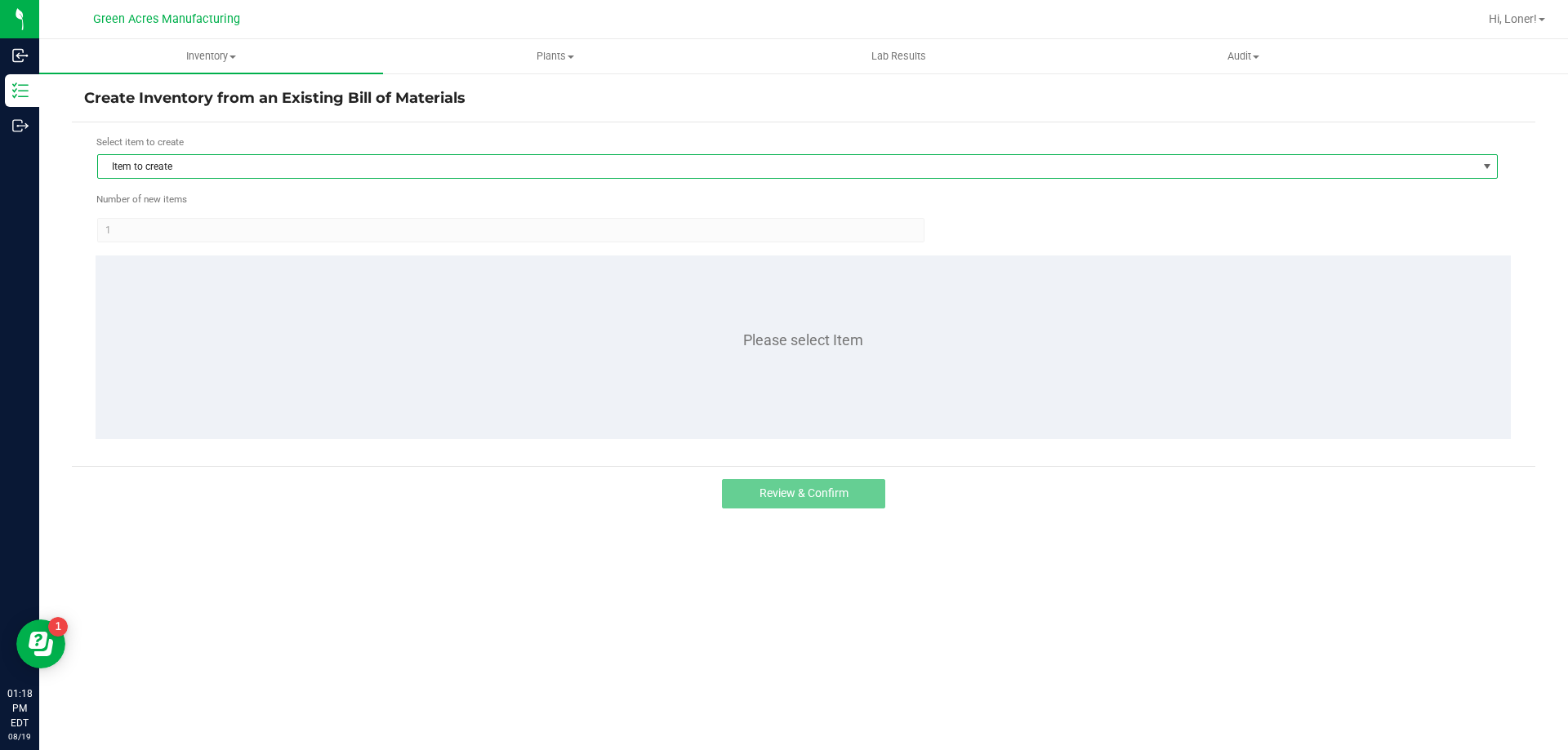
click at [440, 176] on span "Item to create" at bounding box center [787, 166] width 1378 height 23
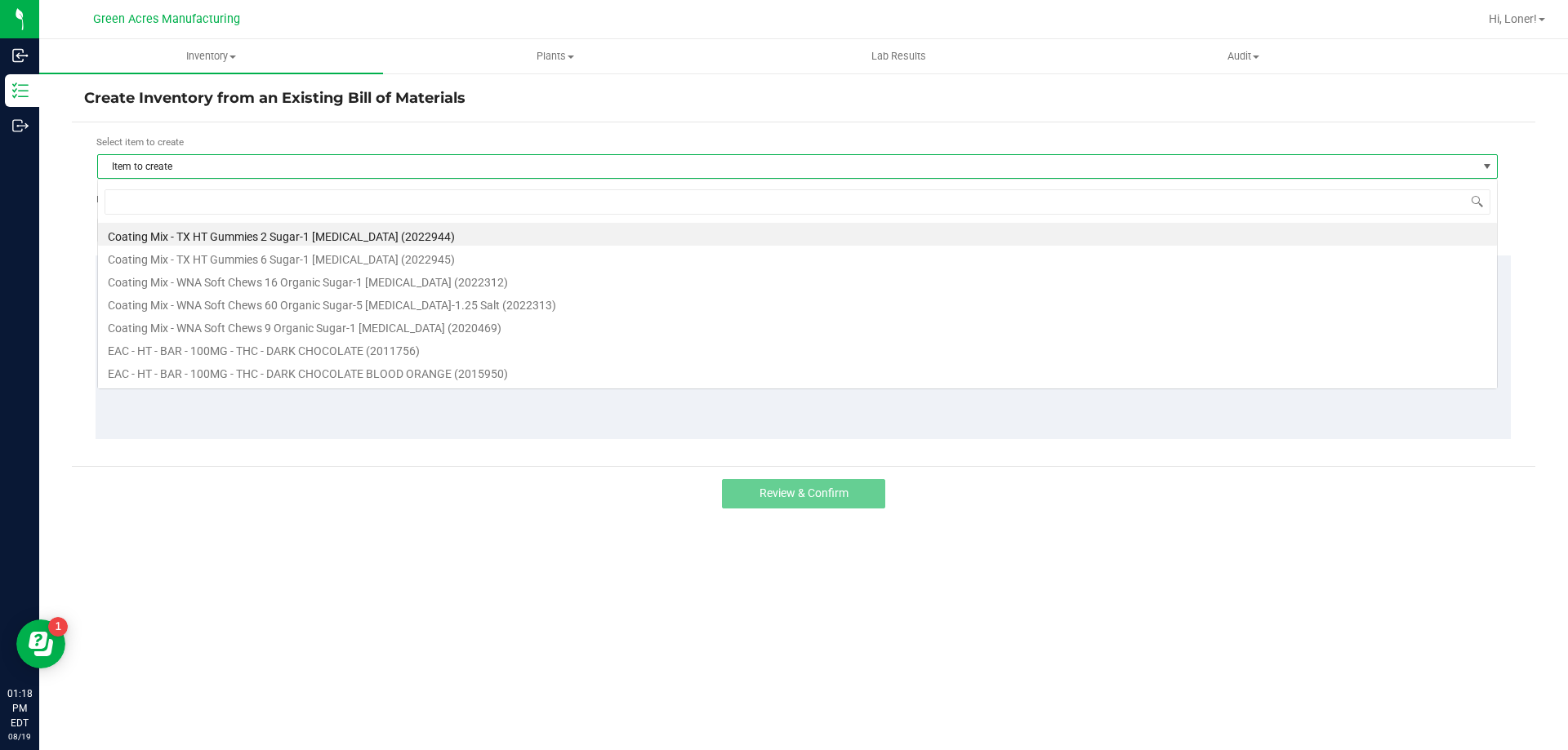
scroll to position [25, 1400]
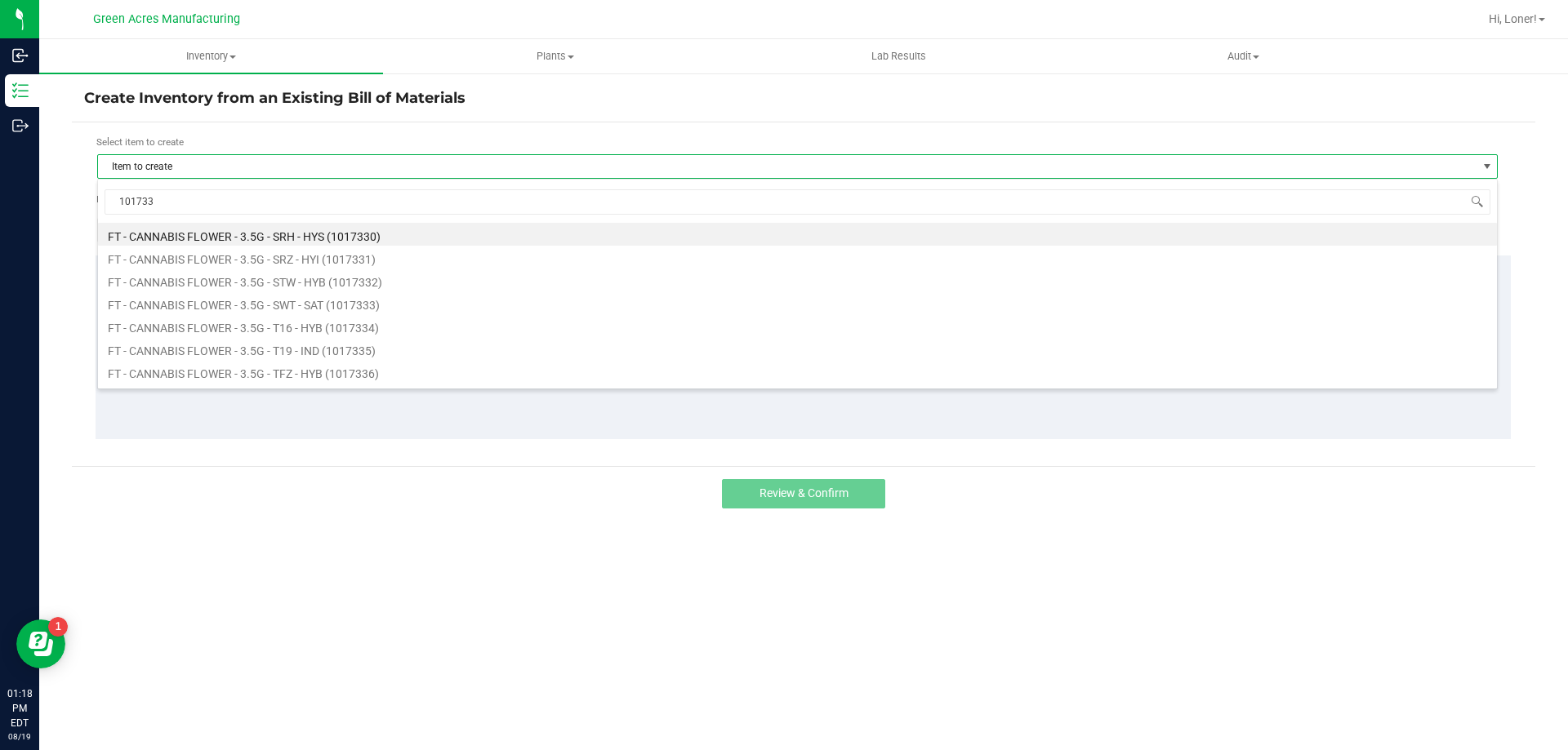
type input "1017331"
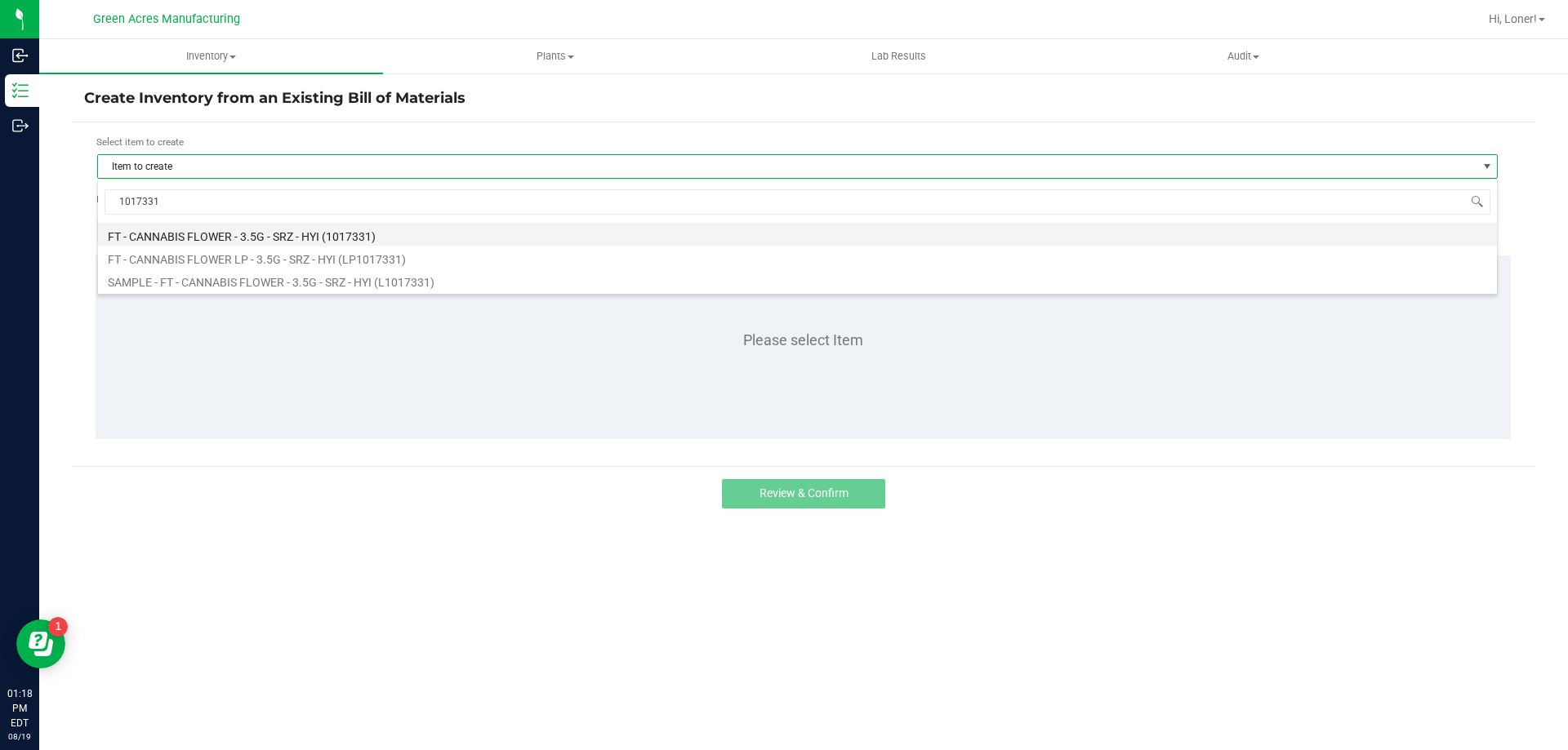
click at [206, 242] on li "FT - CANNABIS FLOWER - 3.5G - SRZ - HYI (1017331)" at bounding box center [797, 234] width 1399 height 23
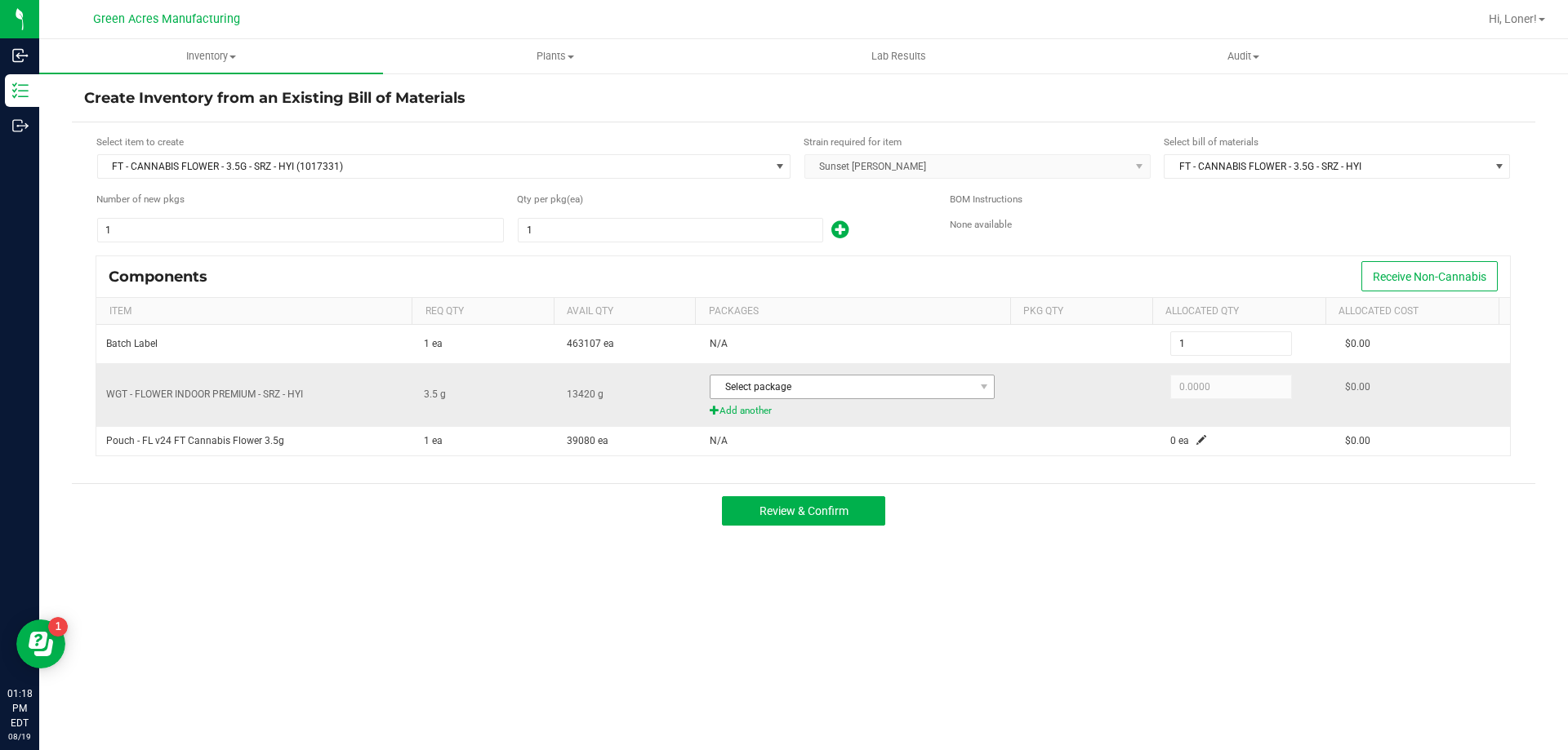
drag, startPoint x: 888, startPoint y: 369, endPoint x: 893, endPoint y: 385, distance: 16.8
click at [888, 373] on td "Select package Add another" at bounding box center [858, 395] width 318 height 64
click at [893, 385] on span "Select package" at bounding box center [841, 387] width 263 height 23
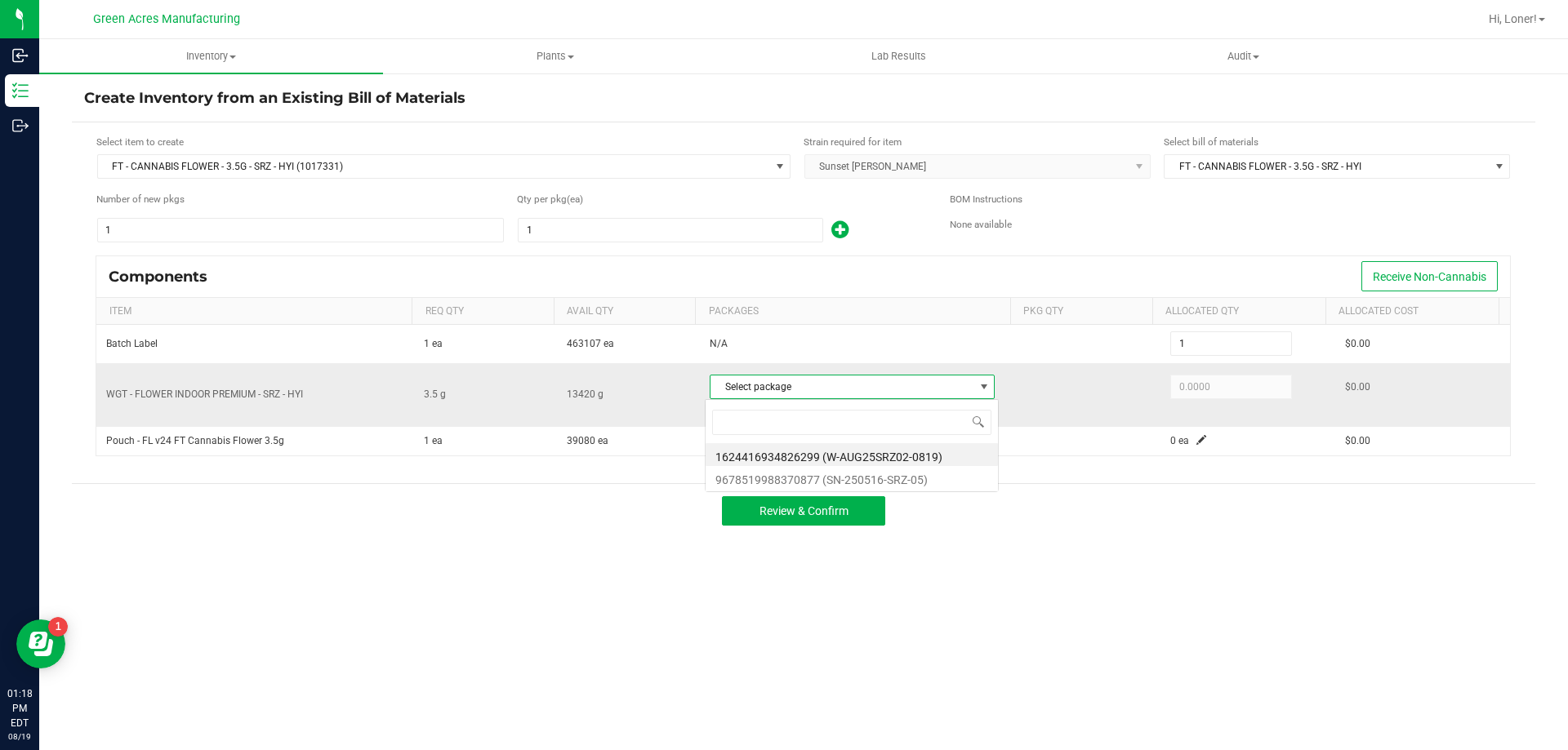
scroll to position [25, 282]
click at [859, 458] on li "1624416934826299 (W-AUG25SRZ02-0819)" at bounding box center [852, 455] width 292 height 23
type input "3.5000"
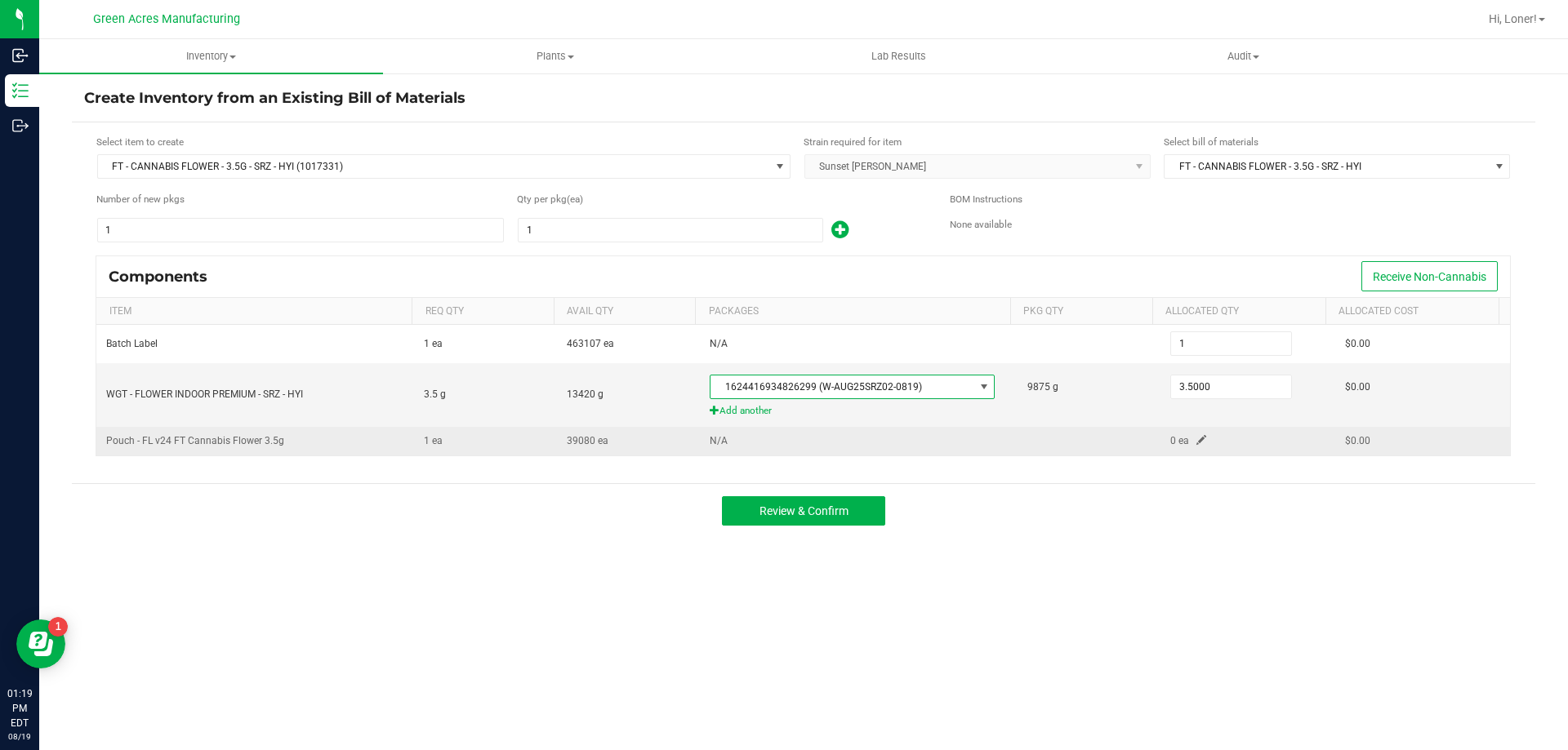
click at [1196, 440] on span at bounding box center [1200, 440] width 10 height 10
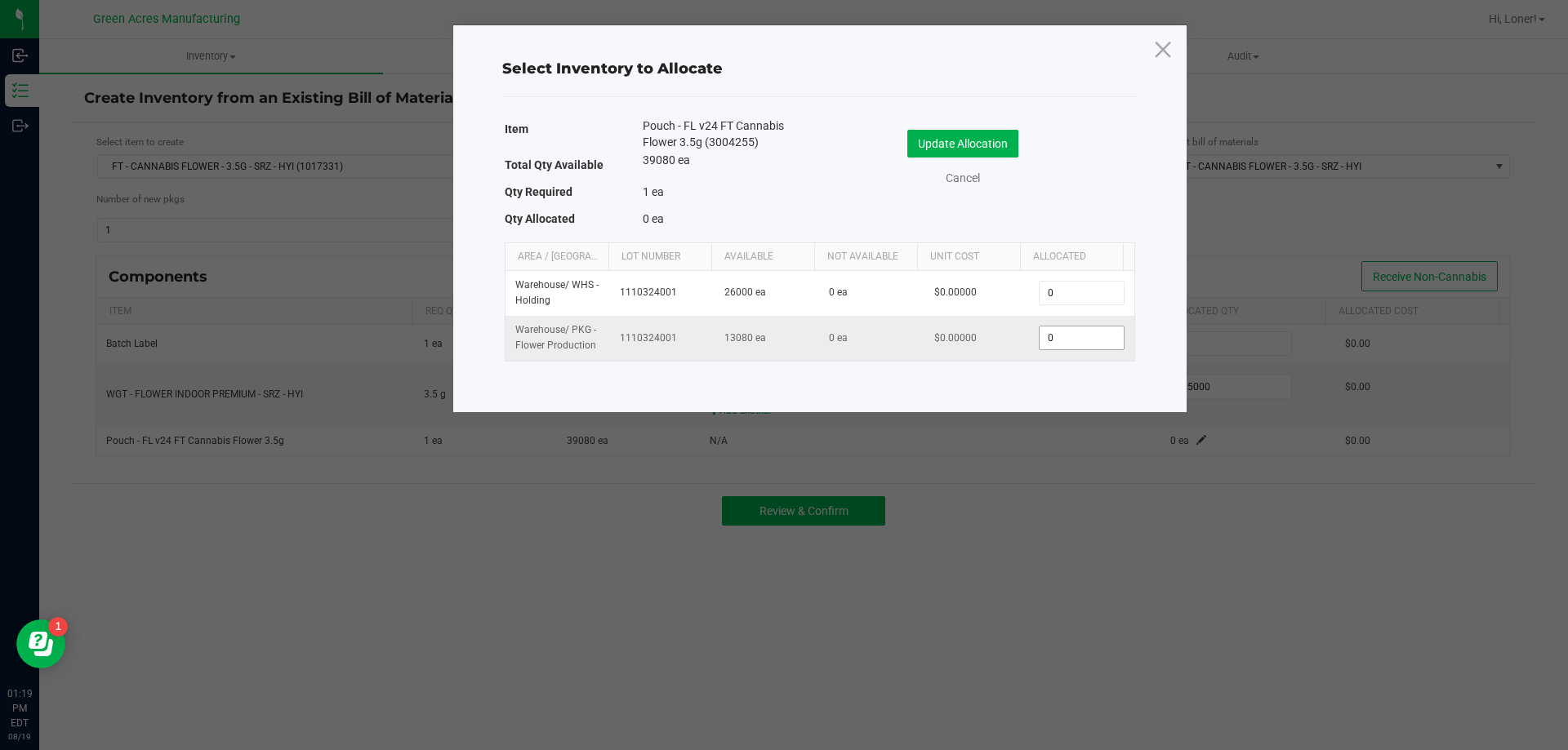
click at [1071, 342] on input "0" at bounding box center [1081, 338] width 84 height 23
type input "1"
click at [917, 145] on button "Update Allocation" at bounding box center [962, 143] width 111 height 28
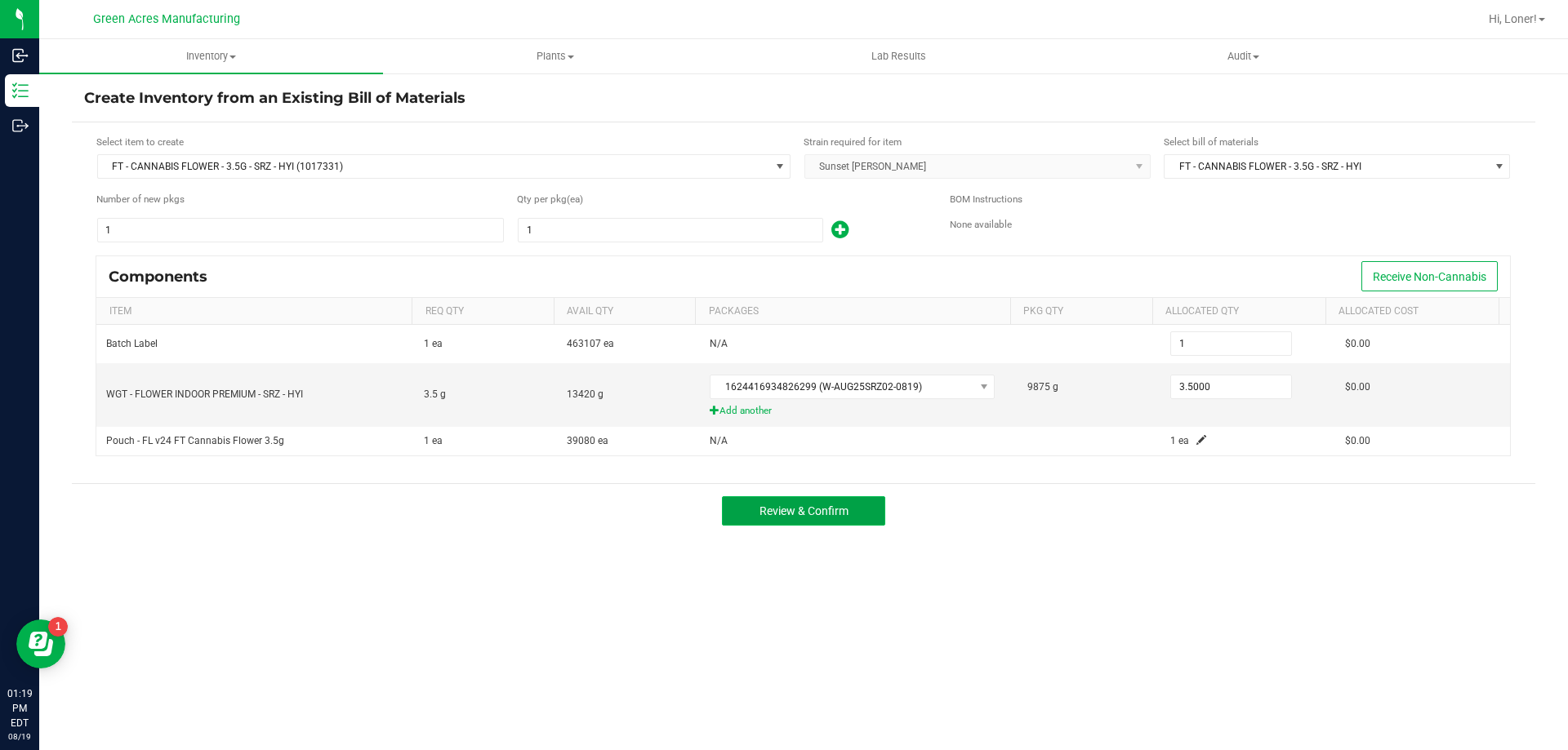
click at [777, 500] on button "Review & Confirm" at bounding box center [803, 511] width 163 height 29
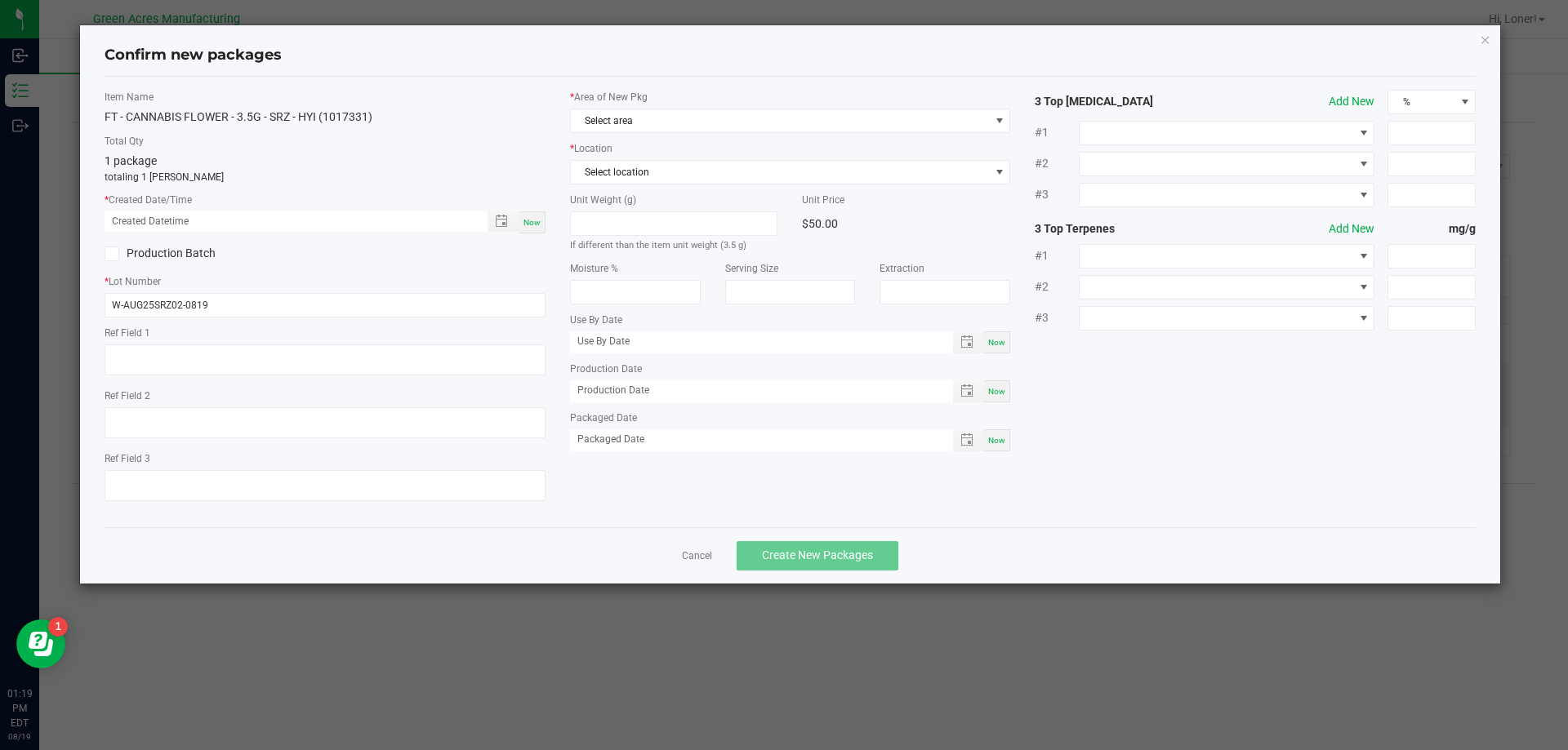
click at [538, 226] on span "Now" at bounding box center [531, 222] width 17 height 9
type input "08/19/2025 01:19 PM"
click at [609, 124] on span "Select area" at bounding box center [780, 121] width 419 height 23
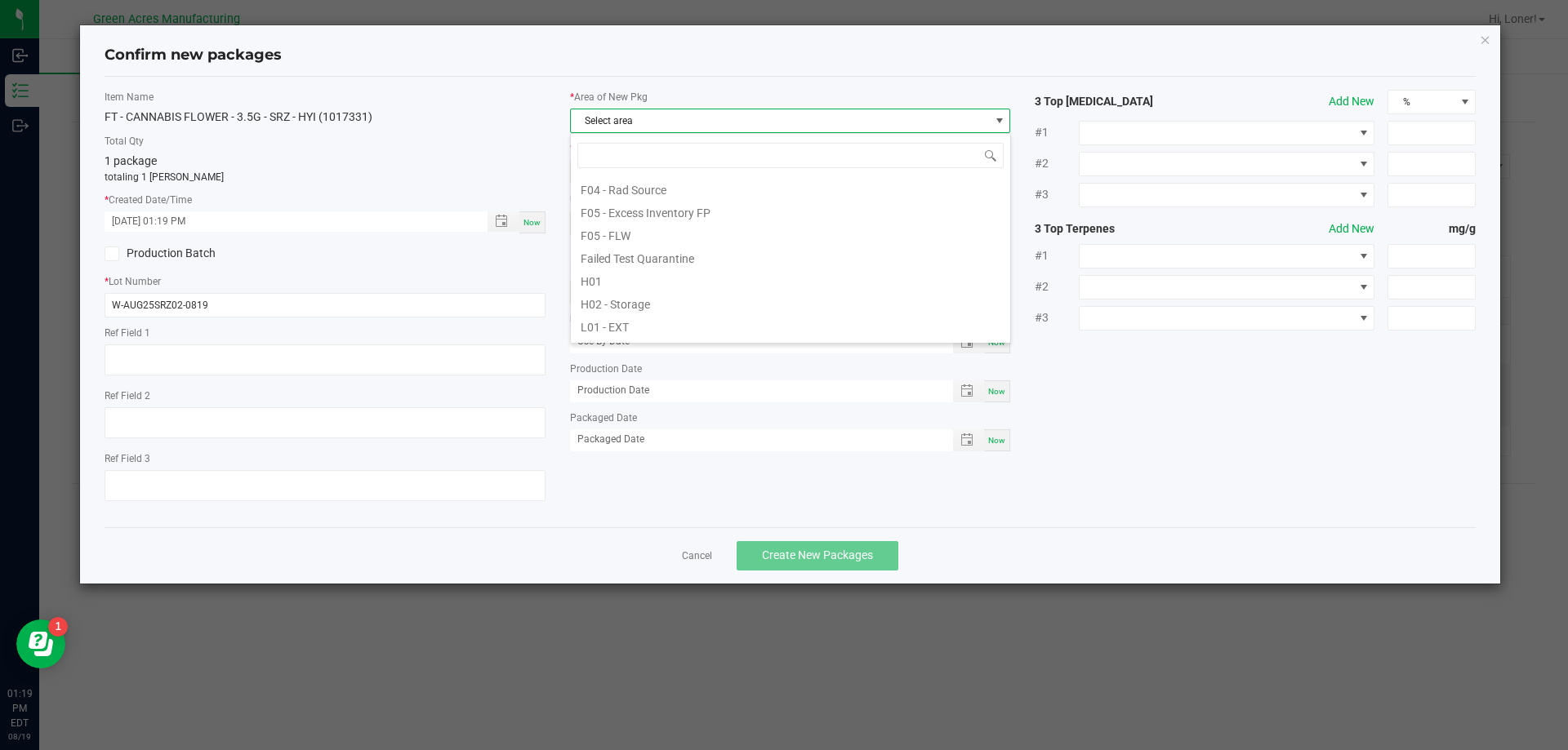
scroll to position [163, 0]
click at [610, 238] on li "F05 - FLW" at bounding box center [790, 230] width 440 height 23
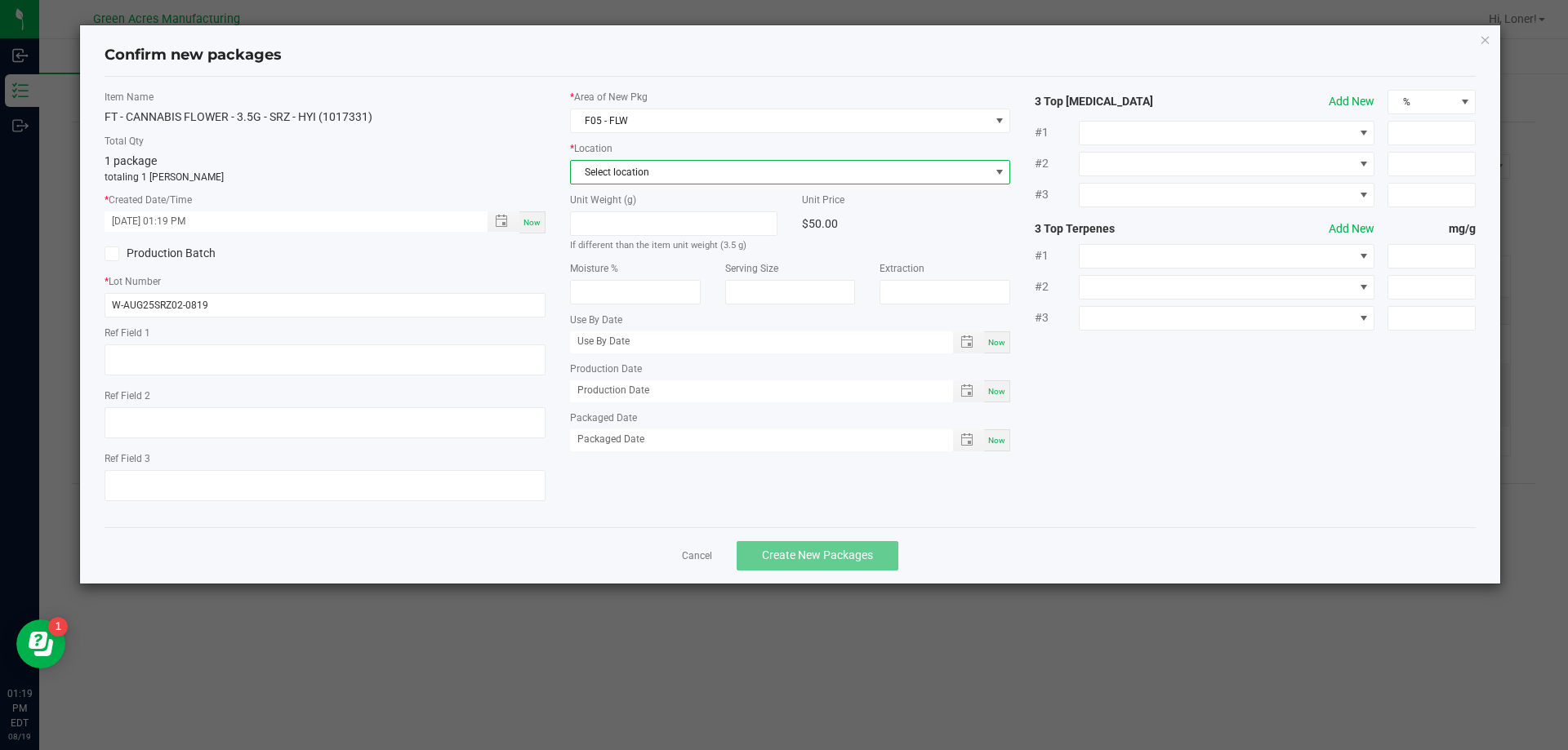
click at [633, 180] on span "Select location" at bounding box center [780, 173] width 419 height 23
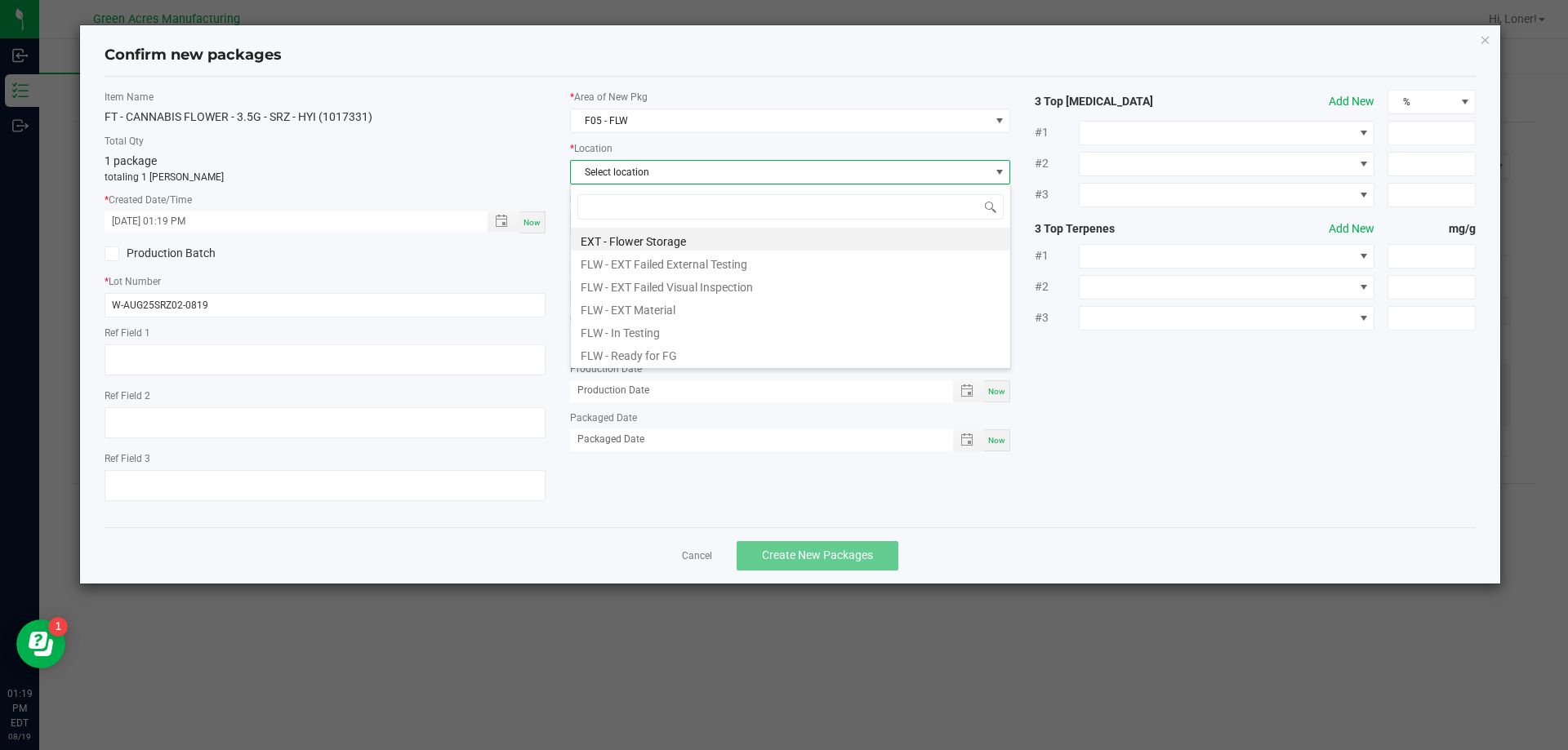
scroll to position [25, 440]
click at [656, 365] on li "FLW - Ready for FG" at bounding box center [790, 353] width 440 height 23
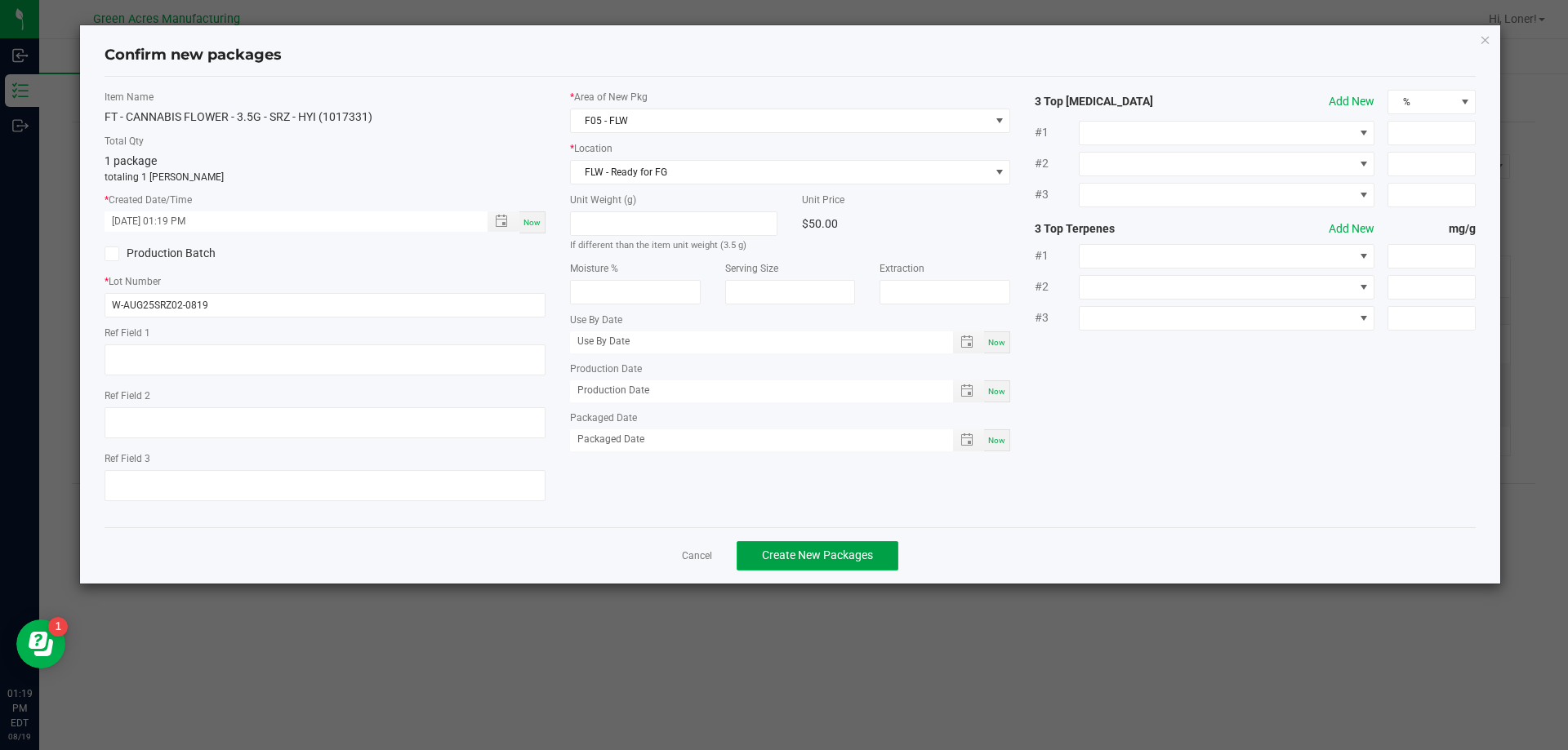
click at [804, 544] on button "Create New Packages" at bounding box center [818, 555] width 162 height 29
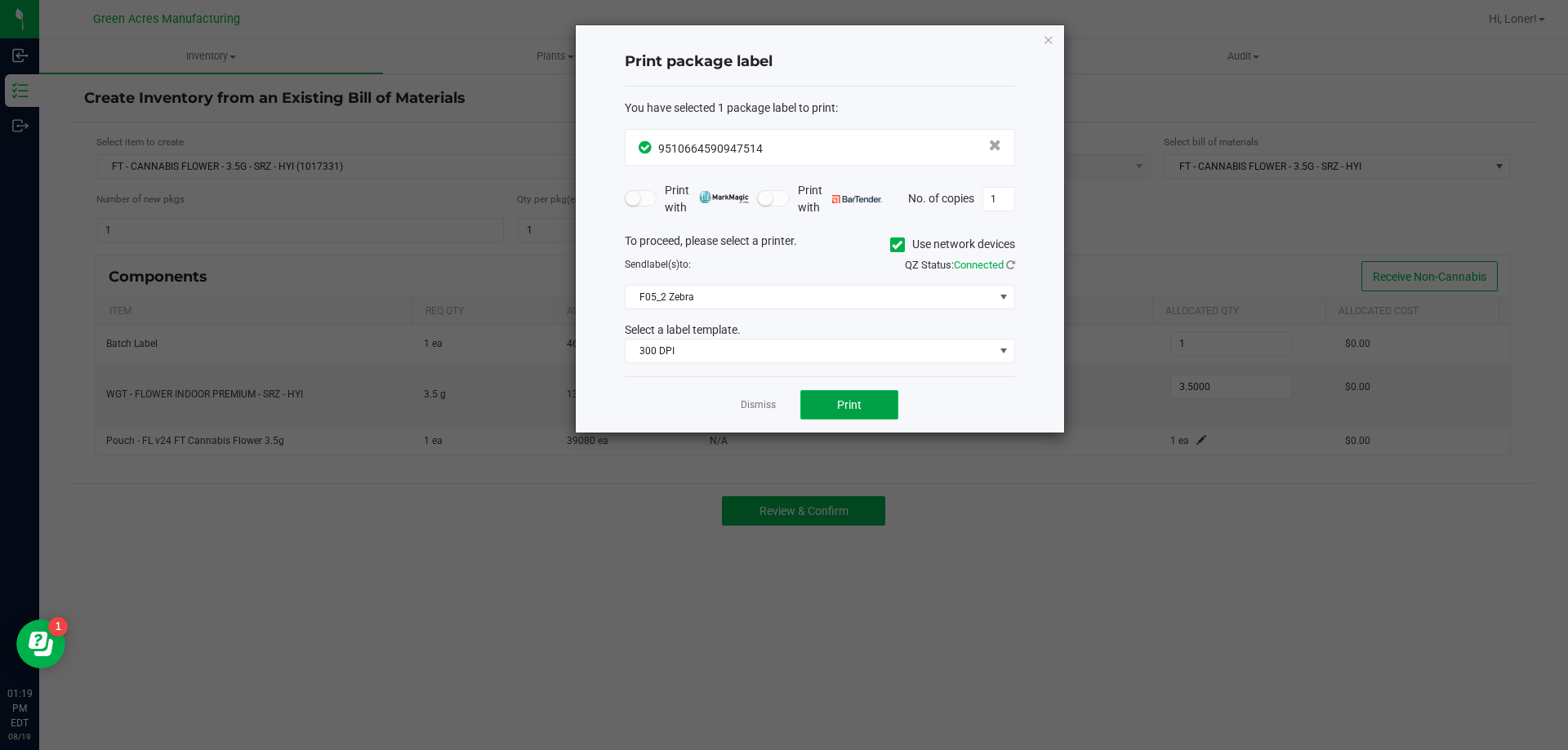
click at [863, 406] on button "Print" at bounding box center [849, 405] width 98 height 29
click at [759, 400] on link "Dismiss" at bounding box center [757, 406] width 35 height 14
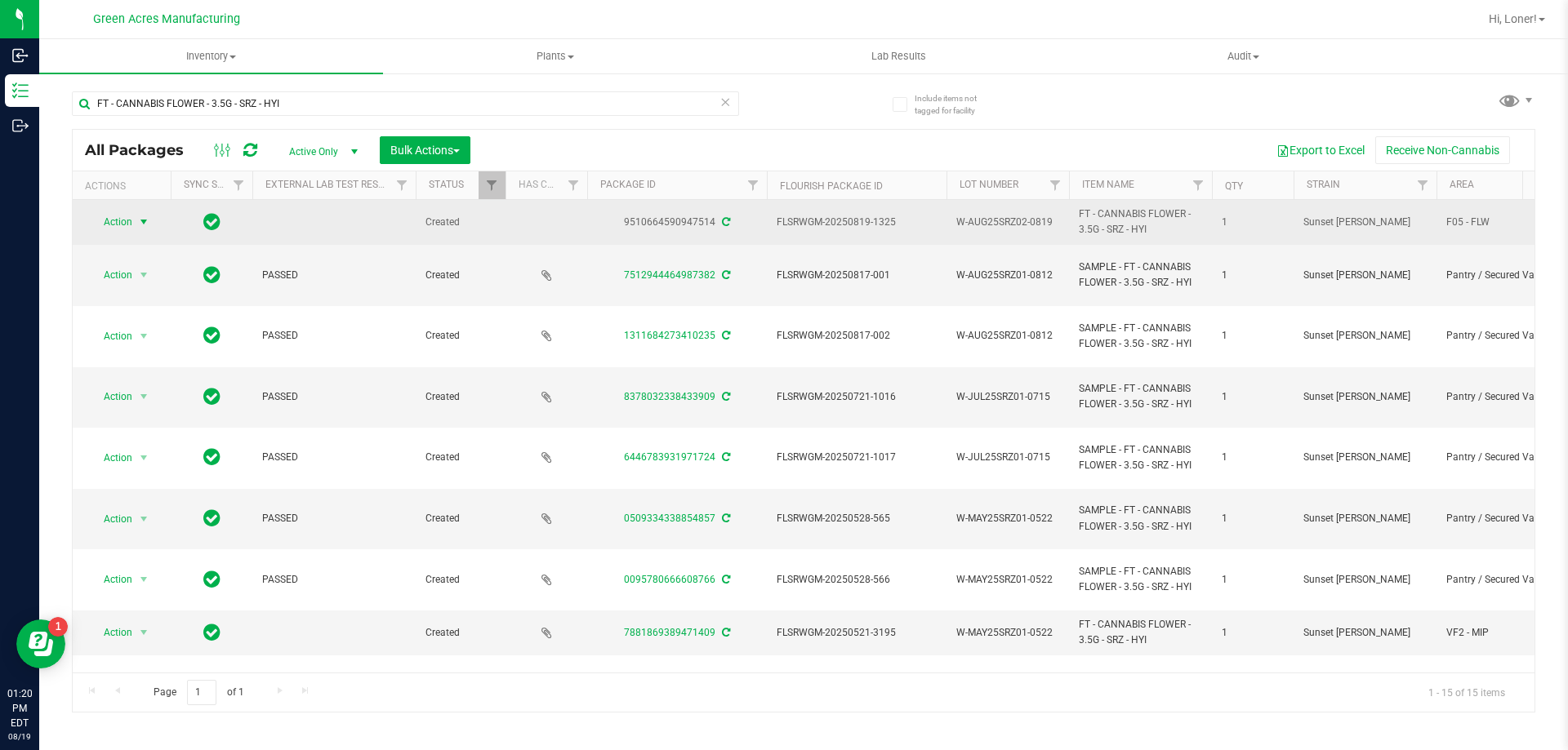
click at [120, 221] on span "Action" at bounding box center [111, 222] width 44 height 23
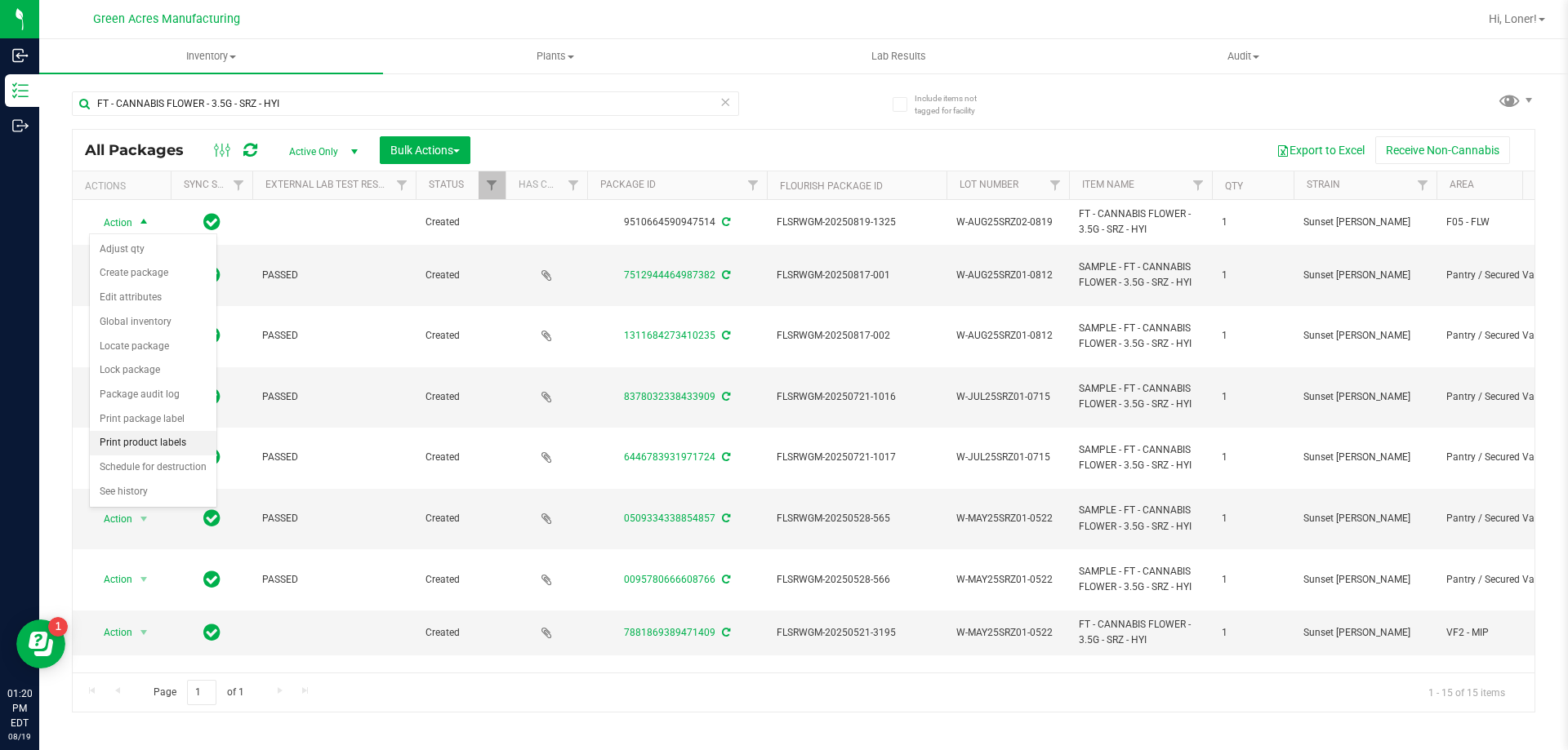
click at [165, 433] on li "Print product labels" at bounding box center [153, 443] width 126 height 25
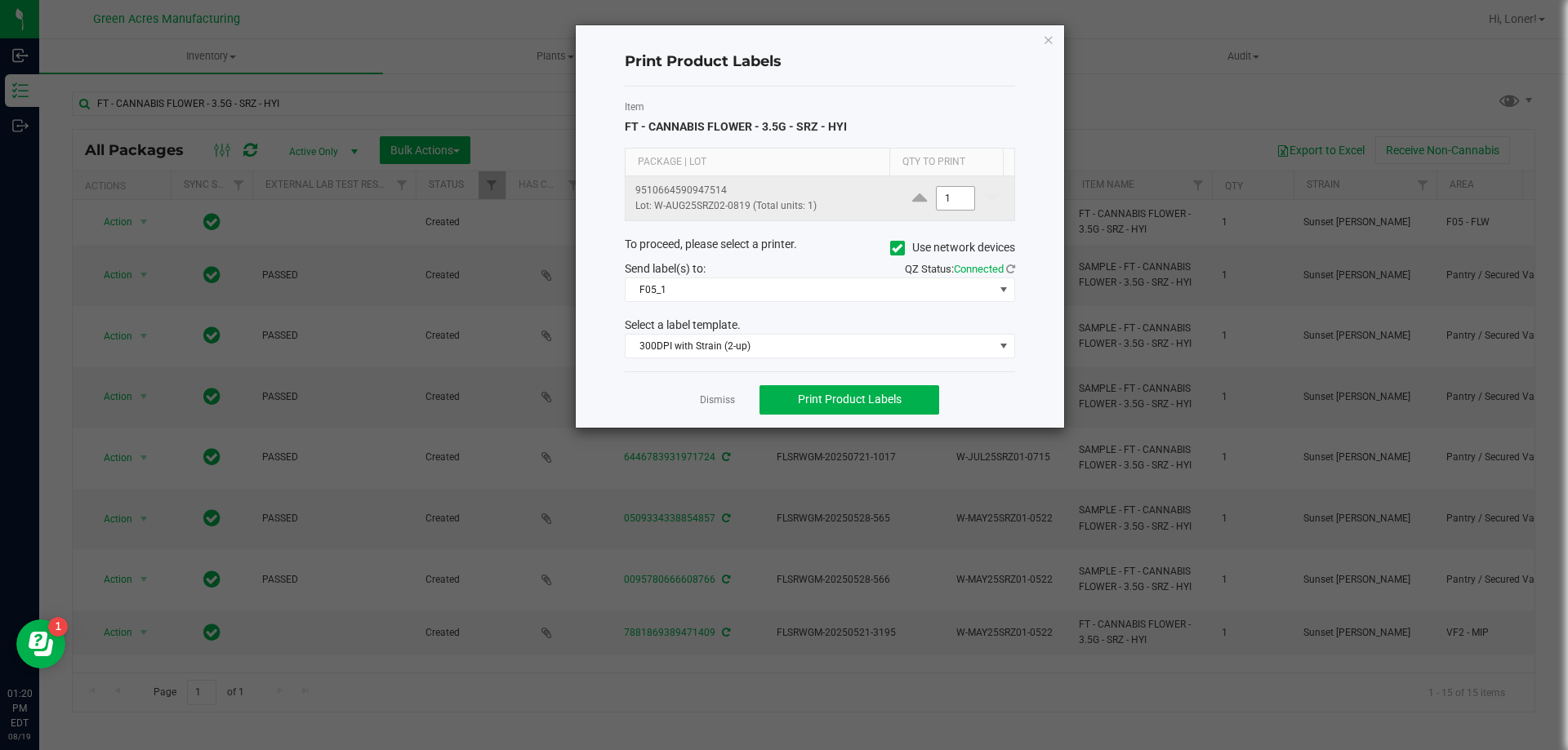
click at [945, 209] on input "1" at bounding box center [955, 198] width 37 height 23
click at [832, 404] on span "Print Product Labels" at bounding box center [849, 399] width 104 height 13
type input "2,400"
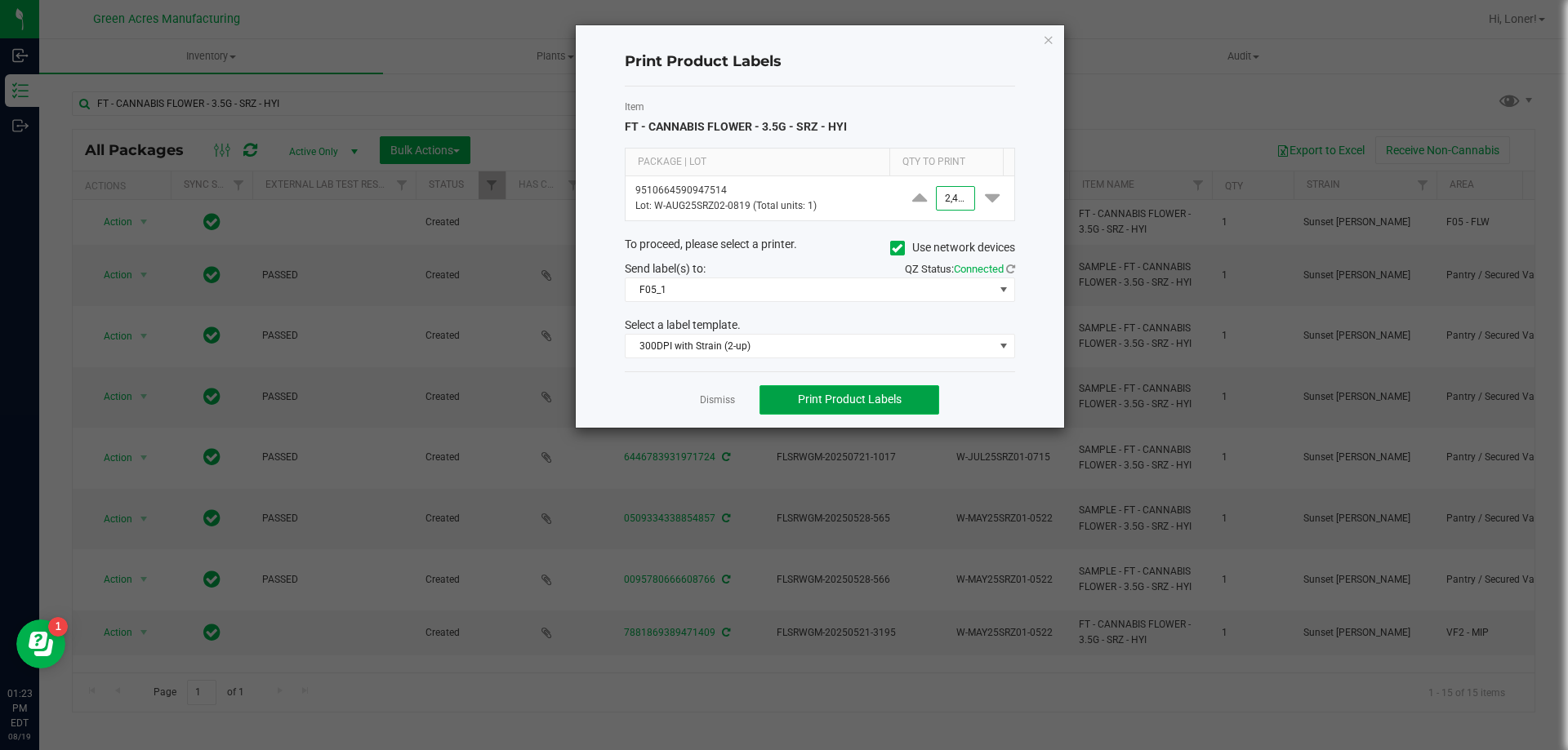
click at [858, 403] on span "Print Product Labels" at bounding box center [849, 399] width 104 height 13
